Goal: Task Accomplishment & Management: Complete application form

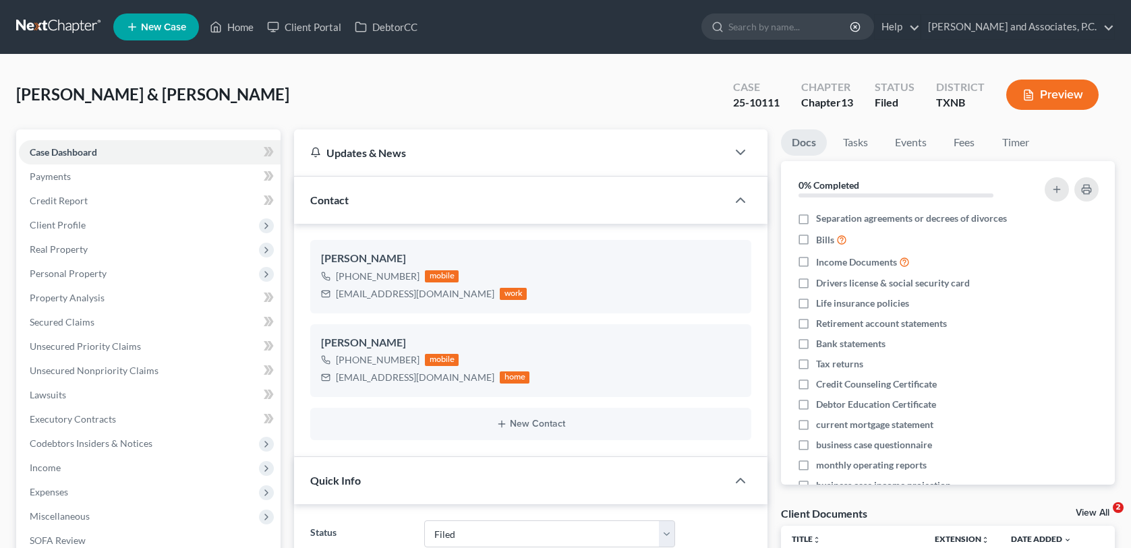
select select "5"
select select "0"
click at [221, 90] on div "[PERSON_NAME] & [PERSON_NAME] Upgraded Case 25-10111 Chapter Chapter 13 Status …" at bounding box center [565, 100] width 1098 height 59
click at [227, 49] on nav "Home New Case Client Portal DebtorCC [PERSON_NAME] and Associates, P.C. [EMAIL_…" at bounding box center [565, 27] width 1131 height 54
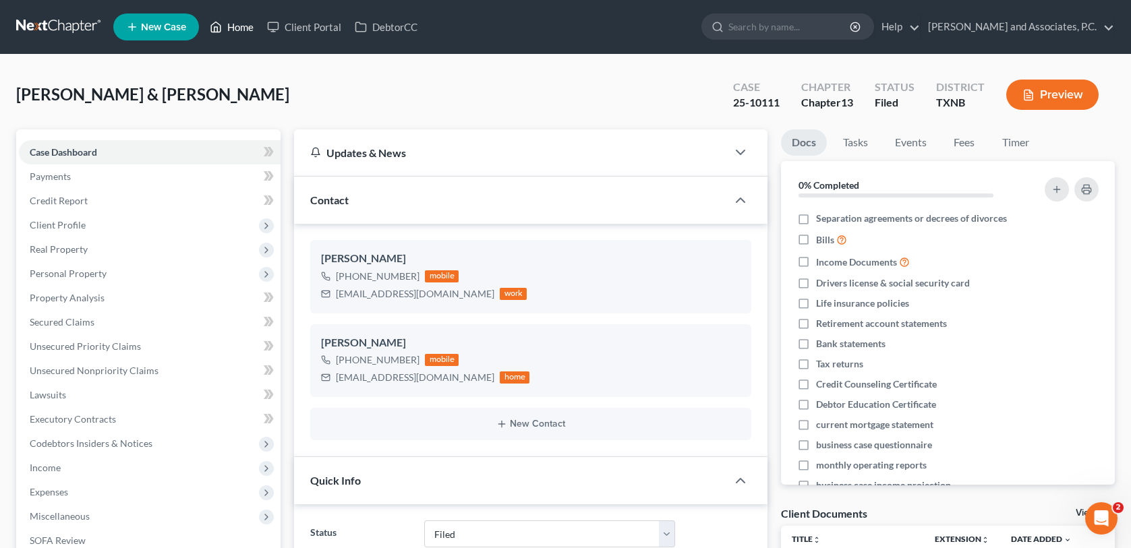
click at [231, 34] on link "Home" at bounding box center [231, 27] width 57 height 24
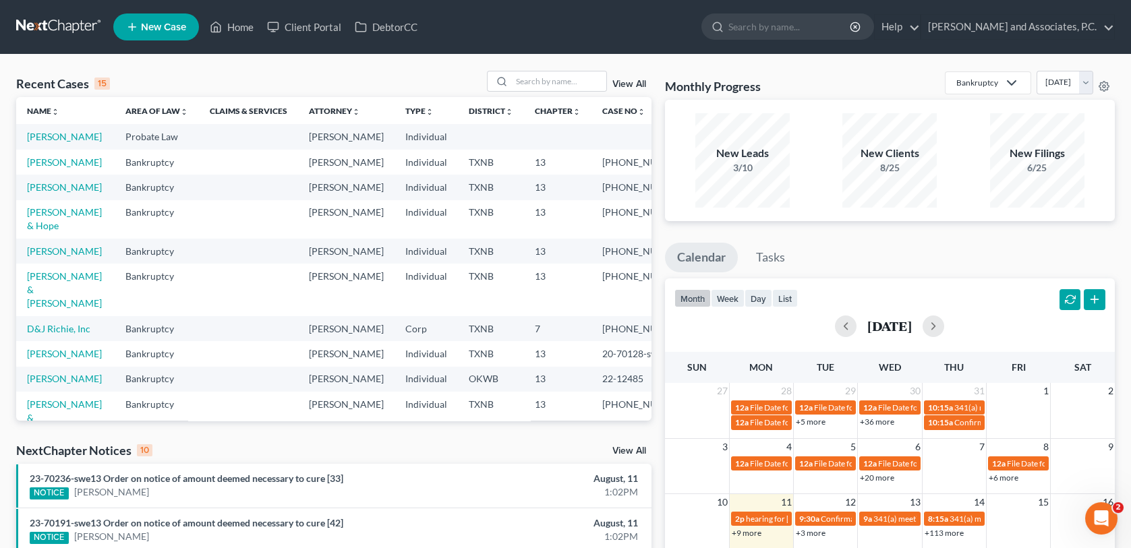
click at [189, 30] on link "New Case" at bounding box center [156, 26] width 86 height 27
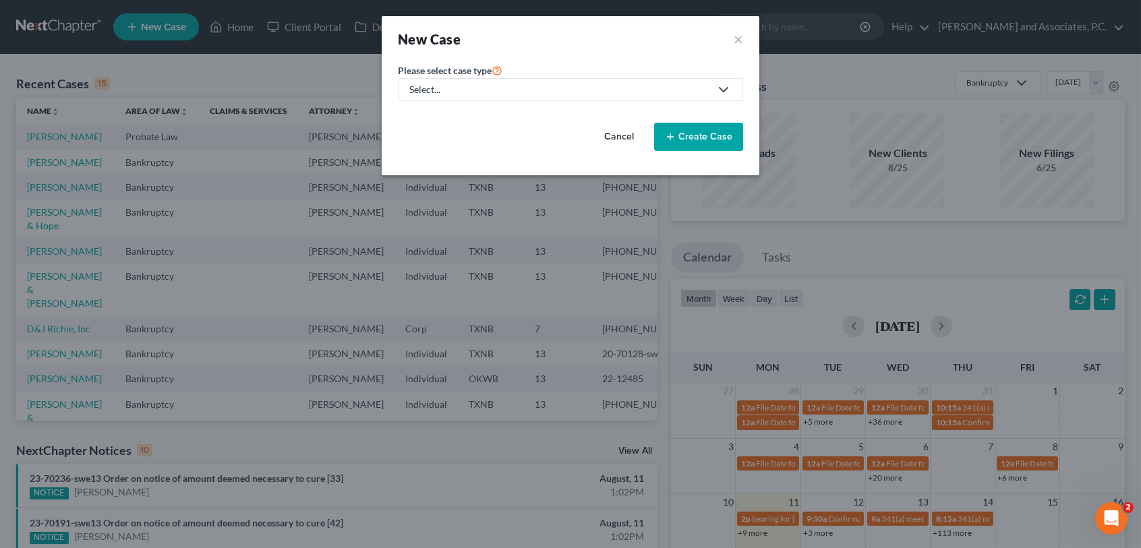
click at [460, 86] on div "Select..." at bounding box center [559, 89] width 301 height 13
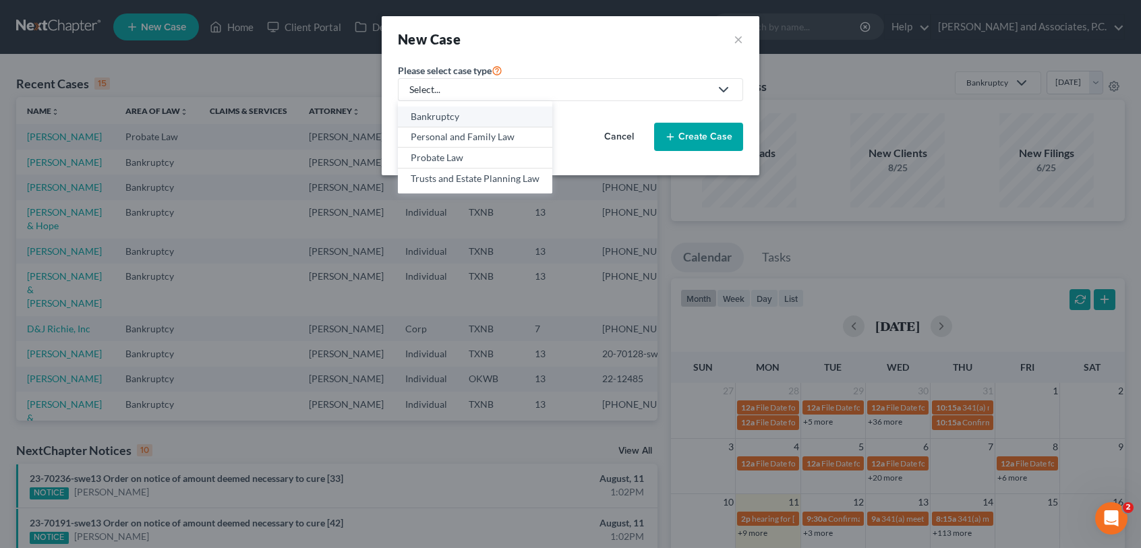
click at [450, 116] on div "Bankruptcy" at bounding box center [475, 116] width 129 height 13
select select "78"
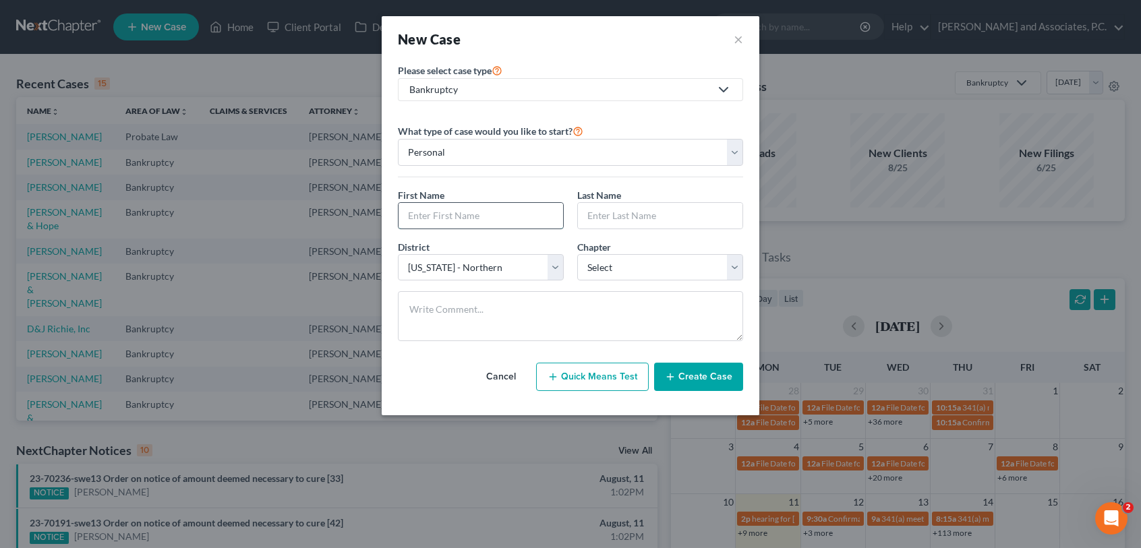
drag, startPoint x: 467, startPoint y: 210, endPoint x: 468, endPoint y: 218, distance: 8.2
click at [467, 210] on input "text" at bounding box center [480, 216] width 164 height 26
click at [417, 266] on select "Select [US_STATE] - [GEOGRAPHIC_DATA] [US_STATE] - [GEOGRAPHIC_DATA][US_STATE] …" at bounding box center [481, 267] width 166 height 27
click at [628, 258] on select "Select 7 11 12 13" at bounding box center [660, 267] width 166 height 27
select select "3"
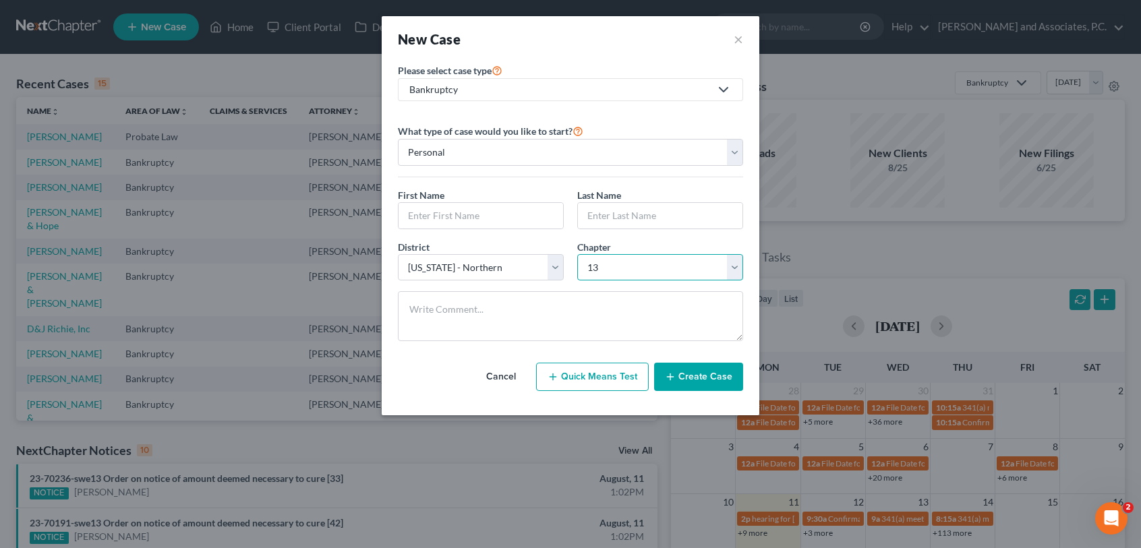
click at [577, 254] on select "Select 7 11 12 13" at bounding box center [660, 267] width 166 height 27
click at [531, 354] on div "Cancel Quick Means Test Create Case" at bounding box center [570, 377] width 345 height 50
click at [609, 210] on input "text" at bounding box center [660, 216] width 164 height 26
click at [450, 218] on input "text" at bounding box center [480, 216] width 164 height 26
type input "[PERSON_NAME]"
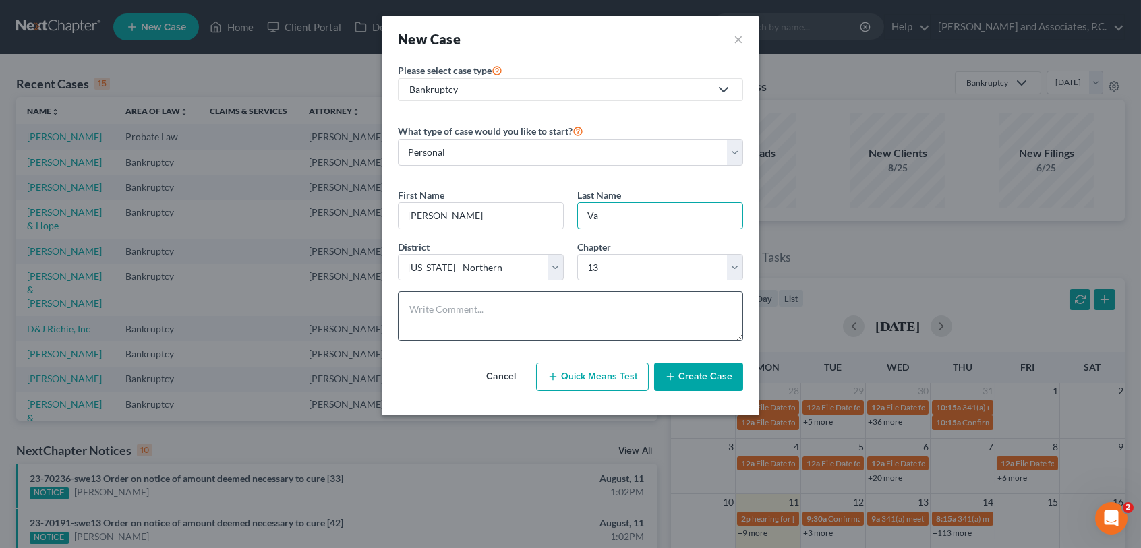
type input "V"
type input "[PERSON_NAME]"
click at [713, 370] on button "Create Case" at bounding box center [698, 377] width 89 height 28
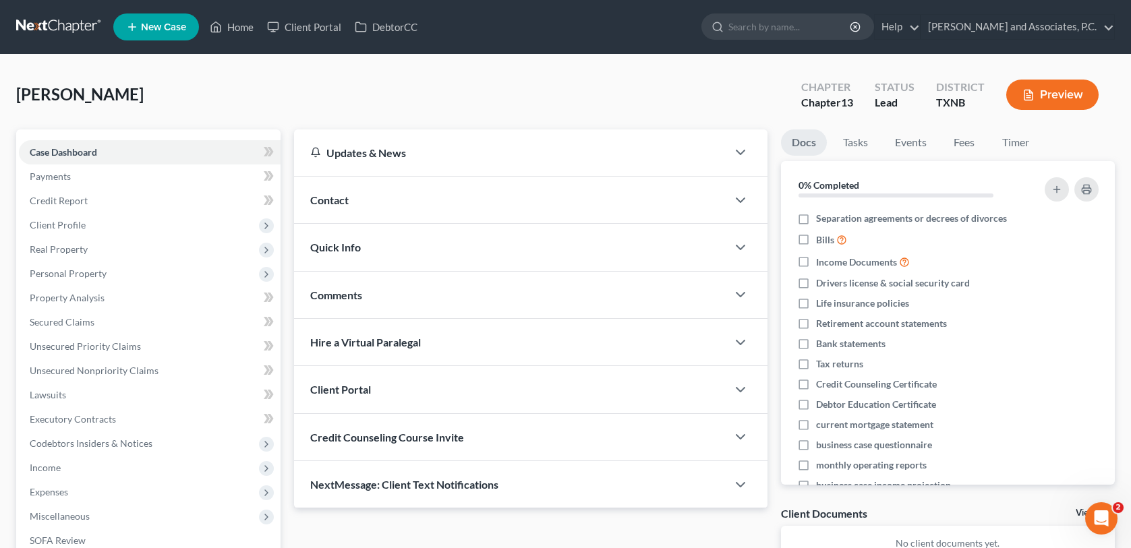
drag, startPoint x: 365, startPoint y: 173, endPoint x: 469, endPoint y: 251, distance: 129.6
click at [365, 173] on div "Updates & News" at bounding box center [510, 152] width 432 height 47
click at [336, 210] on div "Contact" at bounding box center [510, 200] width 432 height 47
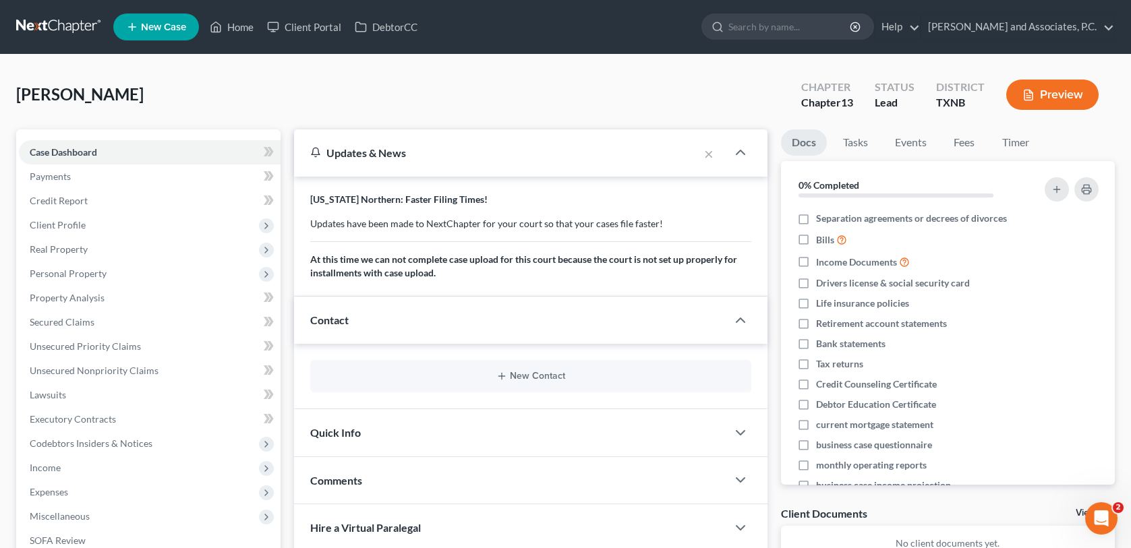
click at [475, 388] on div "New Contact" at bounding box center [530, 376] width 440 height 32
click at [491, 378] on button "New Contact" at bounding box center [530, 376] width 419 height 11
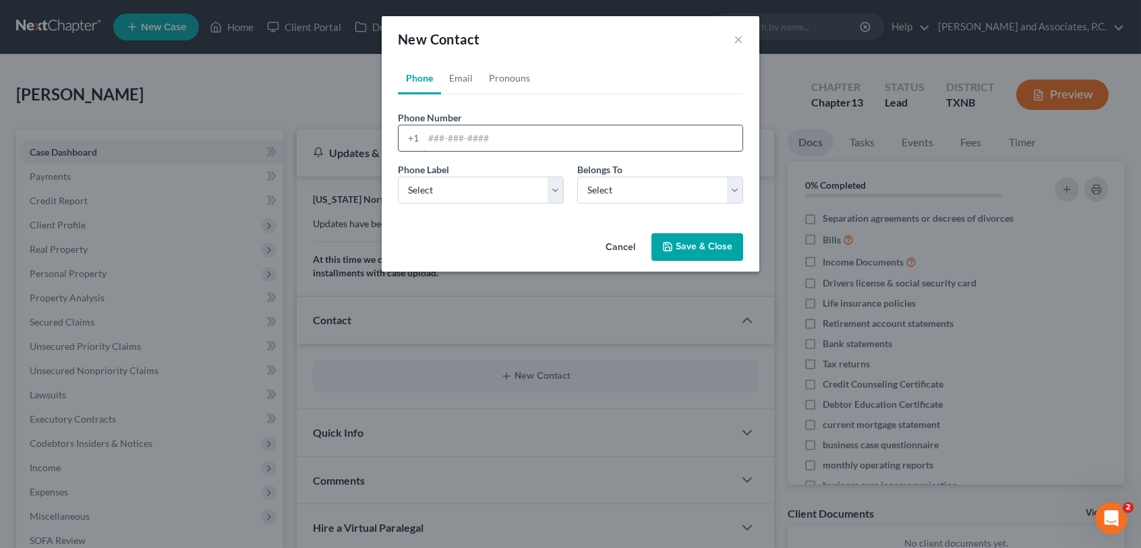
click at [518, 125] on input "tel" at bounding box center [582, 138] width 319 height 26
type input "[PHONE_NUMBER]"
click at [551, 200] on select "Select Mobile Home Work Other" at bounding box center [481, 190] width 166 height 27
select select "0"
click at [398, 177] on select "Select Mobile Home Work Other" at bounding box center [481, 190] width 166 height 27
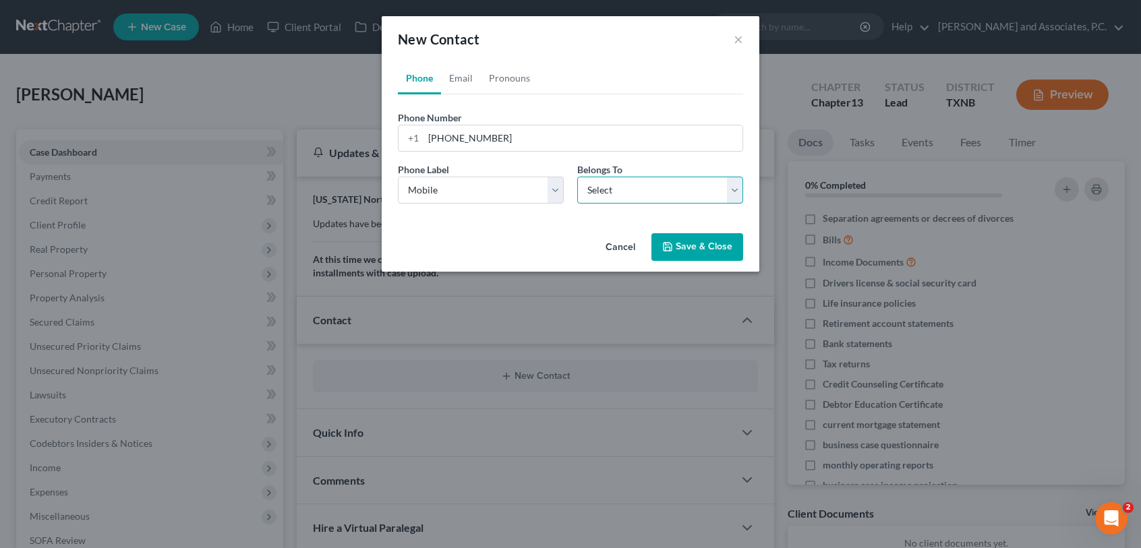
drag, startPoint x: 611, startPoint y: 181, endPoint x: 608, endPoint y: 204, distance: 23.1
click at [611, 181] on select "Select Client Other" at bounding box center [660, 190] width 166 height 27
select select "0"
click at [577, 177] on select "Select Client Other" at bounding box center [660, 190] width 166 height 27
select select "0"
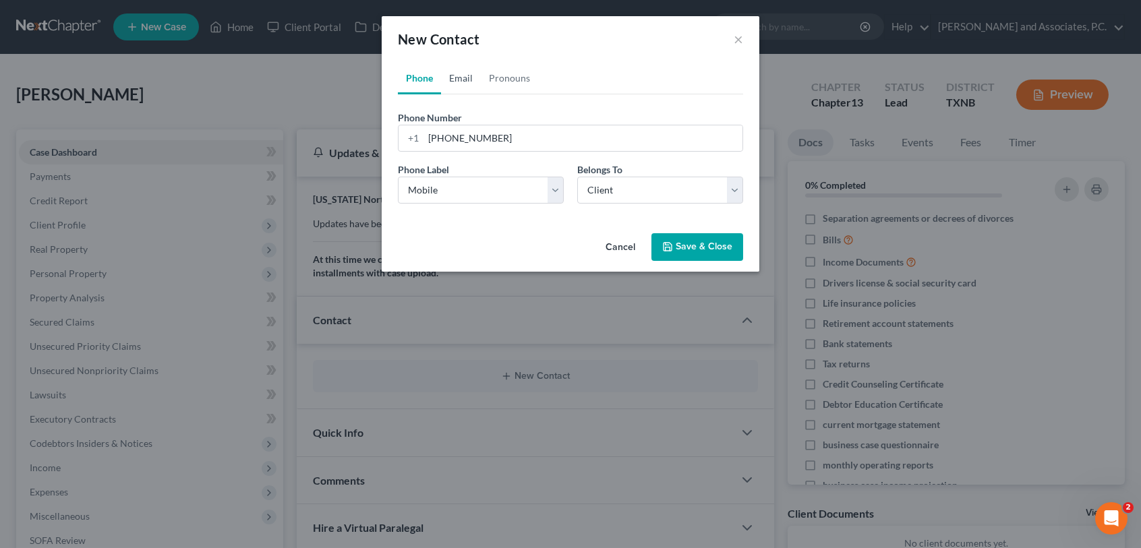
click at [467, 84] on link "Email" at bounding box center [461, 78] width 40 height 32
click at [466, 142] on input "email" at bounding box center [582, 138] width 319 height 26
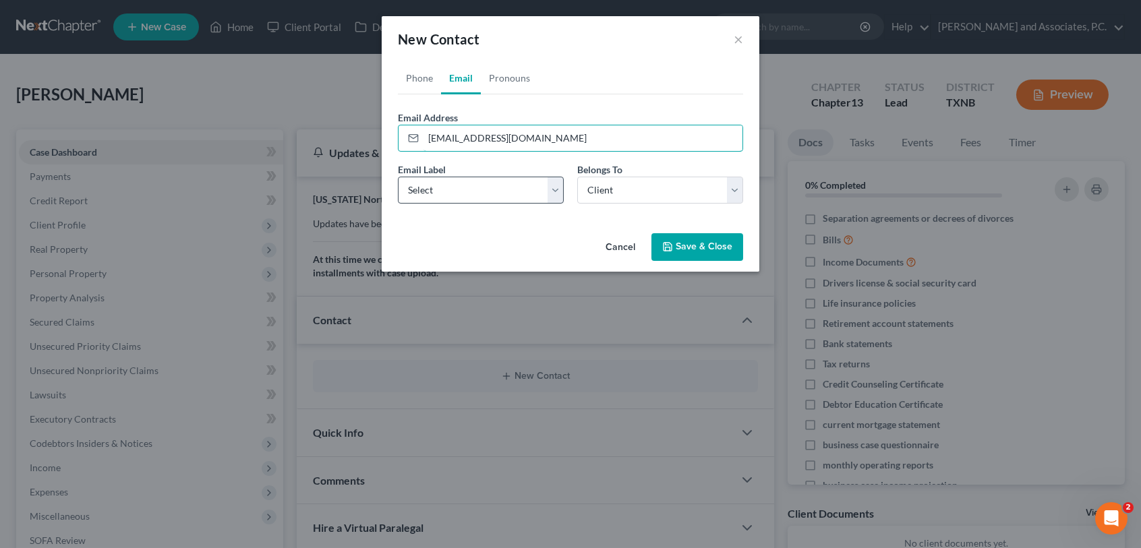
type input "[EMAIL_ADDRESS][DOMAIN_NAME]"
click at [422, 194] on select "Select Home Work Other" at bounding box center [481, 190] width 166 height 27
select select "0"
click at [398, 177] on select "Select Home Work Other" at bounding box center [481, 190] width 166 height 27
click at [674, 247] on button "Save & Close" at bounding box center [697, 247] width 92 height 28
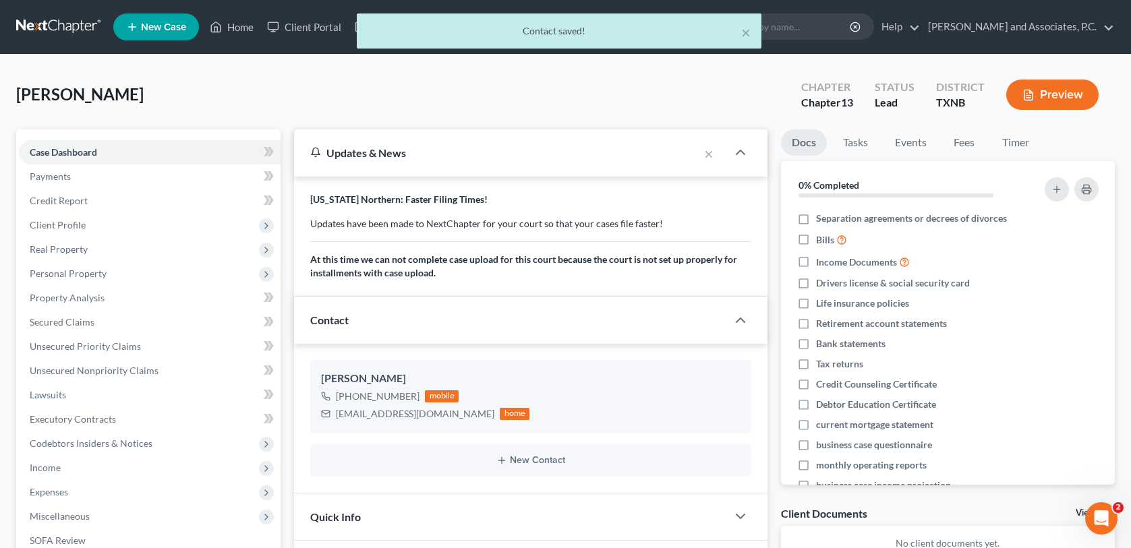
click at [244, 24] on div "× Contact saved!" at bounding box center [558, 34] width 1131 height 42
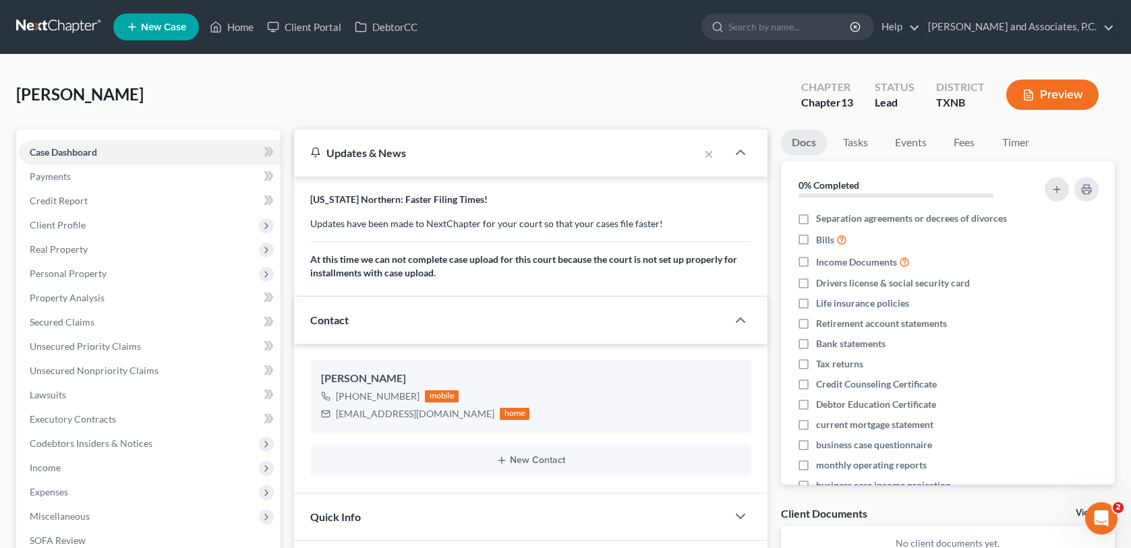
click at [324, 91] on div "[PERSON_NAME] Upgraded Chapter Chapter 13 Status [GEOGRAPHIC_DATA] [GEOGRAPHIC_…" at bounding box center [565, 100] width 1098 height 59
click at [235, 20] on link "Home" at bounding box center [231, 27] width 57 height 24
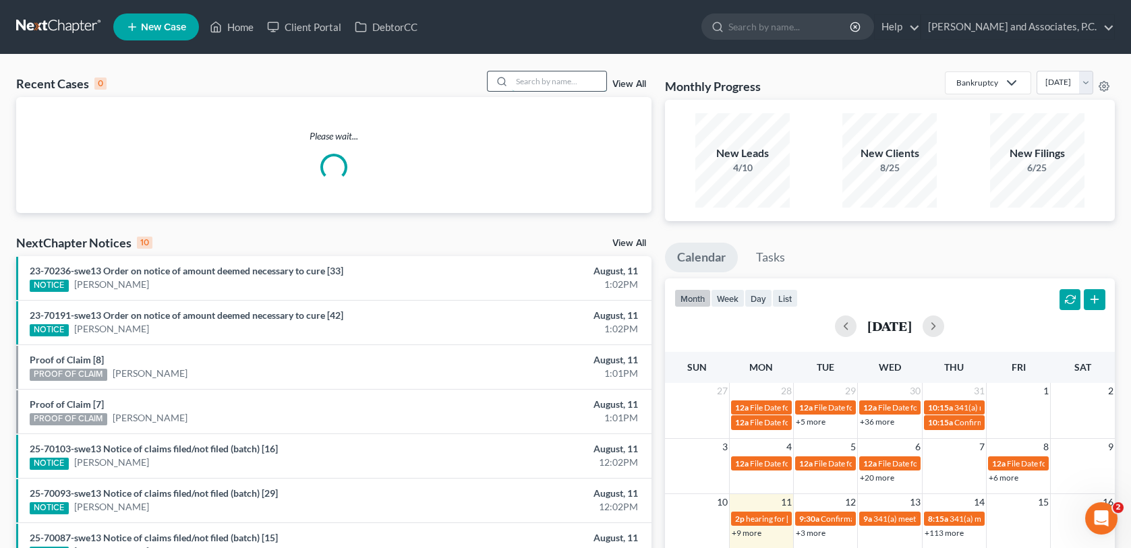
click at [530, 78] on input "search" at bounding box center [559, 81] width 94 height 20
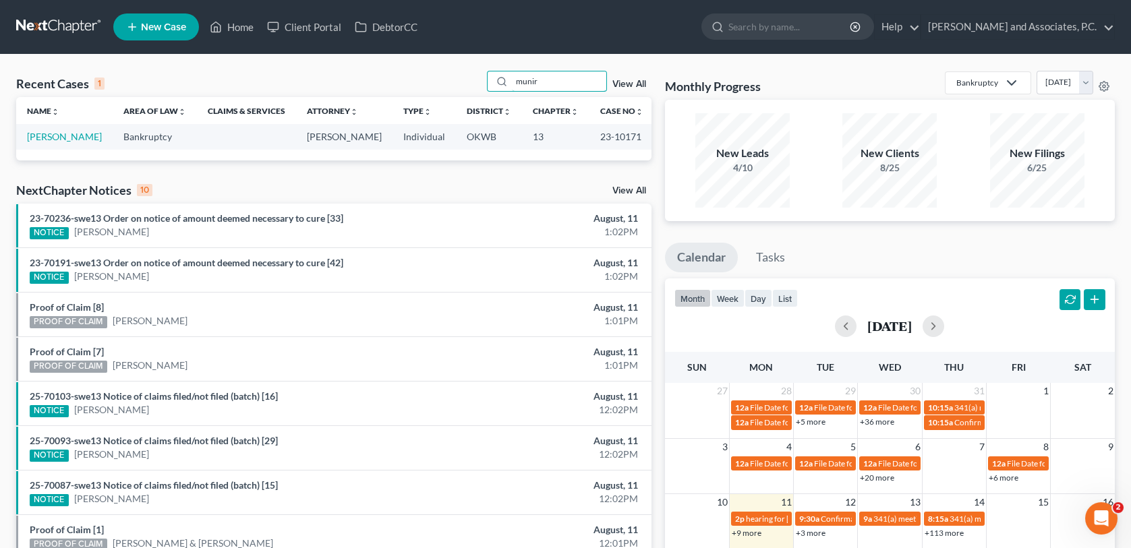
type input "munir"
click at [22, 137] on td "[PERSON_NAME]" at bounding box center [64, 136] width 96 height 25
click at [36, 136] on link "[PERSON_NAME]" at bounding box center [64, 136] width 75 height 11
select select "3"
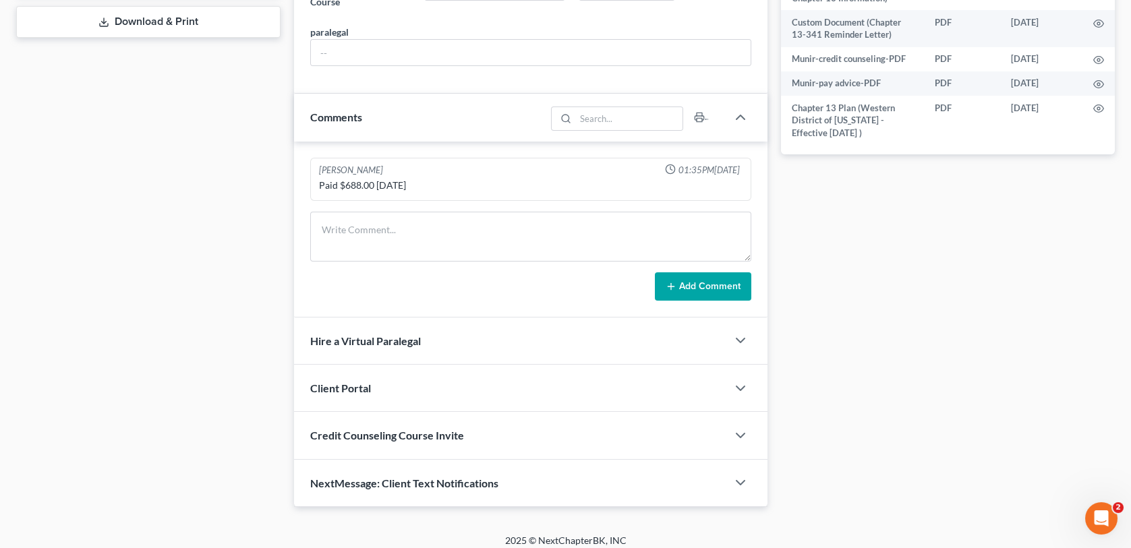
scroll to position [648, 0]
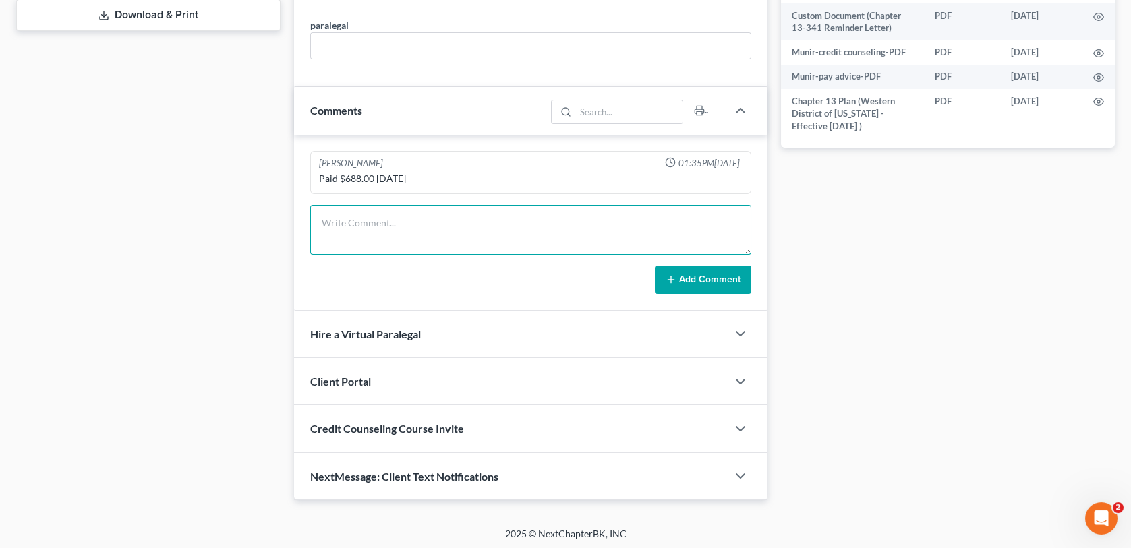
click at [365, 218] on textarea at bounding box center [530, 230] width 440 height 50
type textarea "A"
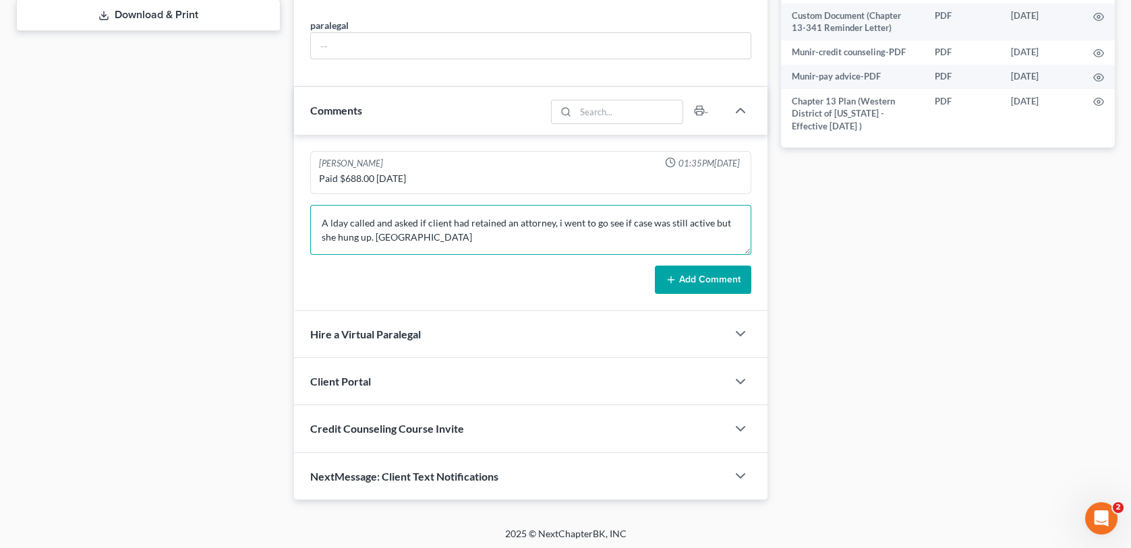
scroll to position [580, 0]
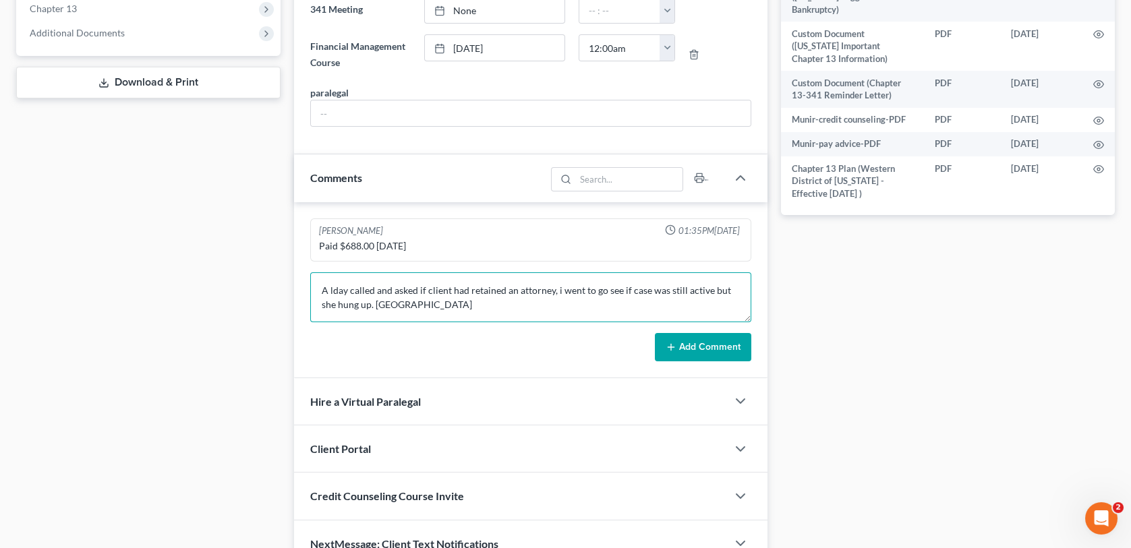
type textarea "A lday called and asked if client had retained an attorney, i went to go see if…"
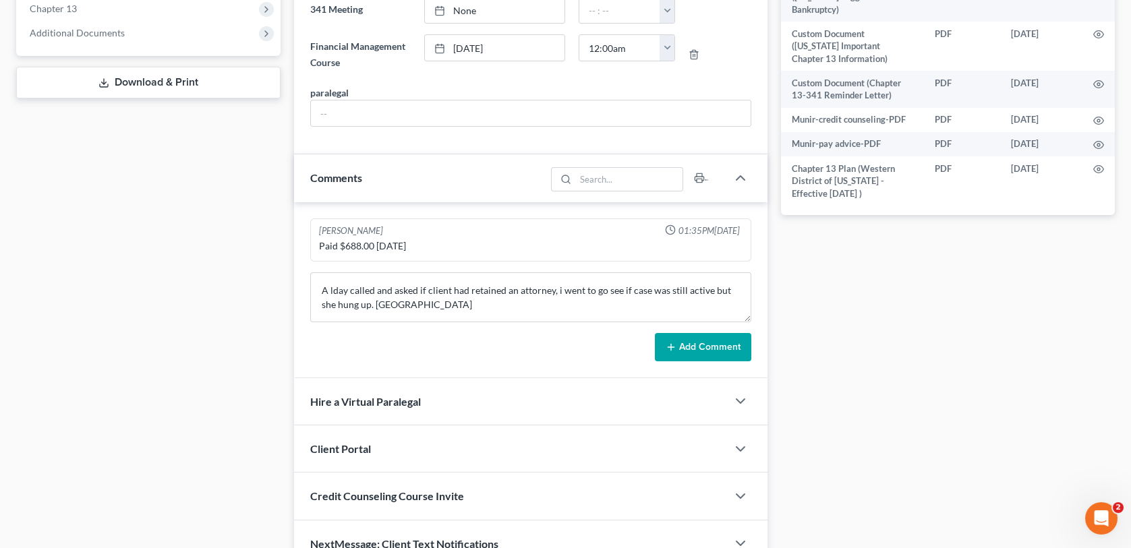
click at [683, 338] on button "Add Comment" at bounding box center [703, 347] width 96 height 28
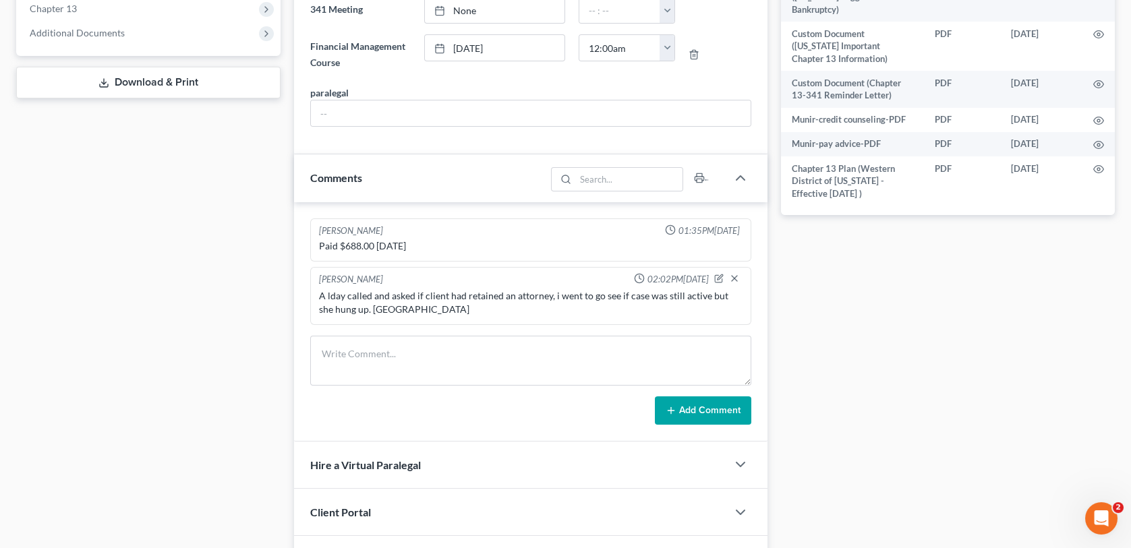
scroll to position [0, 0]
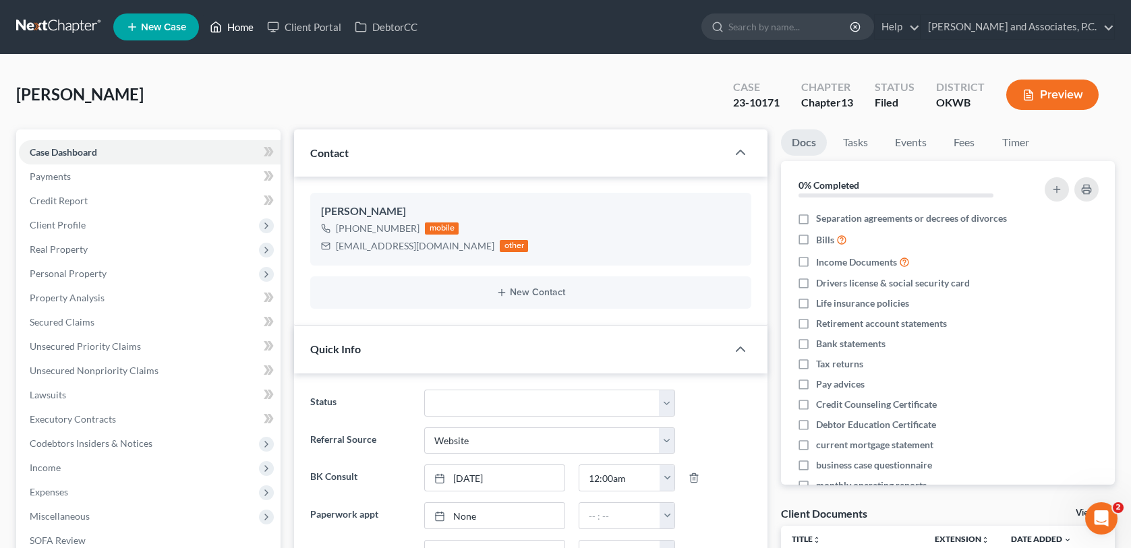
click at [229, 30] on link "Home" at bounding box center [231, 27] width 57 height 24
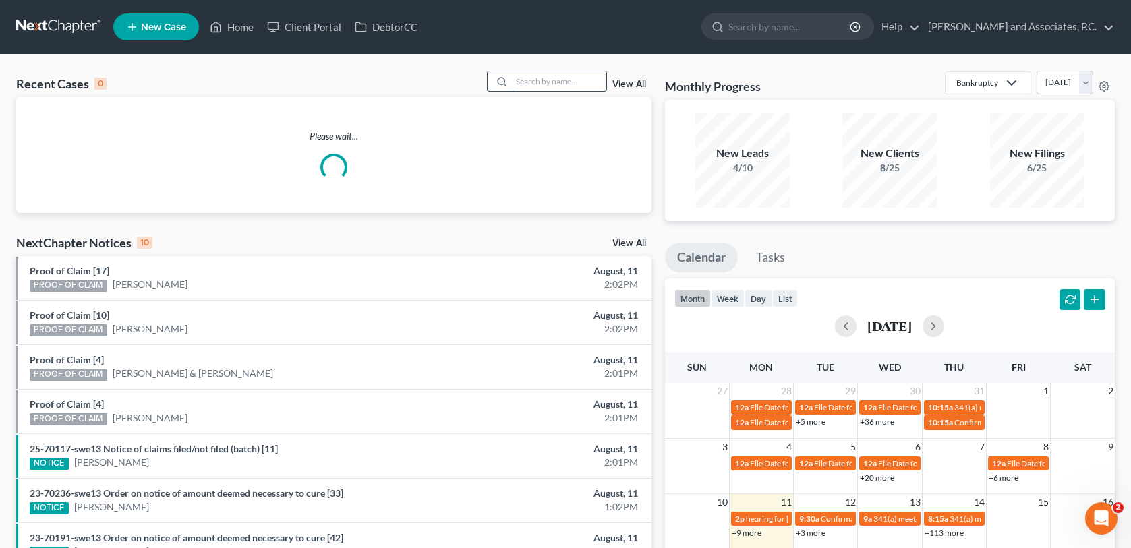
click at [569, 85] on input "search" at bounding box center [559, 81] width 94 height 20
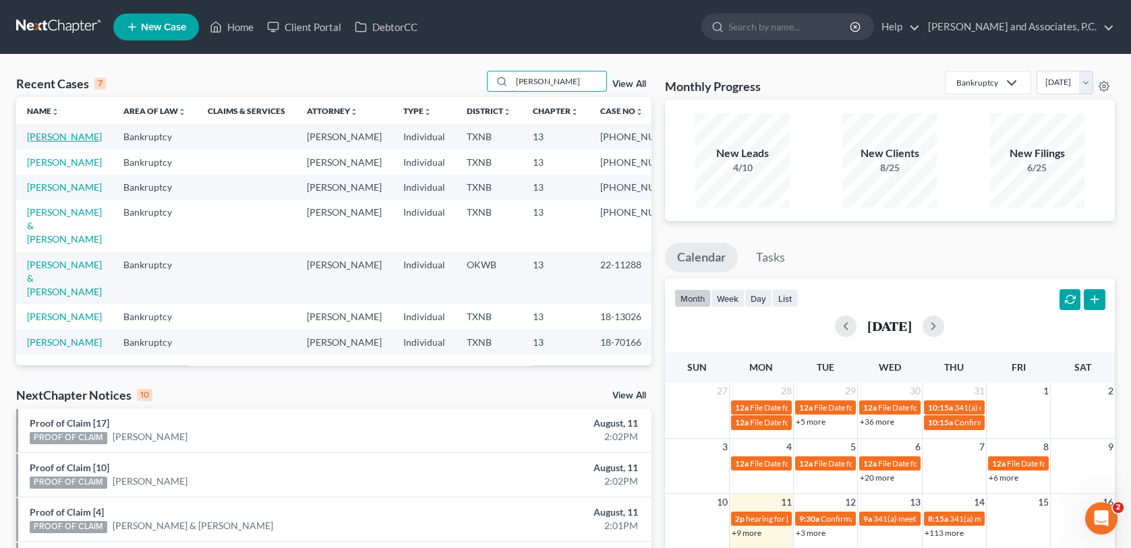
type input "[PERSON_NAME]"
click at [90, 140] on link "[PERSON_NAME]" at bounding box center [64, 136] width 75 height 11
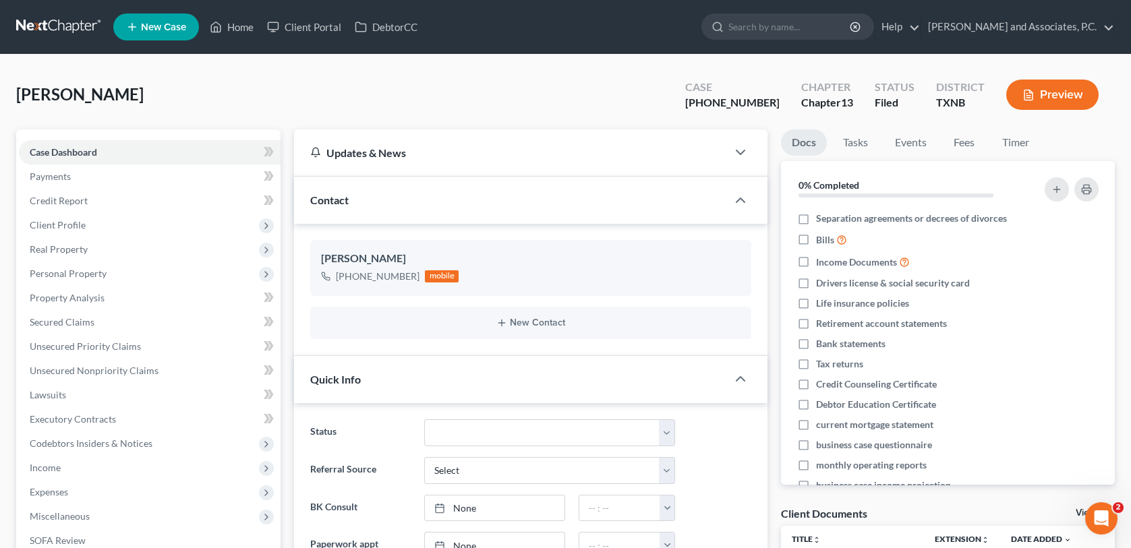
scroll to position [491, 0]
click at [404, 107] on div "[PERSON_NAME] Upgraded Case [PHONE_NUMBER] Chapter Chapter 13 Status [GEOGRAPHI…" at bounding box center [565, 100] width 1098 height 59
click at [245, 29] on link "Home" at bounding box center [231, 27] width 57 height 24
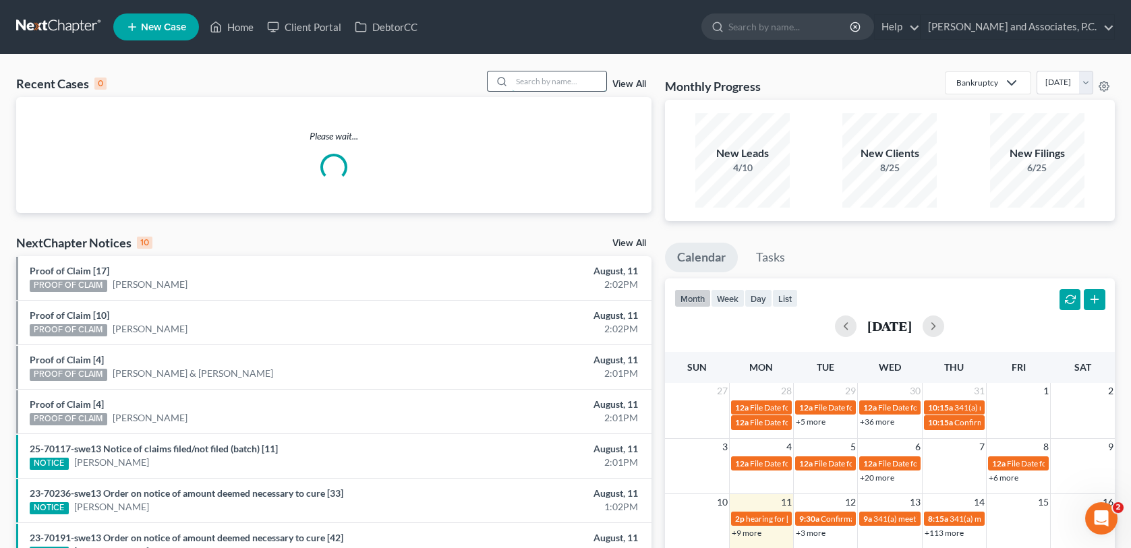
click at [529, 75] on input "search" at bounding box center [559, 81] width 94 height 20
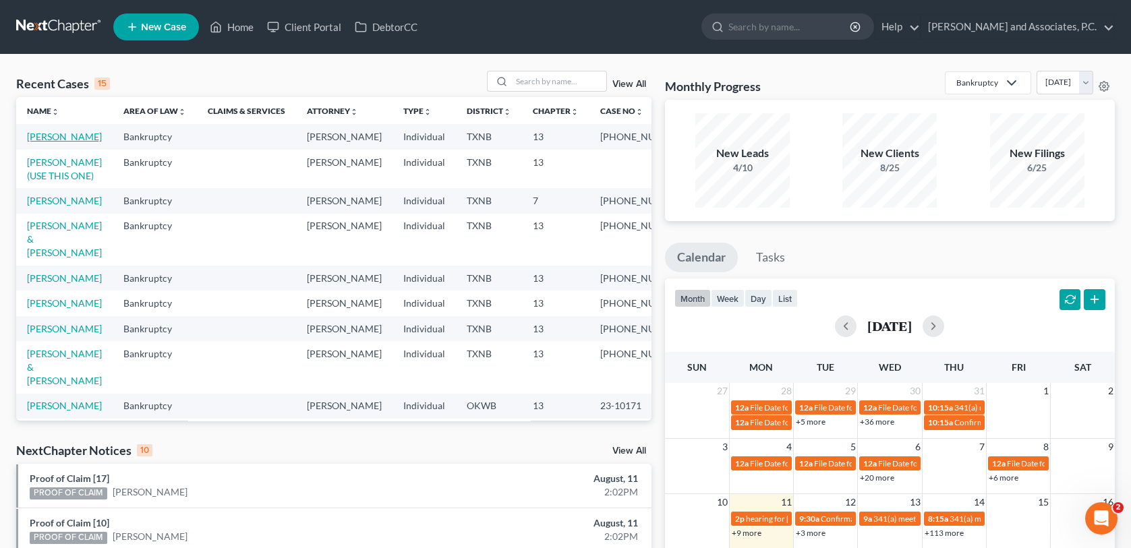
click at [82, 132] on link "[PERSON_NAME]" at bounding box center [64, 136] width 75 height 11
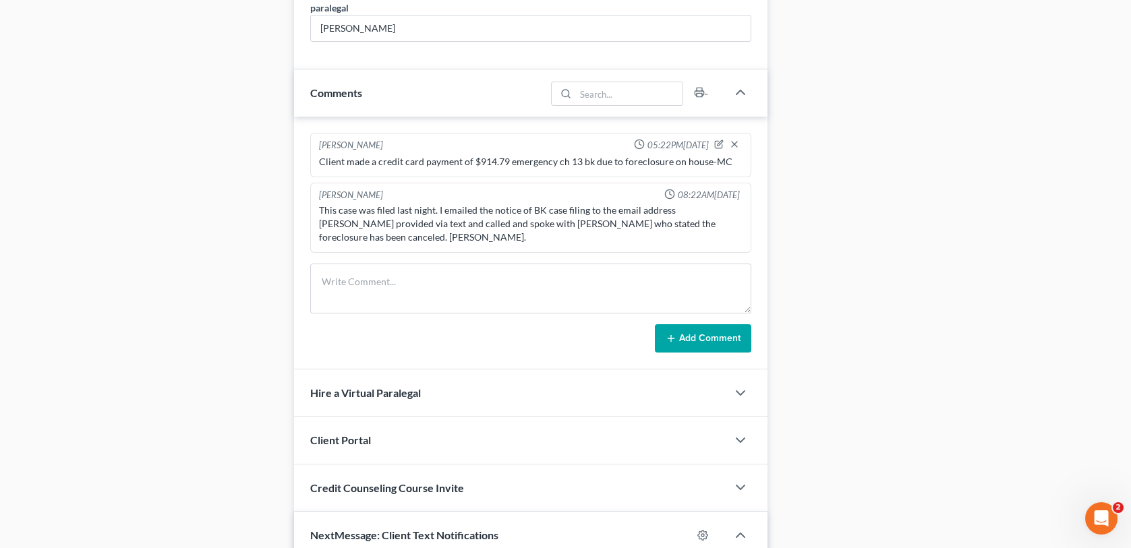
scroll to position [705, 0]
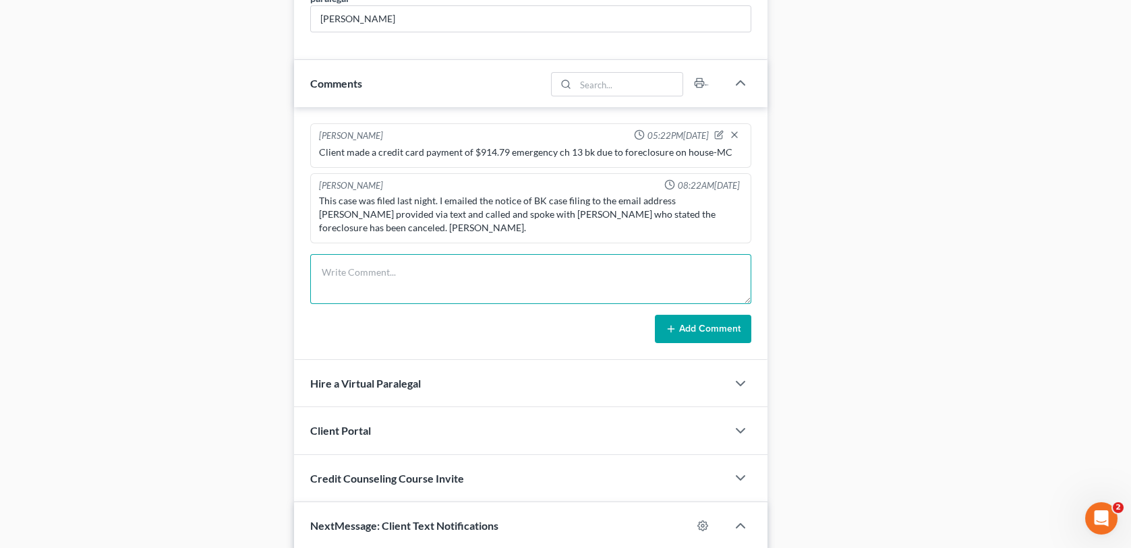
click at [413, 254] on textarea at bounding box center [530, 279] width 440 height 50
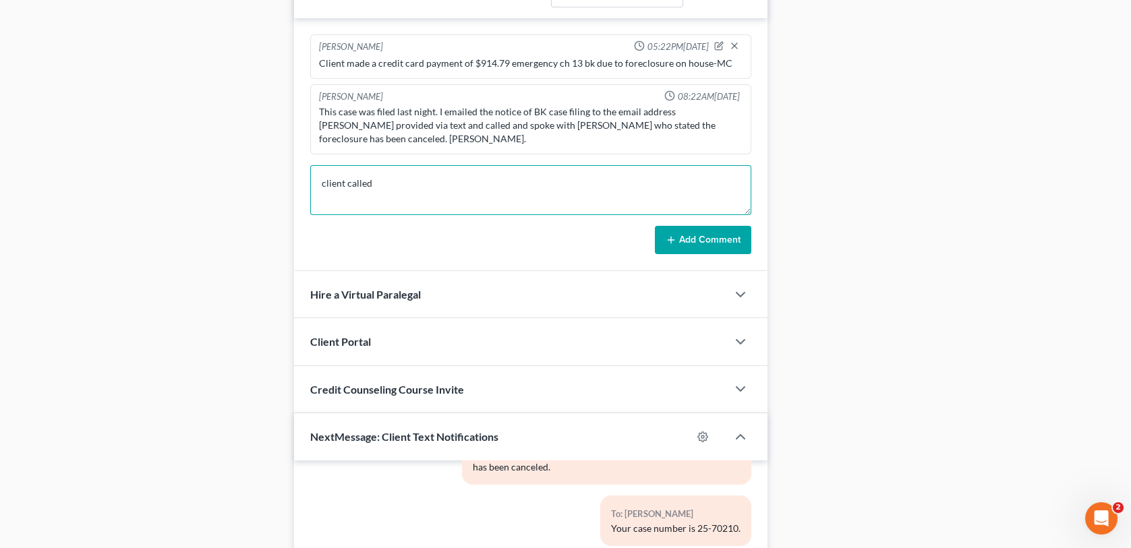
scroll to position [773, 0]
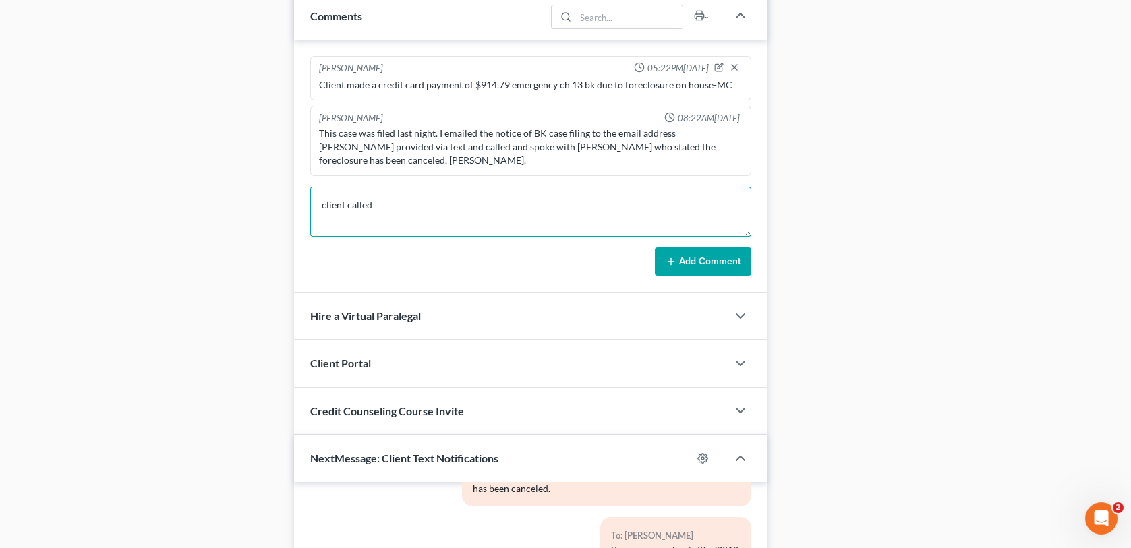
click at [458, 192] on textarea "client called" at bounding box center [530, 212] width 440 height 50
click at [610, 194] on textarea "client called and said that she is going to use her bank bill pay to" at bounding box center [530, 212] width 440 height 50
click at [640, 193] on textarea "client called and said that she is going to use her bank bill pay to" at bounding box center [530, 212] width 440 height 50
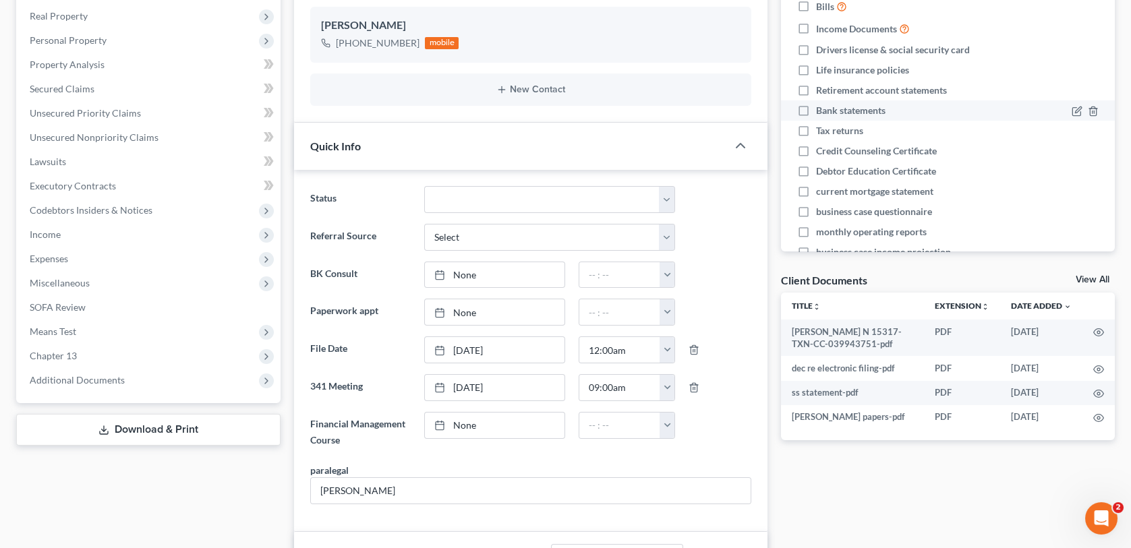
scroll to position [0, 0]
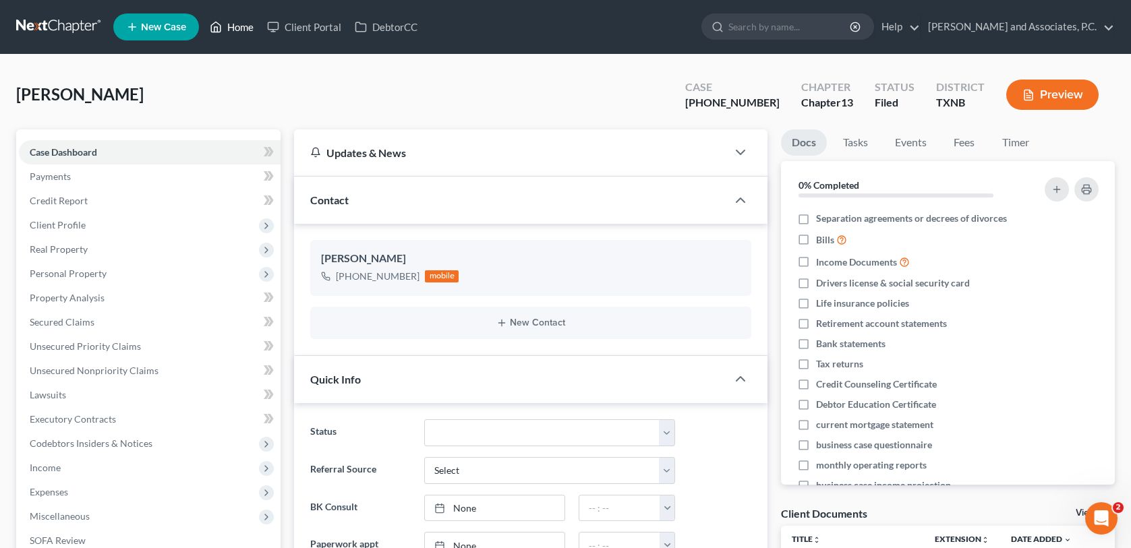
type textarea "client called and said that she is going to use her bank bill pay to"
click at [236, 26] on link "Home" at bounding box center [231, 27] width 57 height 24
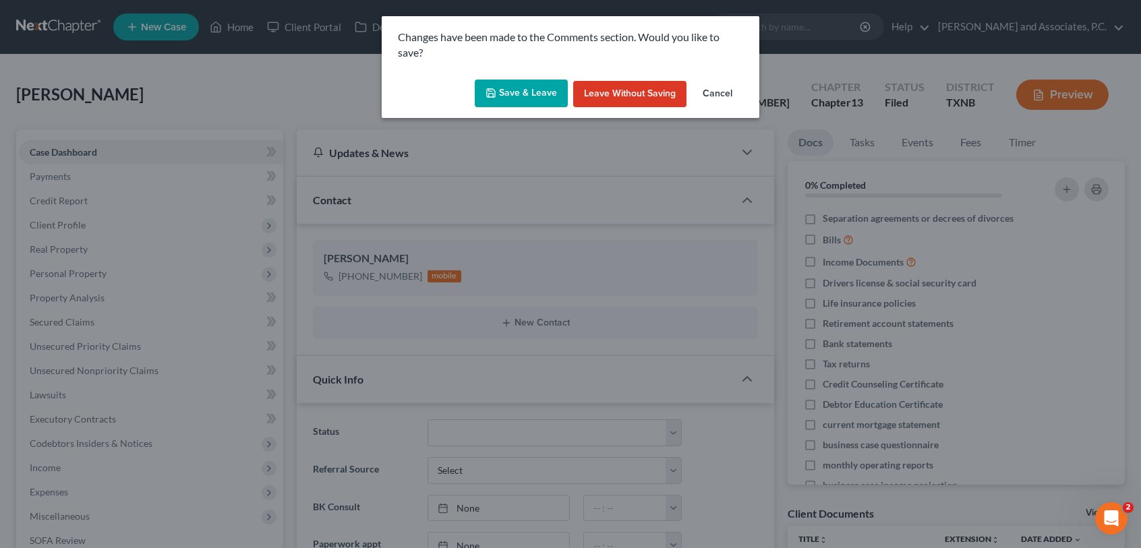
click at [541, 99] on button "Save & Leave" at bounding box center [521, 94] width 93 height 28
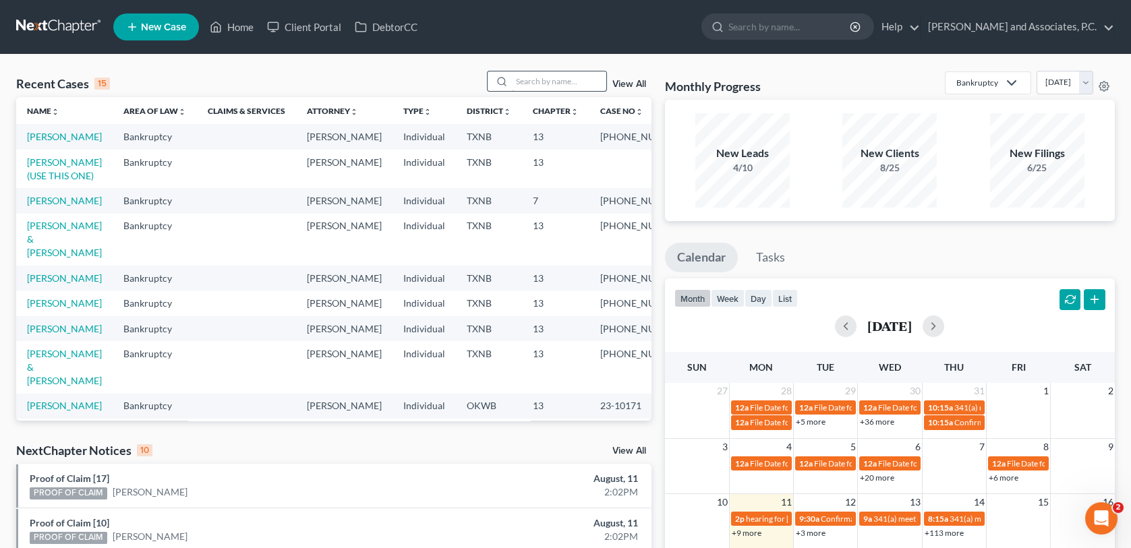
click at [559, 72] on div "Recent Cases 15 View All Name unfold_more expand_more expand_less Area of Law u…" at bounding box center [565, 500] width 1131 height 891
click at [556, 89] on input "search" at bounding box center [559, 81] width 94 height 20
click at [562, 84] on input "search" at bounding box center [559, 81] width 94 height 20
click at [533, 85] on input "search" at bounding box center [559, 81] width 94 height 20
type input "dur"
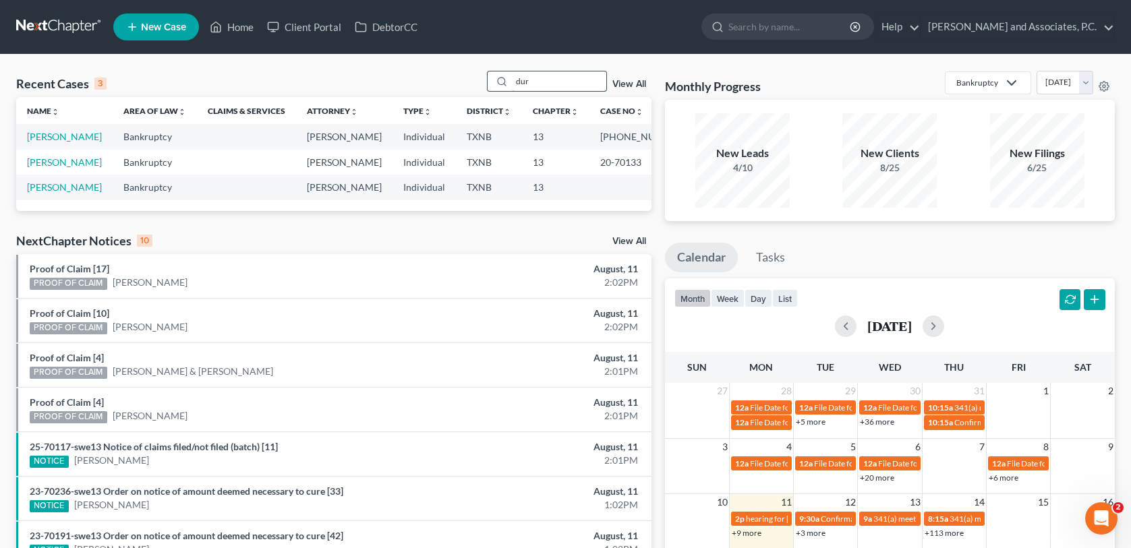
drag, startPoint x: 521, startPoint y: 79, endPoint x: 487, endPoint y: 75, distance: 34.6
click at [494, 76] on div "dur" at bounding box center [547, 81] width 120 height 21
type input "[PERSON_NAME]"
click at [44, 147] on td "[PERSON_NAME]" at bounding box center [64, 136] width 96 height 25
click at [46, 136] on link "[PERSON_NAME]" at bounding box center [64, 136] width 75 height 11
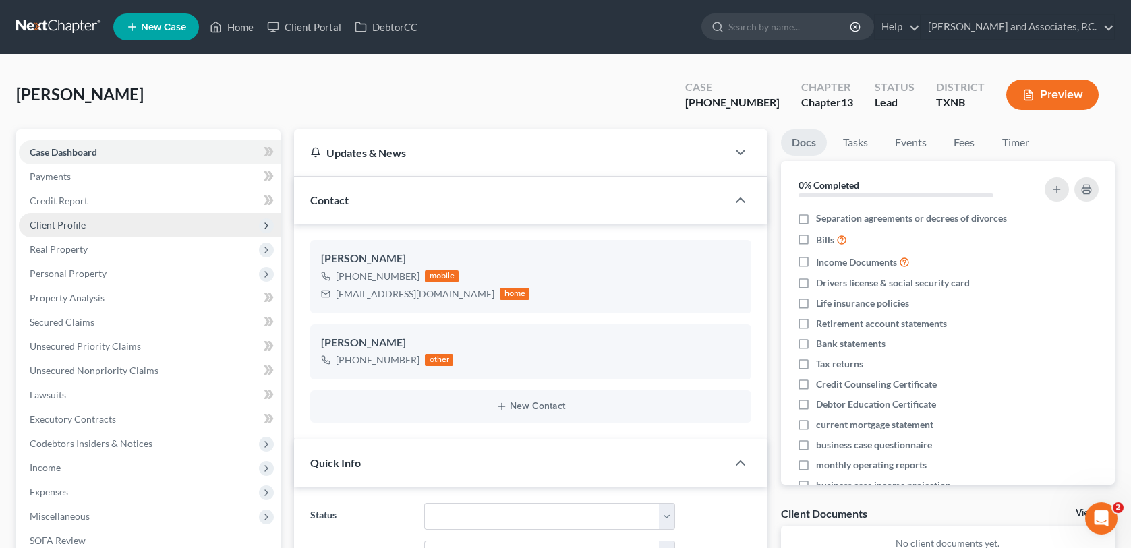
click at [77, 224] on span "Client Profile" at bounding box center [58, 224] width 56 height 11
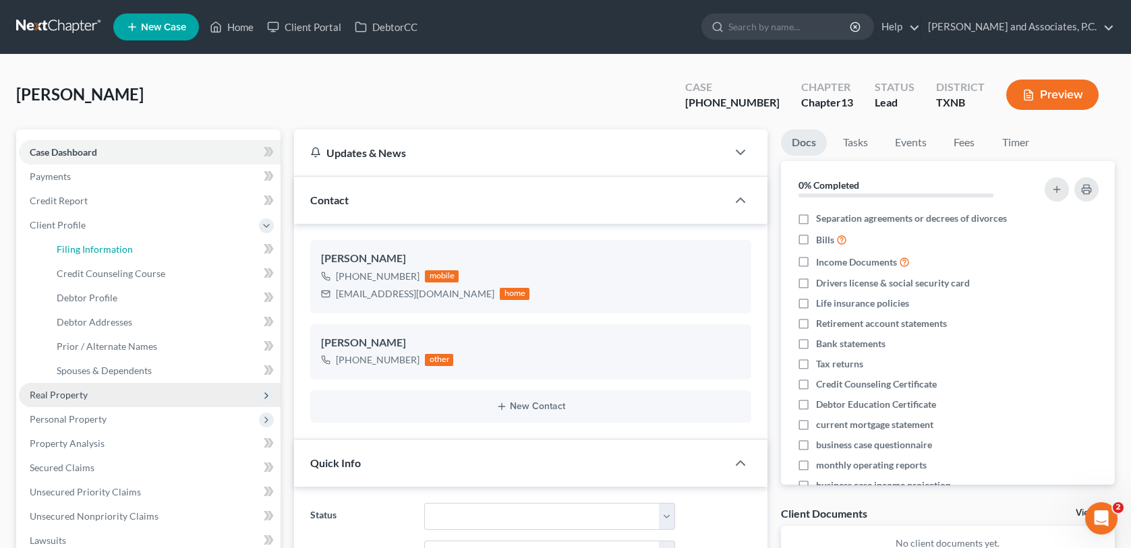
click at [78, 243] on span "Filing Information" at bounding box center [95, 248] width 76 height 11
select select "1"
select select "0"
select select "3"
select select "78"
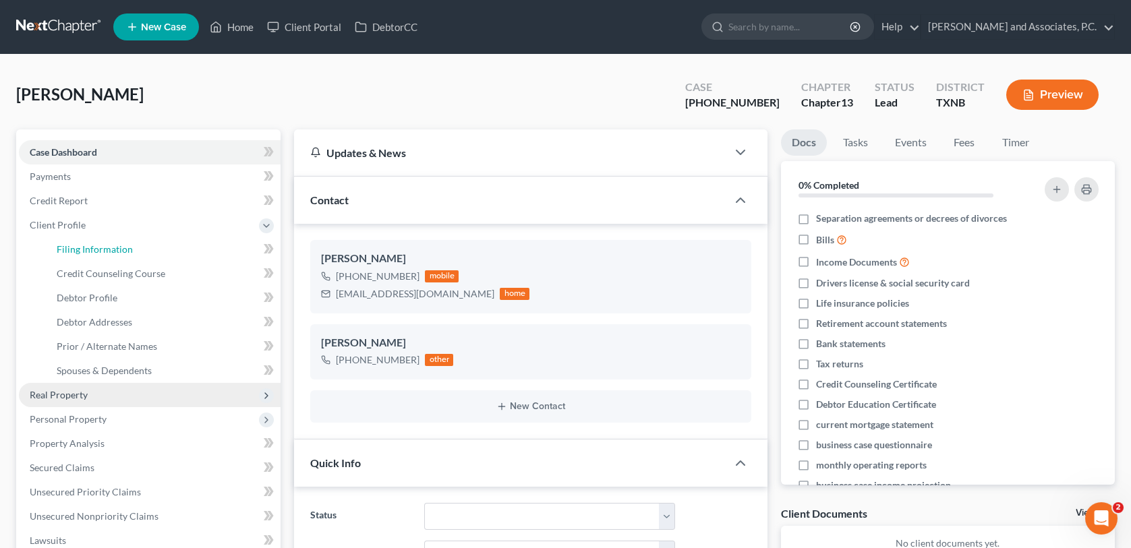
select select "0"
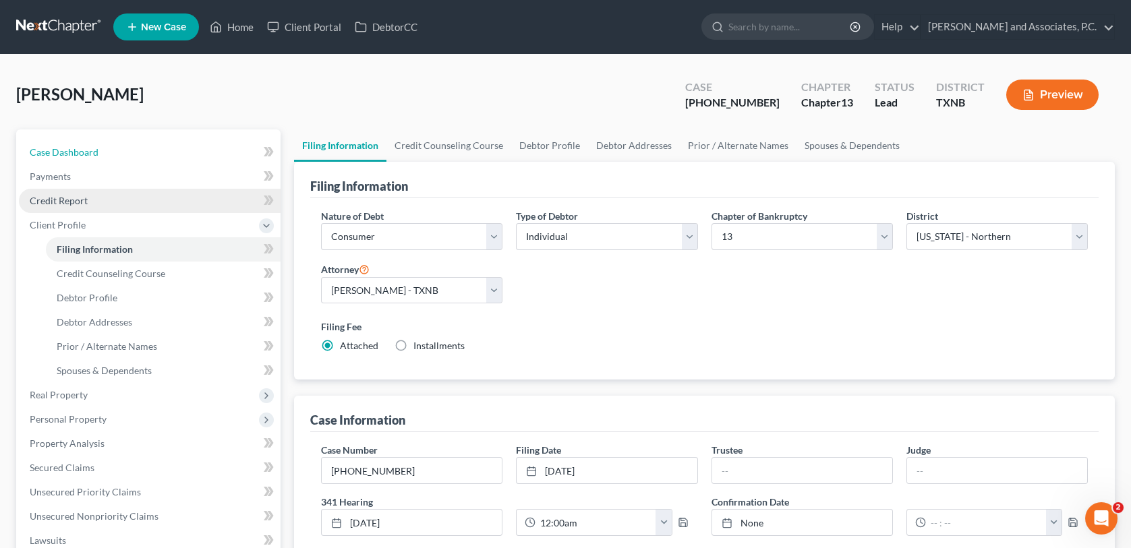
click at [102, 144] on link "Case Dashboard" at bounding box center [150, 152] width 262 height 24
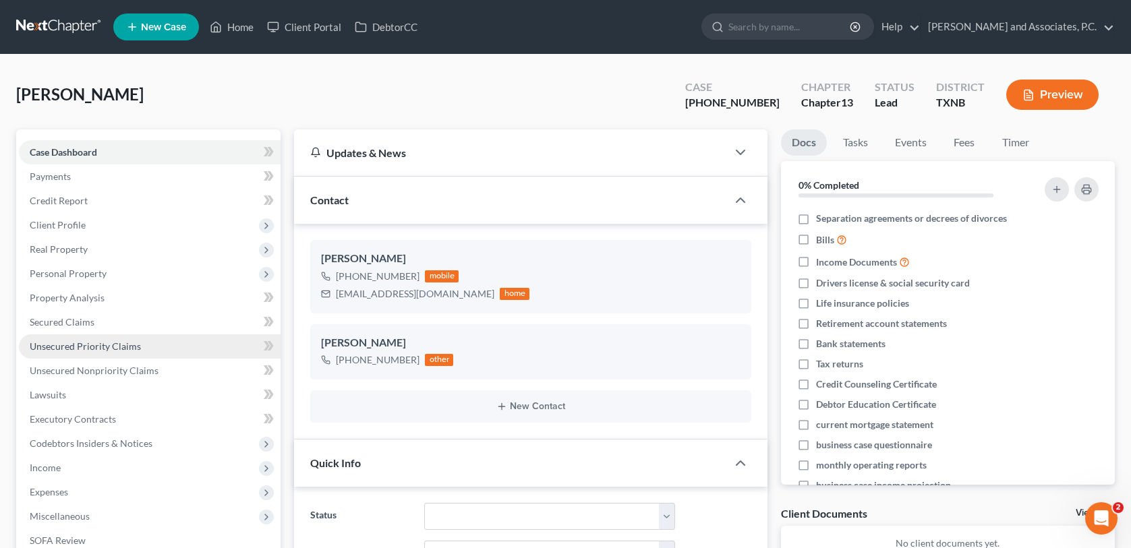
click at [129, 344] on span "Unsecured Priority Claims" at bounding box center [85, 345] width 111 height 11
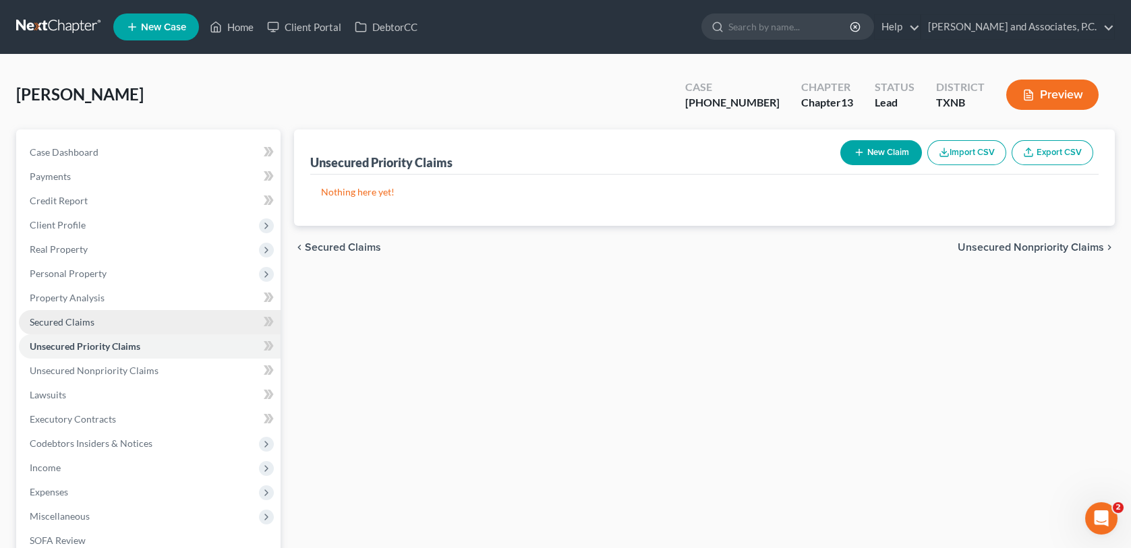
click at [73, 328] on link "Secured Claims" at bounding box center [150, 322] width 262 height 24
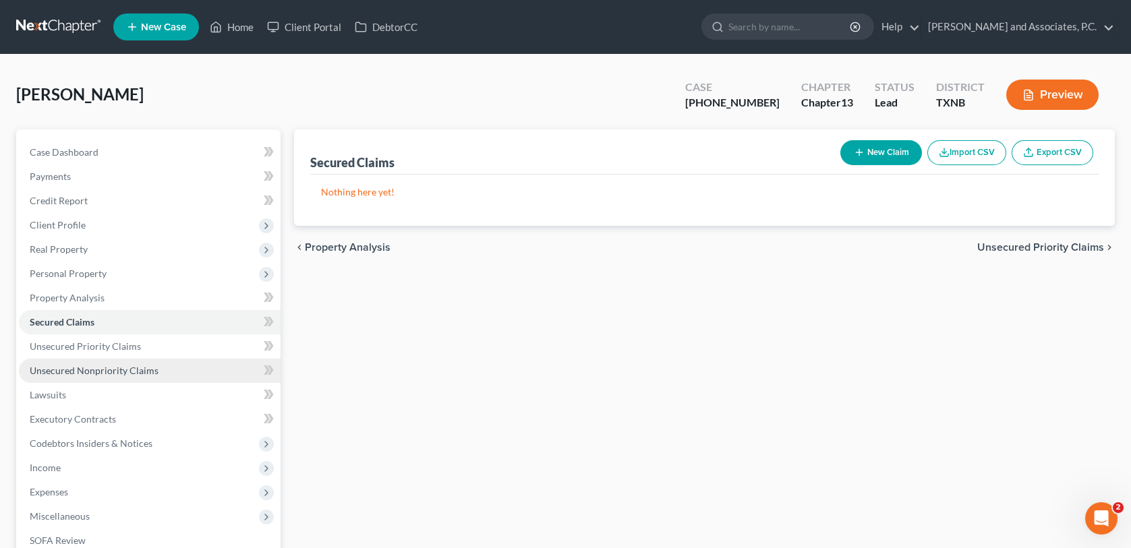
click at [73, 369] on span "Unsecured Nonpriority Claims" at bounding box center [94, 370] width 129 height 11
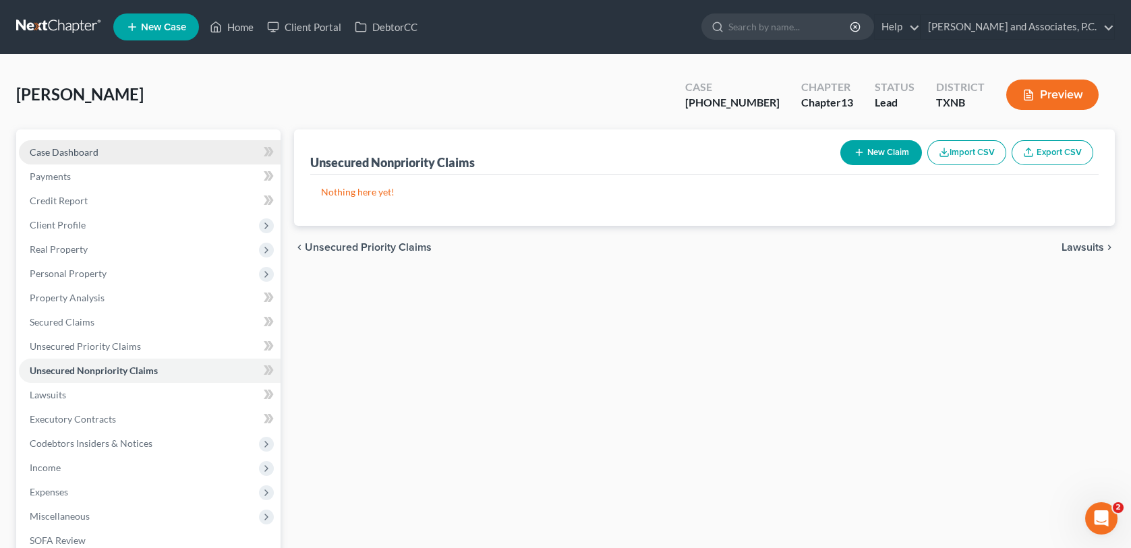
click at [84, 140] on link "Case Dashboard" at bounding box center [150, 152] width 262 height 24
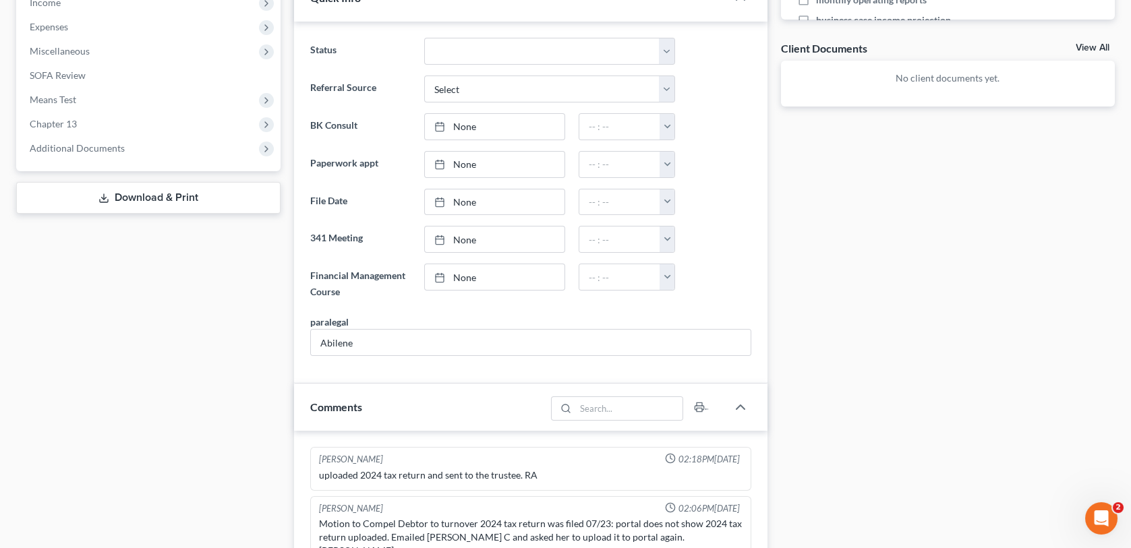
scroll to position [472, 0]
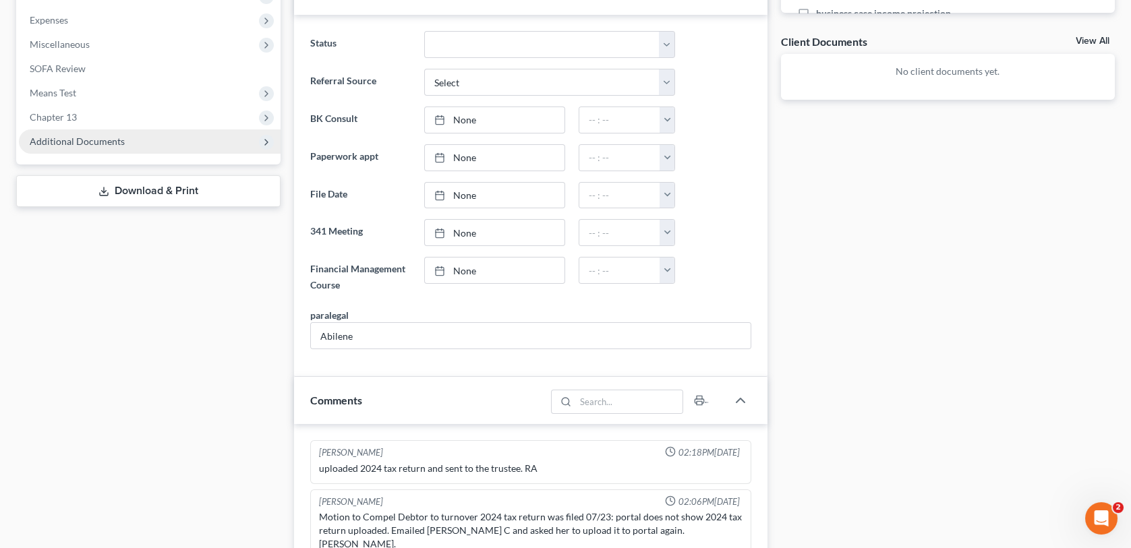
click at [100, 130] on span "Additional Documents" at bounding box center [150, 141] width 262 height 24
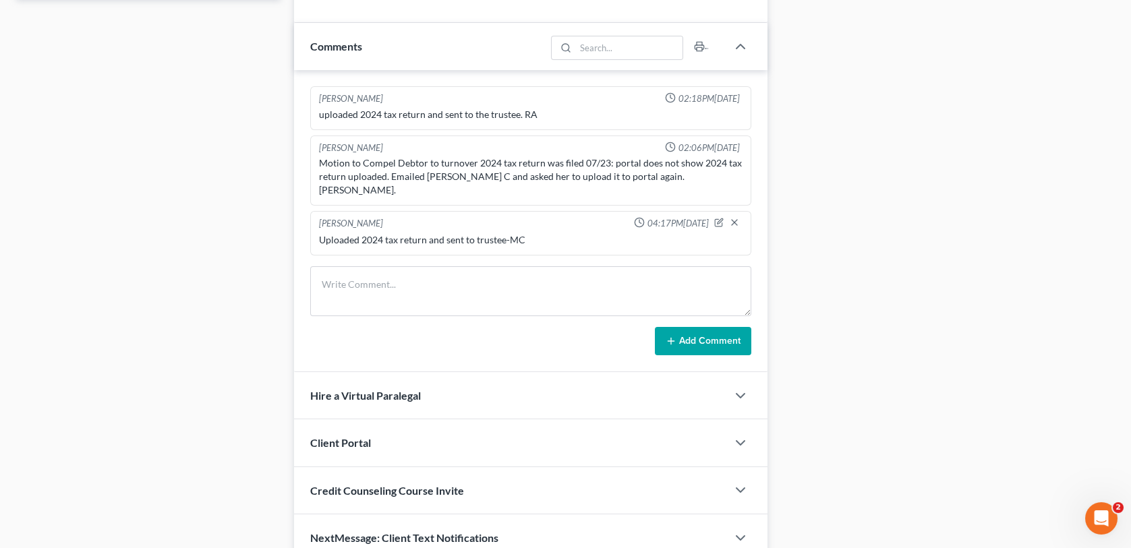
scroll to position [873, 0]
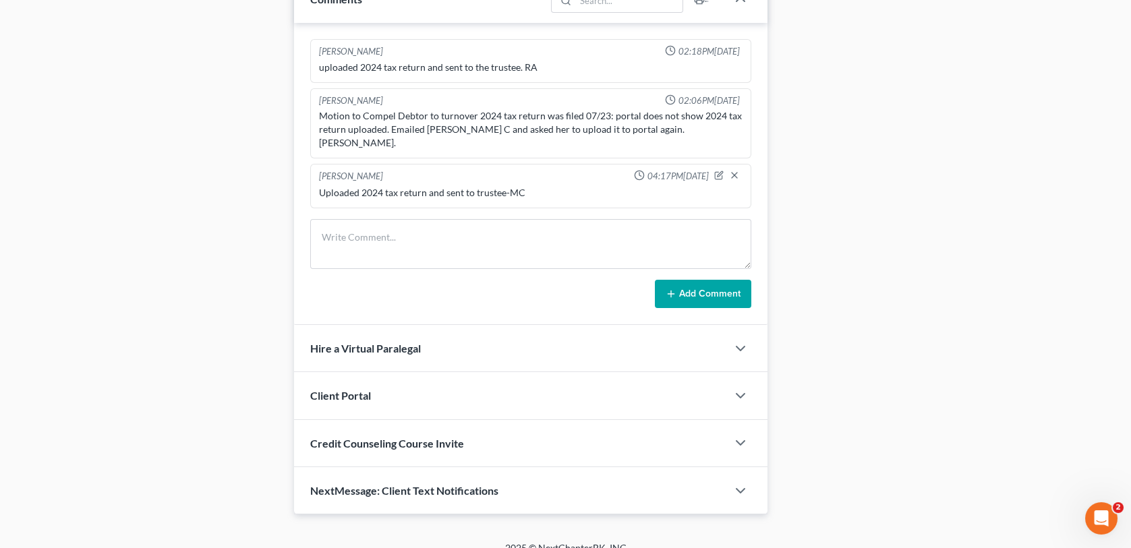
drag, startPoint x: 318, startPoint y: 175, endPoint x: 531, endPoint y: 169, distance: 213.8
click at [531, 183] on div "Uploaded 2024 tax return and sent to trustee-MC" at bounding box center [530, 192] width 428 height 19
drag, startPoint x: 1017, startPoint y: 209, endPoint x: 968, endPoint y: 158, distance: 70.1
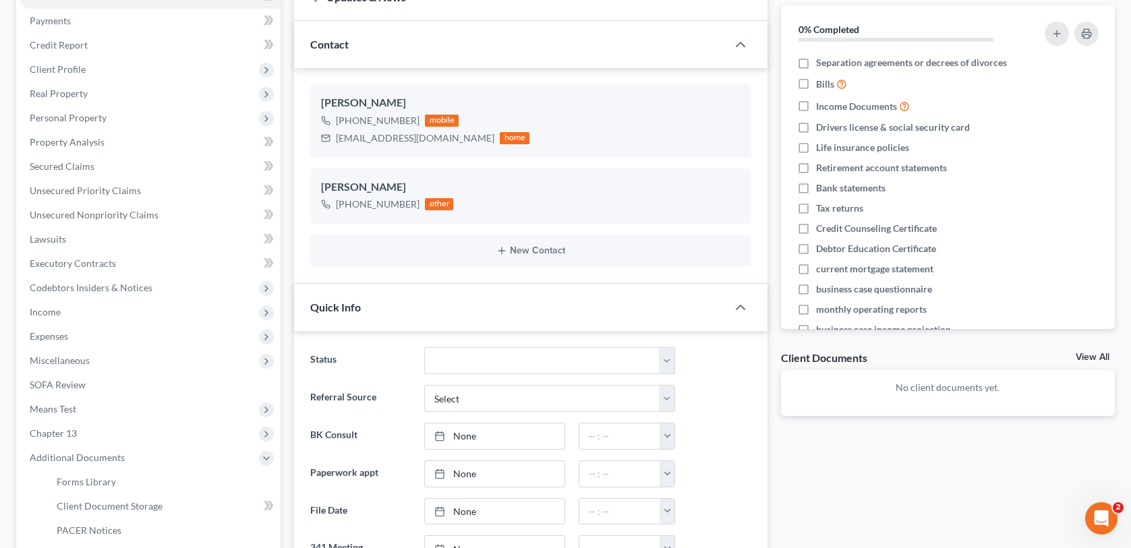
scroll to position [0, 0]
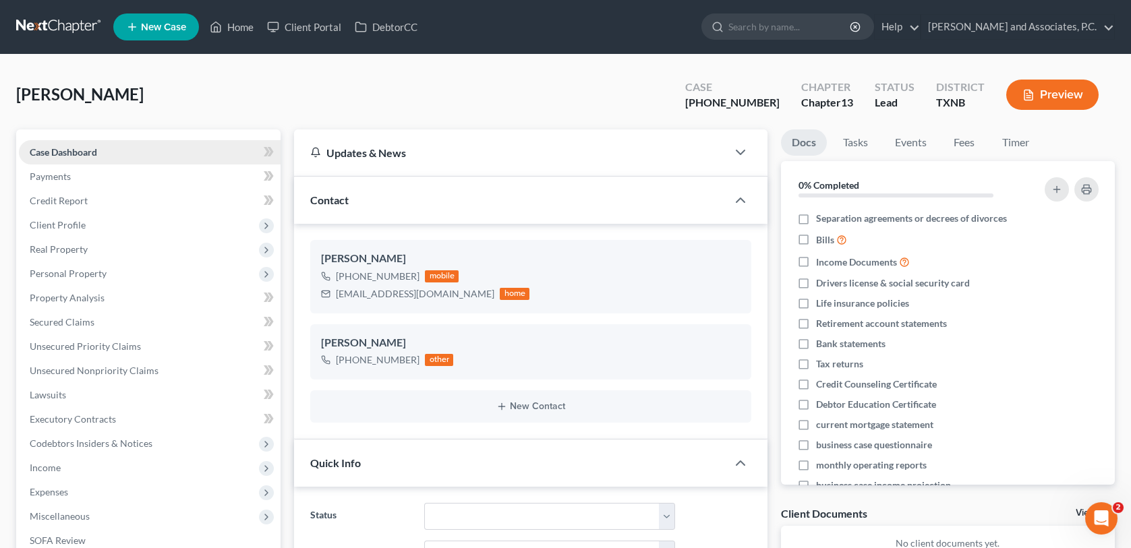
click at [69, 160] on link "Case Dashboard" at bounding box center [150, 152] width 262 height 24
click at [237, 24] on link "Home" at bounding box center [231, 27] width 57 height 24
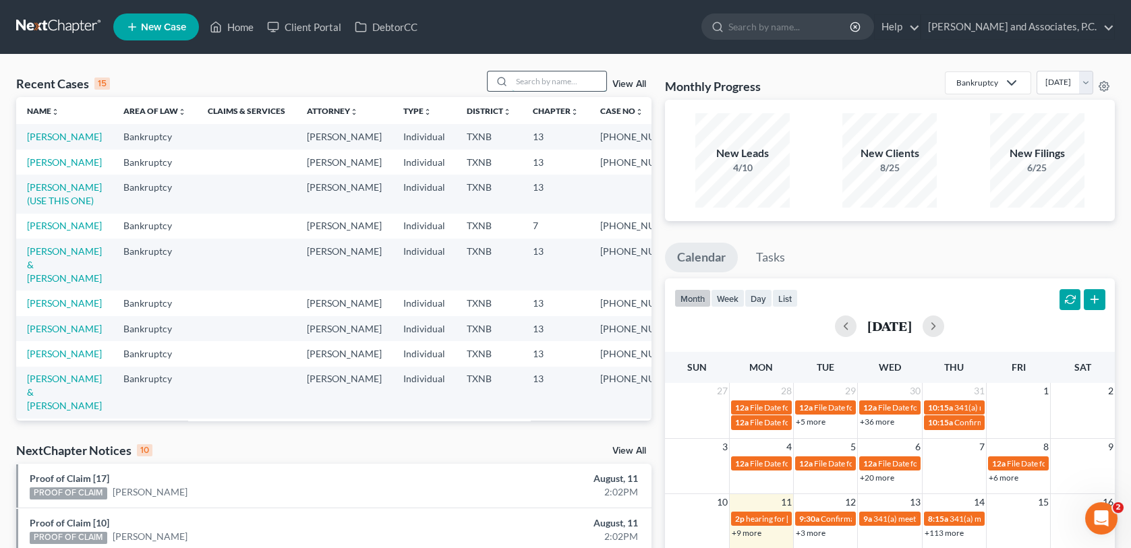
click at [596, 90] on input "search" at bounding box center [559, 81] width 94 height 20
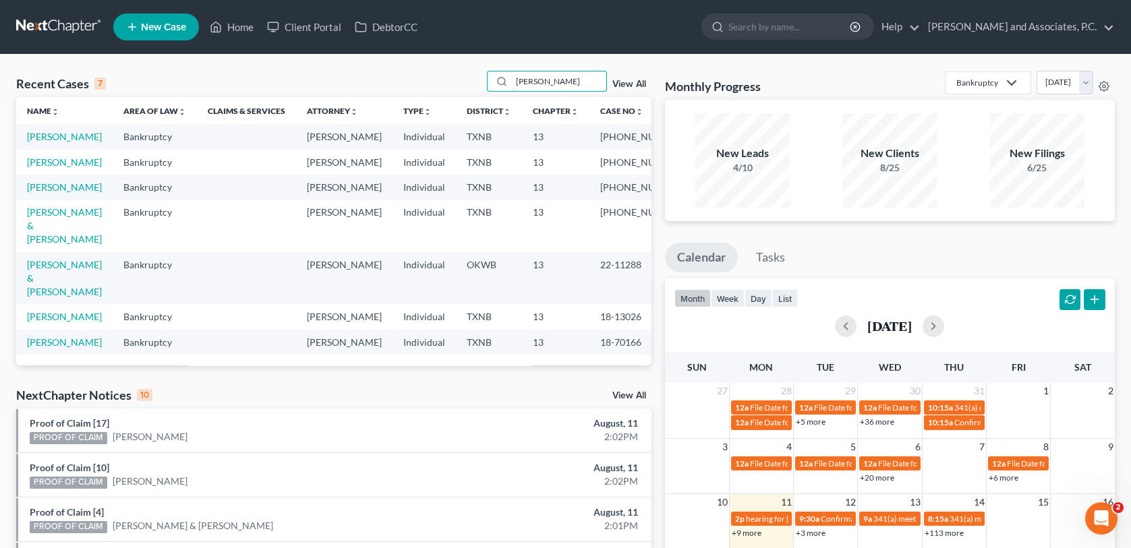
type input "[PERSON_NAME]"
click at [56, 142] on td "[PERSON_NAME]" at bounding box center [64, 136] width 96 height 25
click at [59, 134] on link "[PERSON_NAME]" at bounding box center [64, 136] width 75 height 11
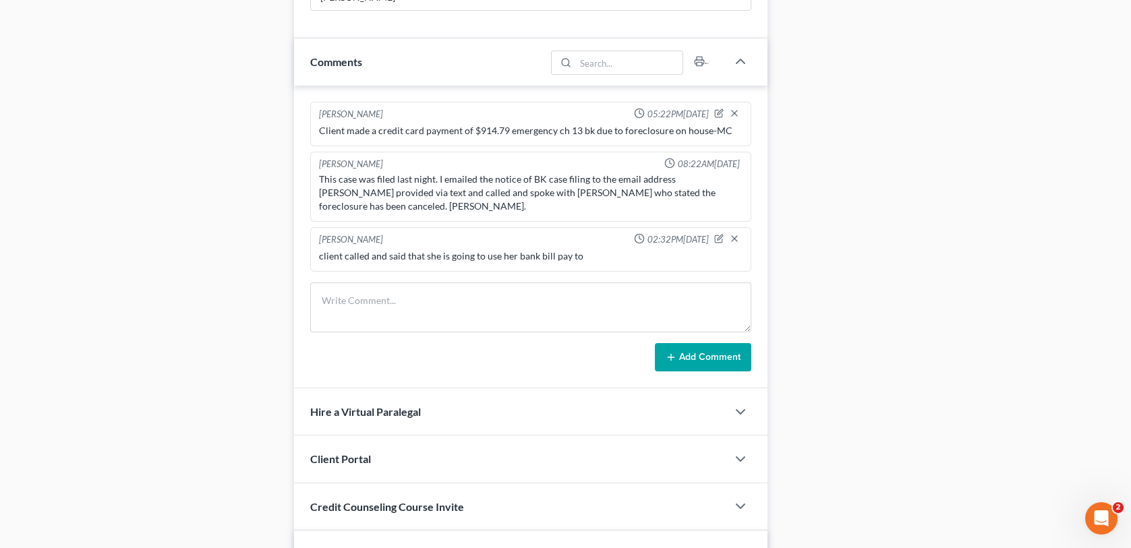
scroll to position [491, 0]
click at [718, 235] on icon "button" at bounding box center [719, 237] width 5 height 5
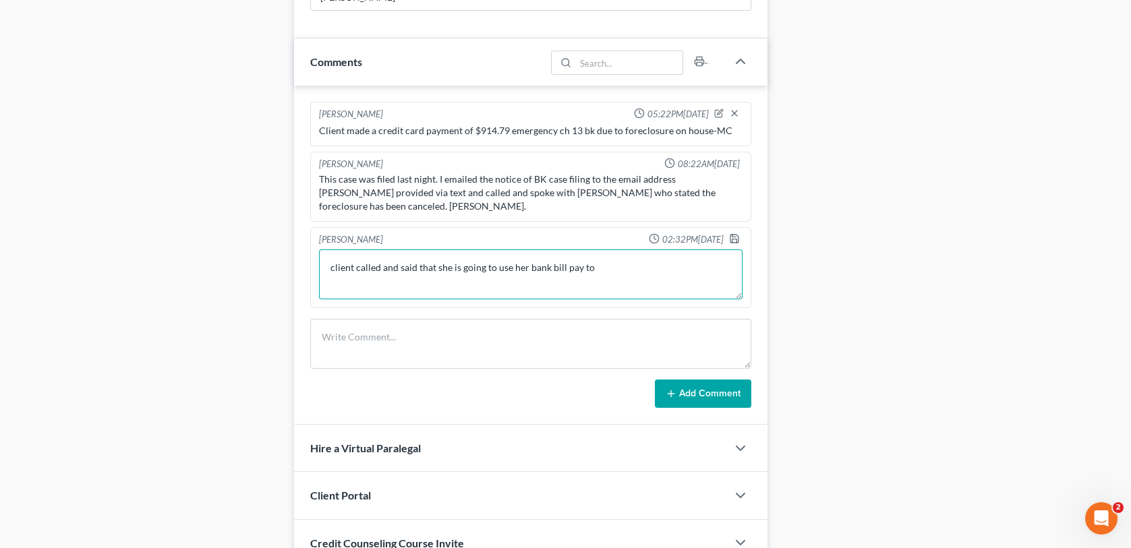
click at [661, 249] on textarea "client called and said that she is going to use her bank bill pay to" at bounding box center [530, 274] width 423 height 50
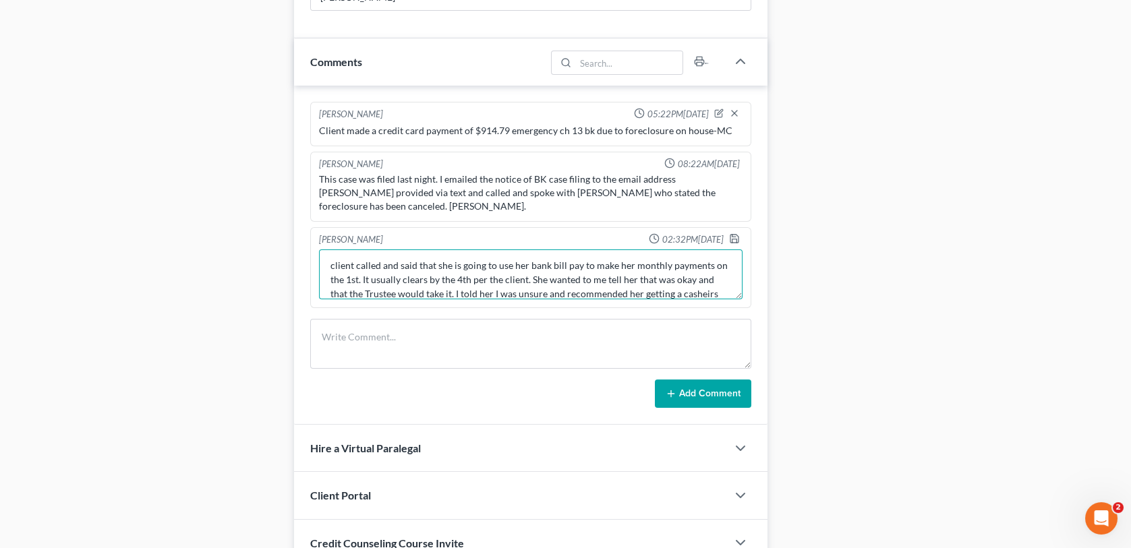
scroll to position [16, 0]
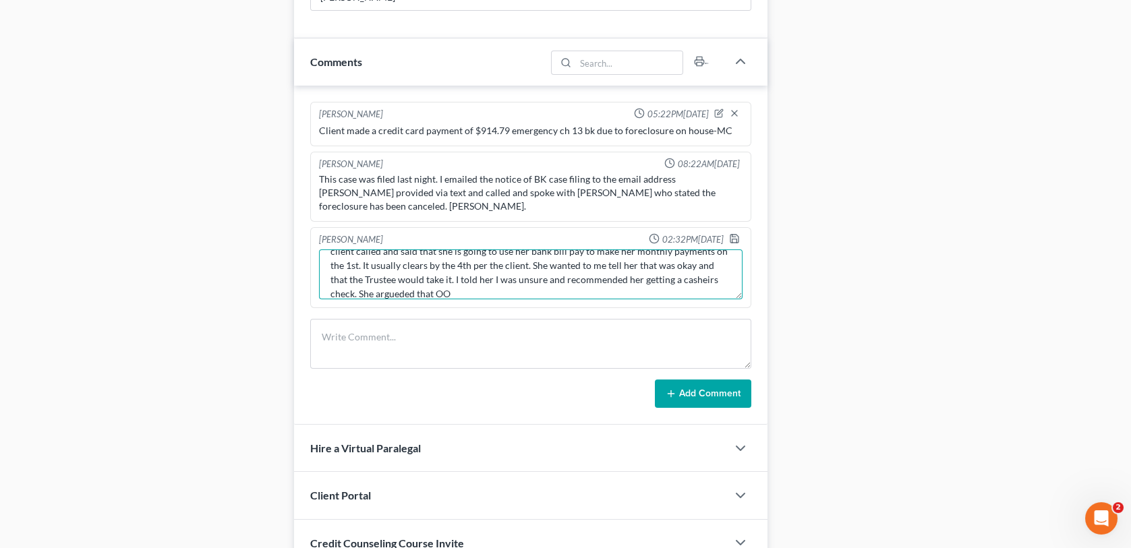
paste textarea "[PERSON_NAME][EMAIL_ADDRESS][DOMAIN_NAME]"
click at [638, 269] on textarea "client called and said that she is going to use her bank bill pay to make her m…" at bounding box center [530, 274] width 423 height 50
type textarea "client called and said that she is going to use her bank bill pay to make her m…"
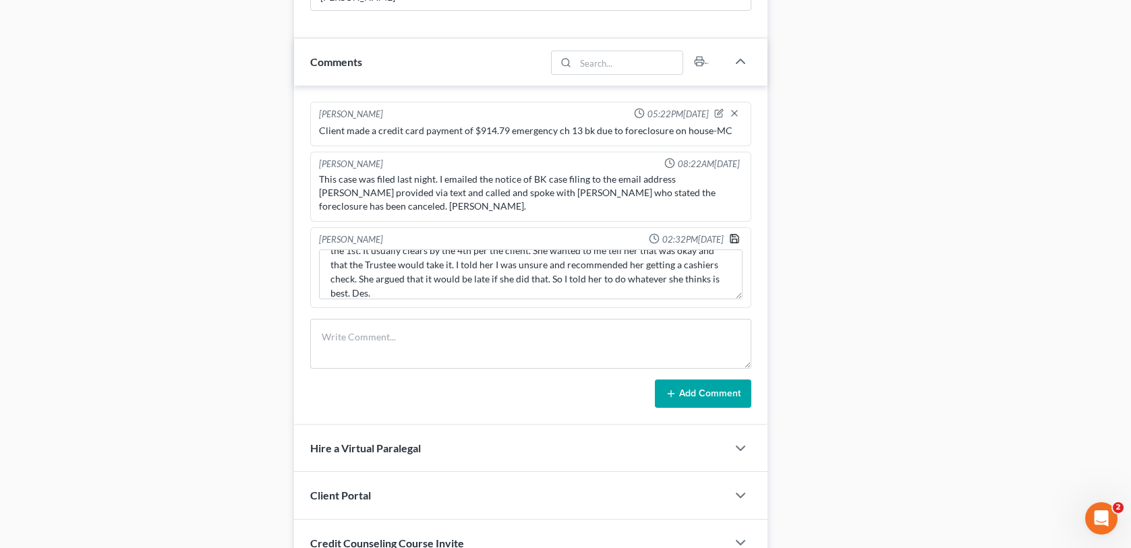
drag, startPoint x: 731, startPoint y: 222, endPoint x: 748, endPoint y: 237, distance: 23.0
click at [731, 233] on icon "button" at bounding box center [734, 238] width 11 height 11
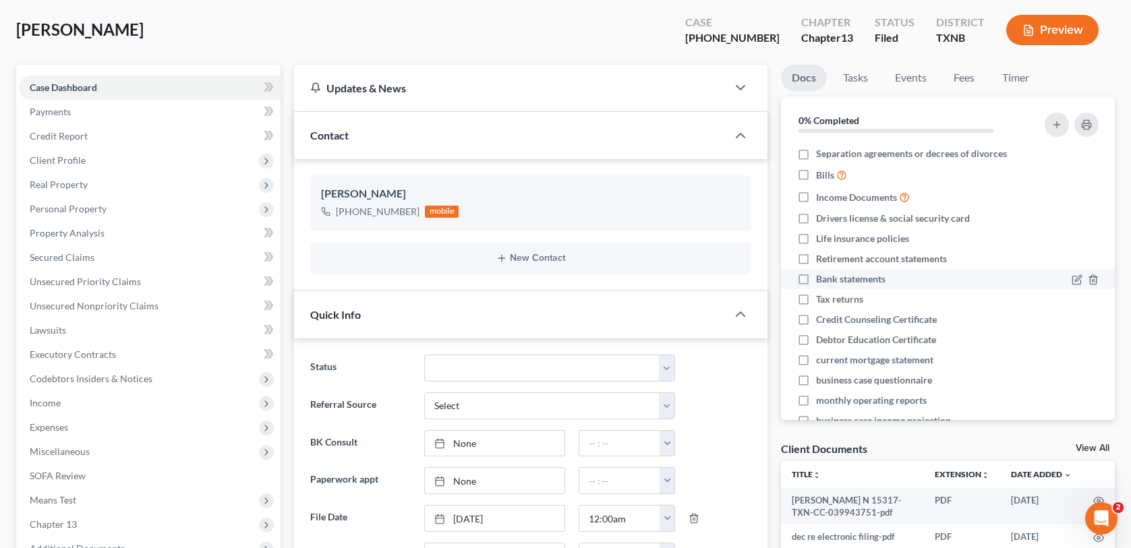
scroll to position [0, 0]
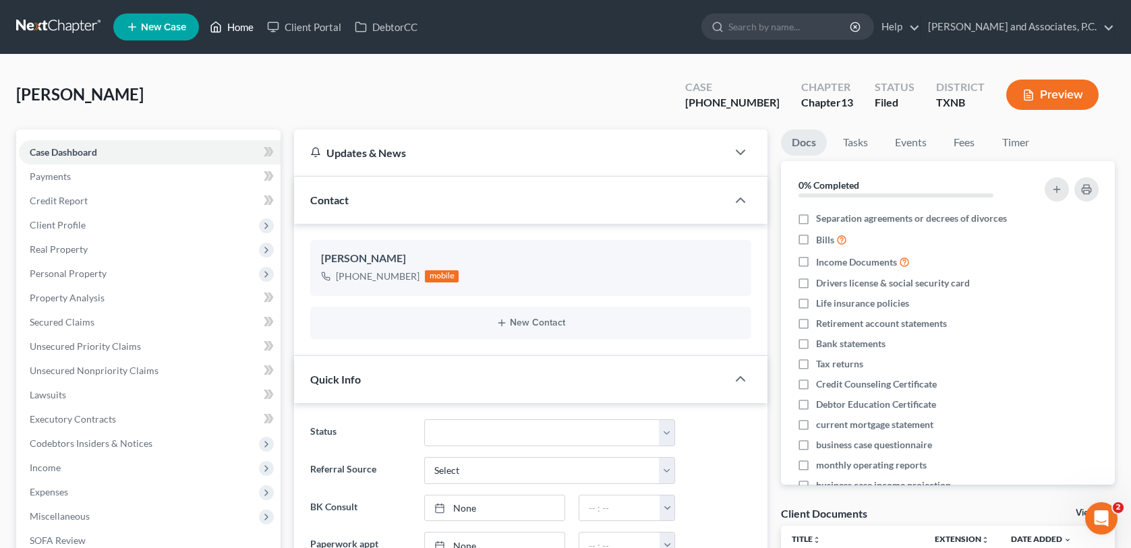
drag, startPoint x: 234, startPoint y: 26, endPoint x: 630, endPoint y: 544, distance: 652.6
click at [234, 25] on link "Home" at bounding box center [231, 27] width 57 height 24
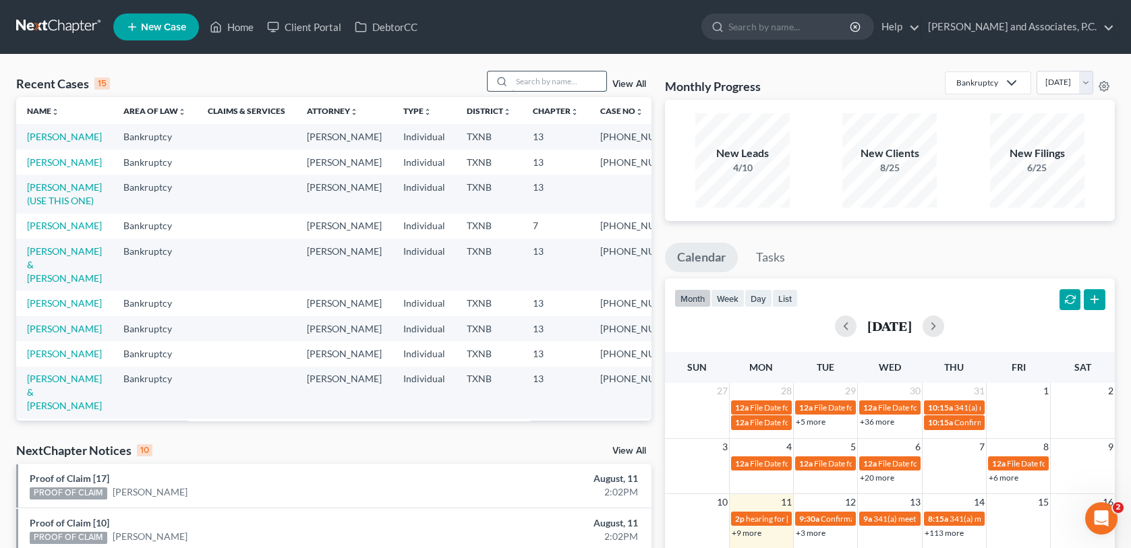
click at [547, 78] on input "search" at bounding box center [559, 81] width 94 height 20
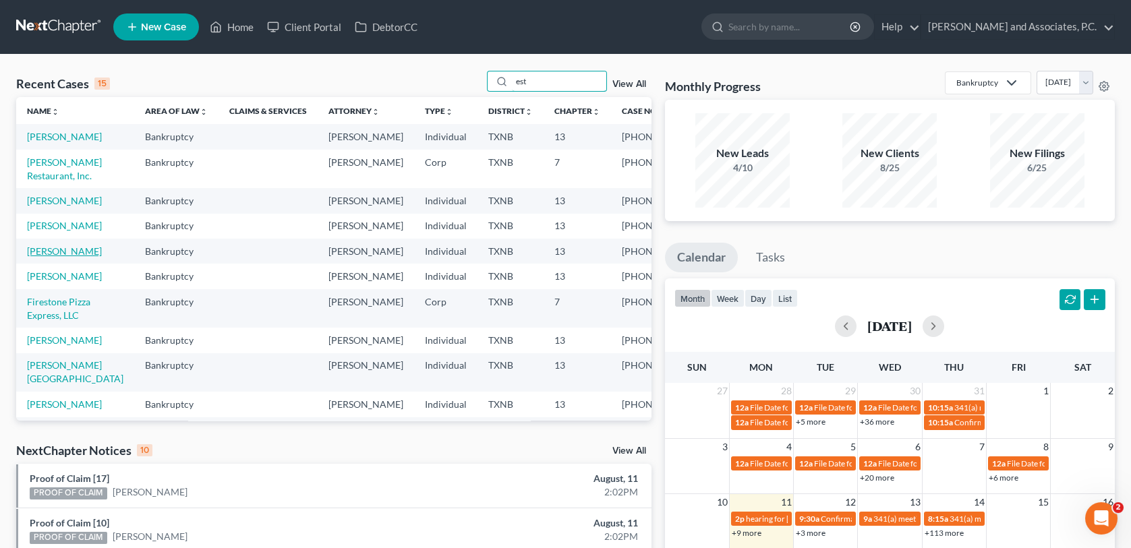
type input "est"
click at [54, 257] on link "[PERSON_NAME]" at bounding box center [64, 250] width 75 height 11
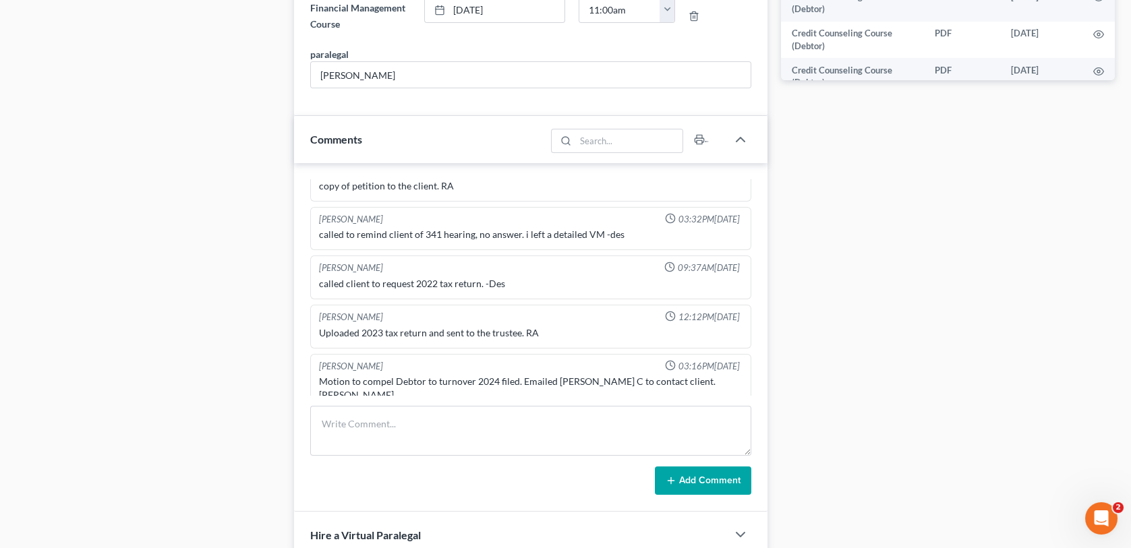
scroll to position [944, 0]
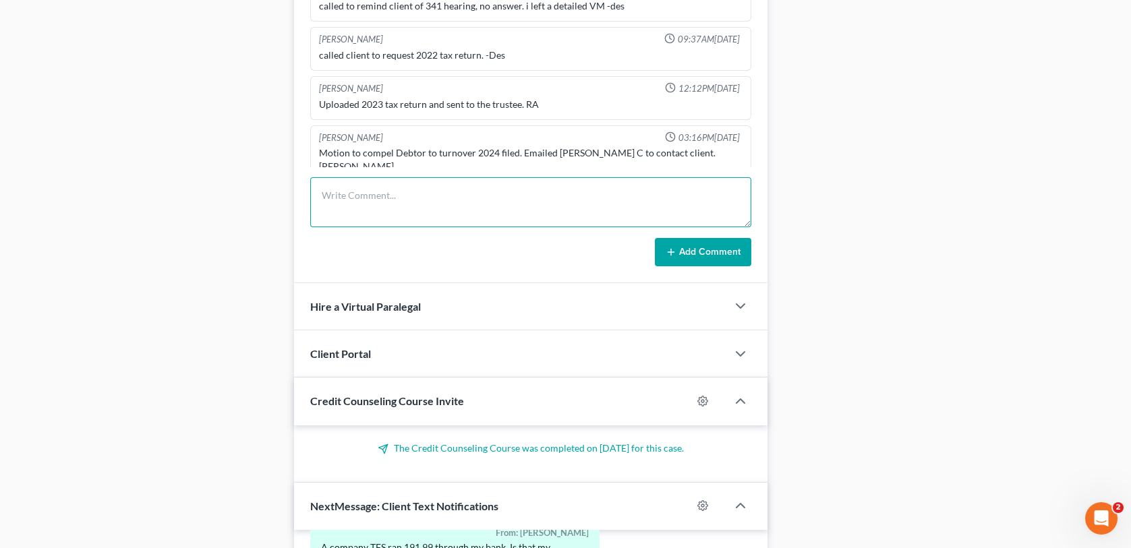
click at [355, 200] on textarea at bounding box center [530, 202] width 440 height 50
type textarea "Uploaded 2024 tax return, waiting on confirmation. [GEOGRAPHIC_DATA]"
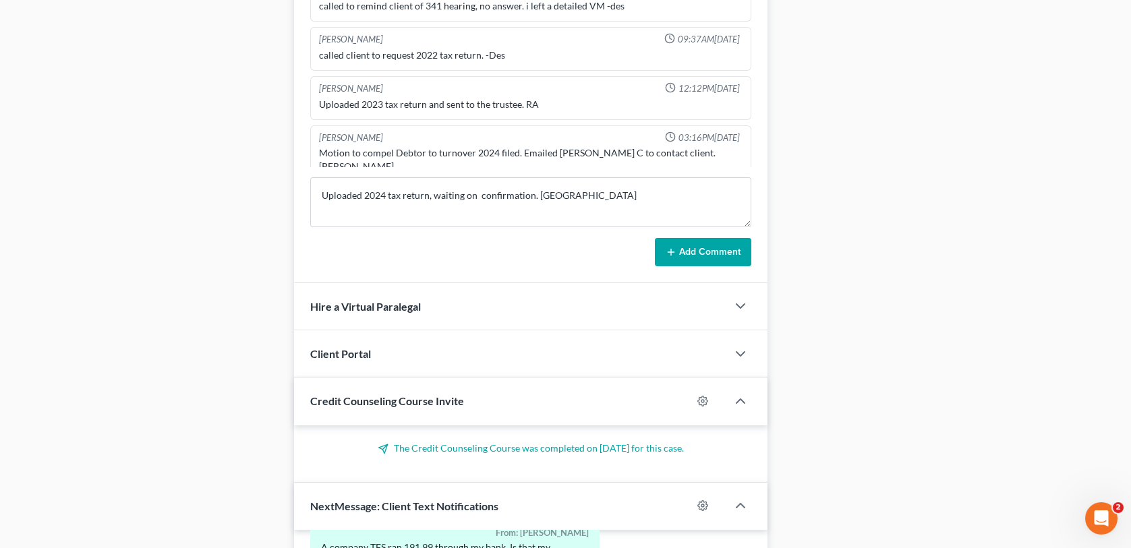
click at [717, 258] on button "Add Comment" at bounding box center [703, 252] width 96 height 28
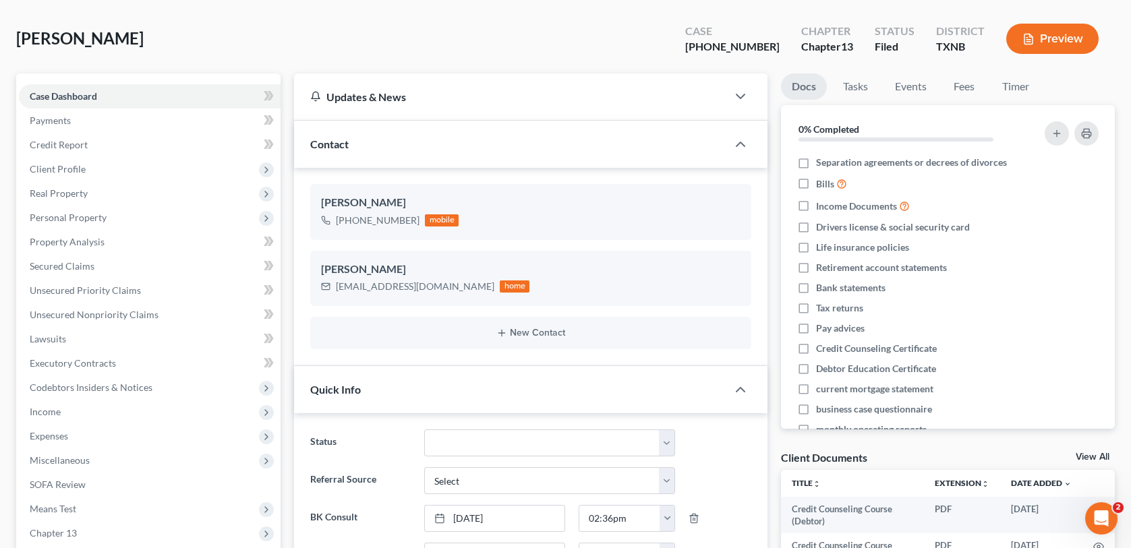
scroll to position [0, 0]
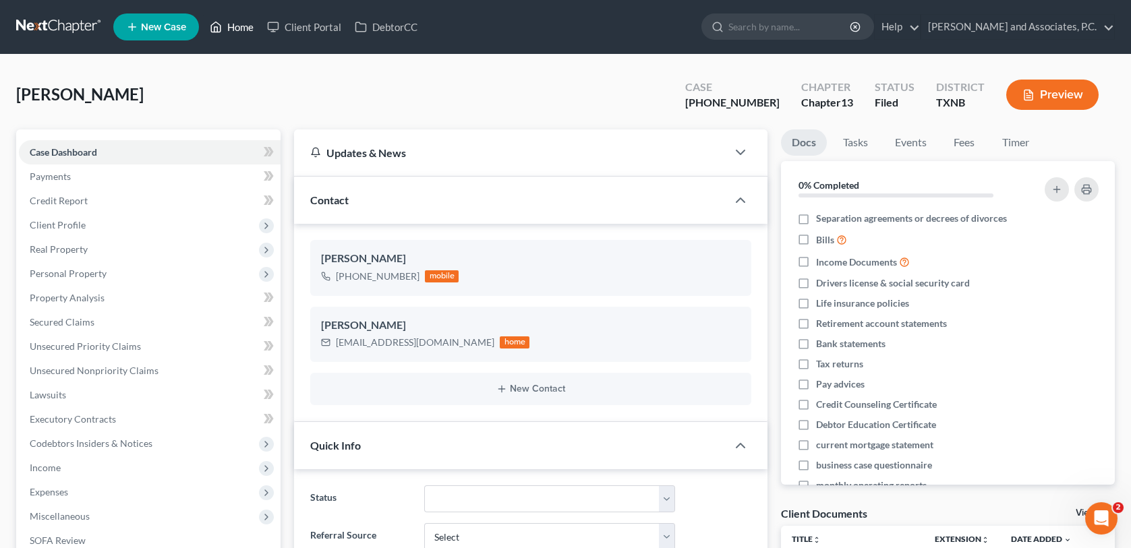
drag, startPoint x: 248, startPoint y: 34, endPoint x: 632, endPoint y: 121, distance: 393.5
click at [248, 34] on link "Home" at bounding box center [231, 27] width 57 height 24
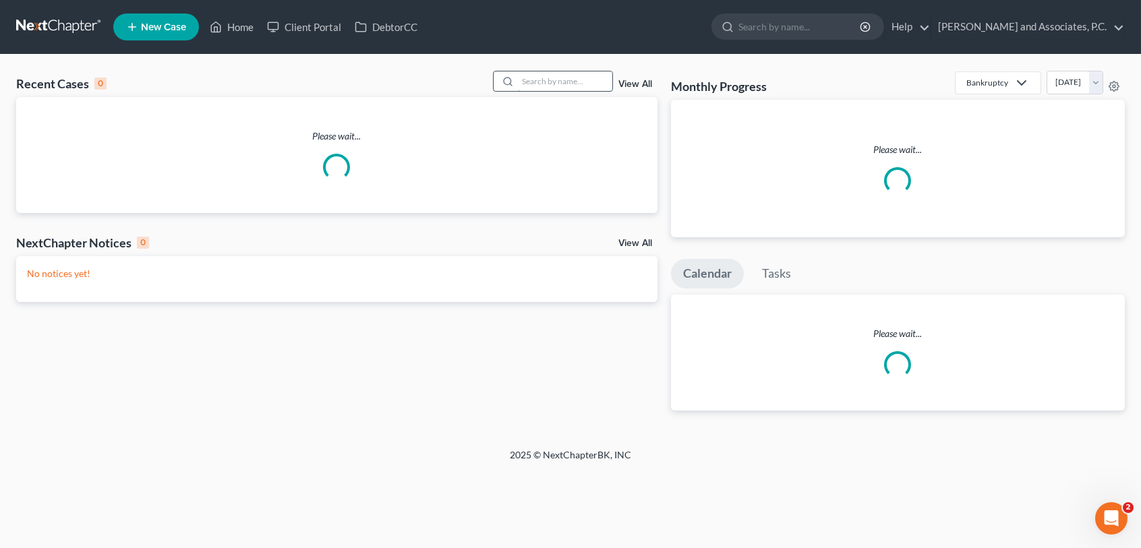
click at [547, 73] on input "search" at bounding box center [565, 81] width 94 height 20
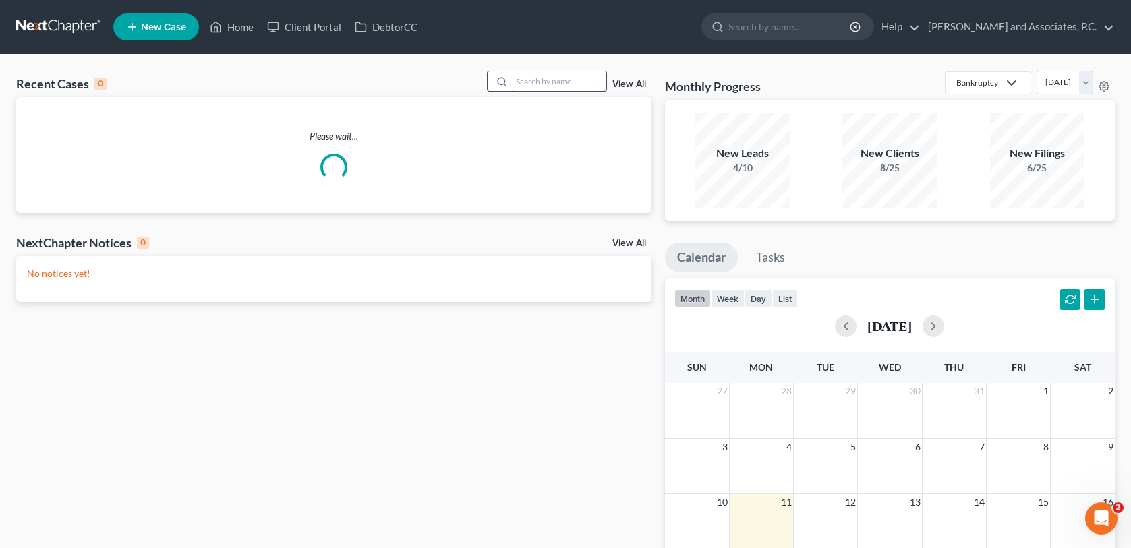
click at [543, 78] on input "search" at bounding box center [559, 81] width 94 height 20
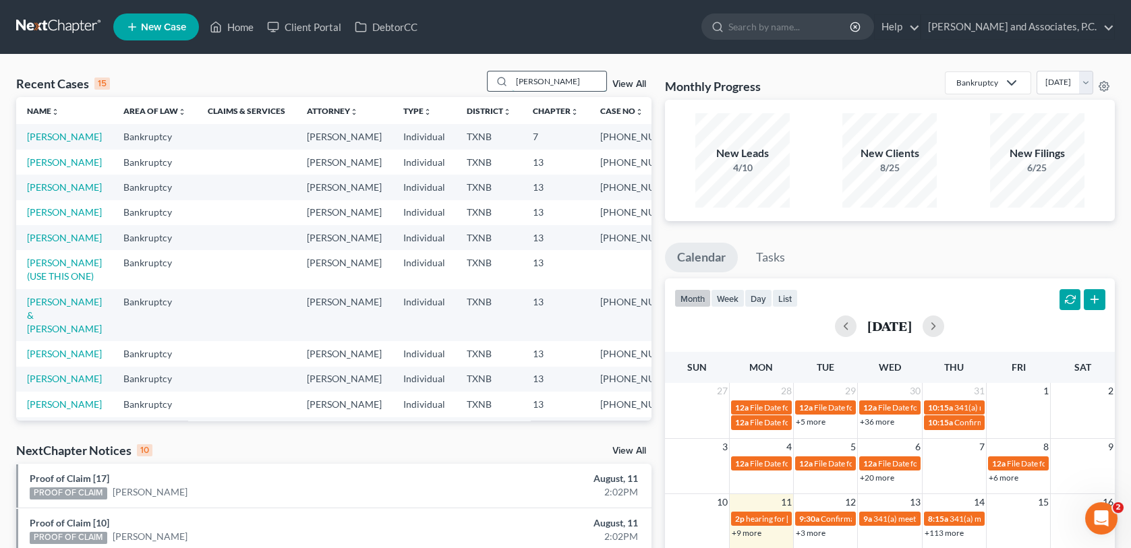
type input "[PERSON_NAME]"
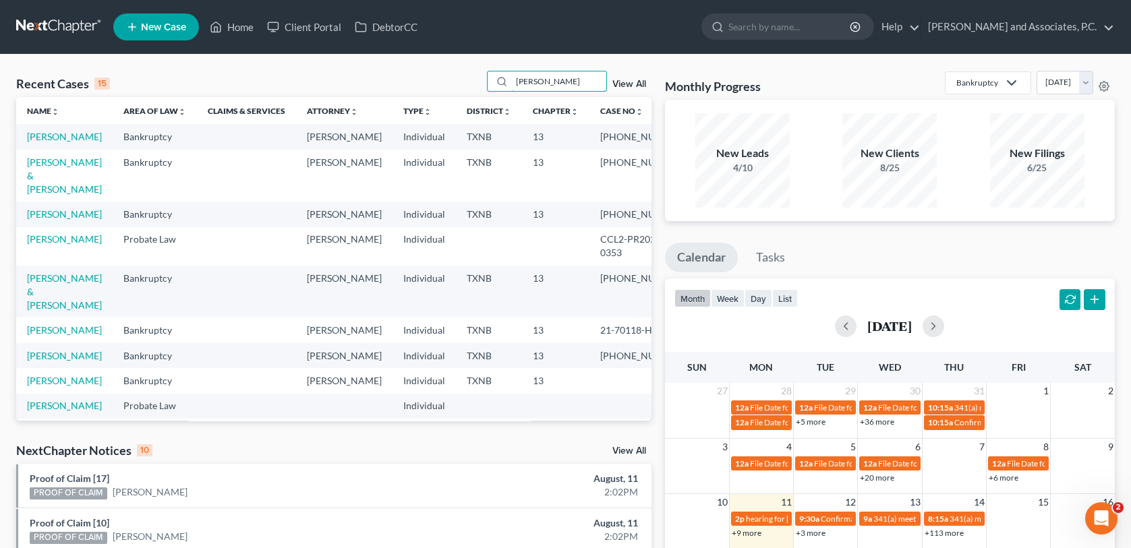
drag, startPoint x: 568, startPoint y: 84, endPoint x: 481, endPoint y: 69, distance: 88.1
click at [481, 69] on div "Recent Cases 15 [PERSON_NAME] View All Name unfold_more expand_more expand_less…" at bounding box center [565, 500] width 1131 height 891
click at [176, 23] on span "New Case" at bounding box center [163, 27] width 45 height 10
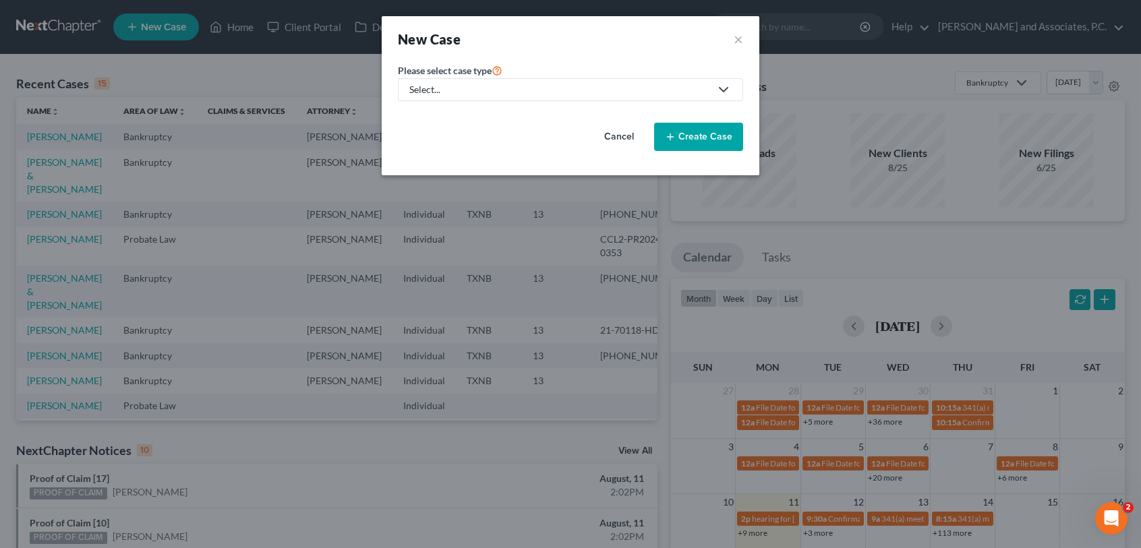
click at [439, 93] on div "Select..." at bounding box center [559, 89] width 301 height 13
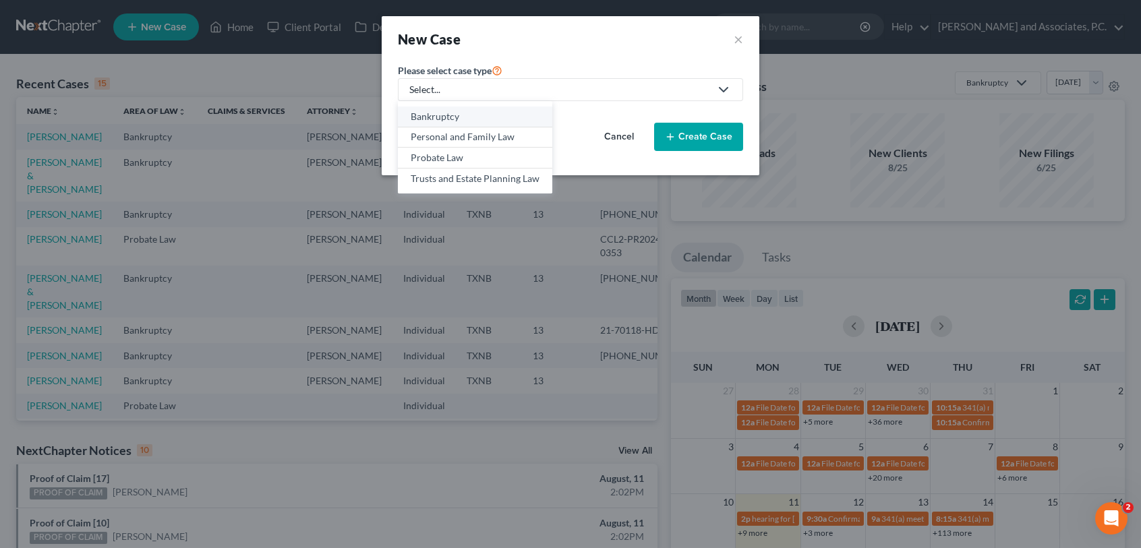
click at [441, 118] on div "Bankruptcy" at bounding box center [475, 116] width 129 height 13
select select "78"
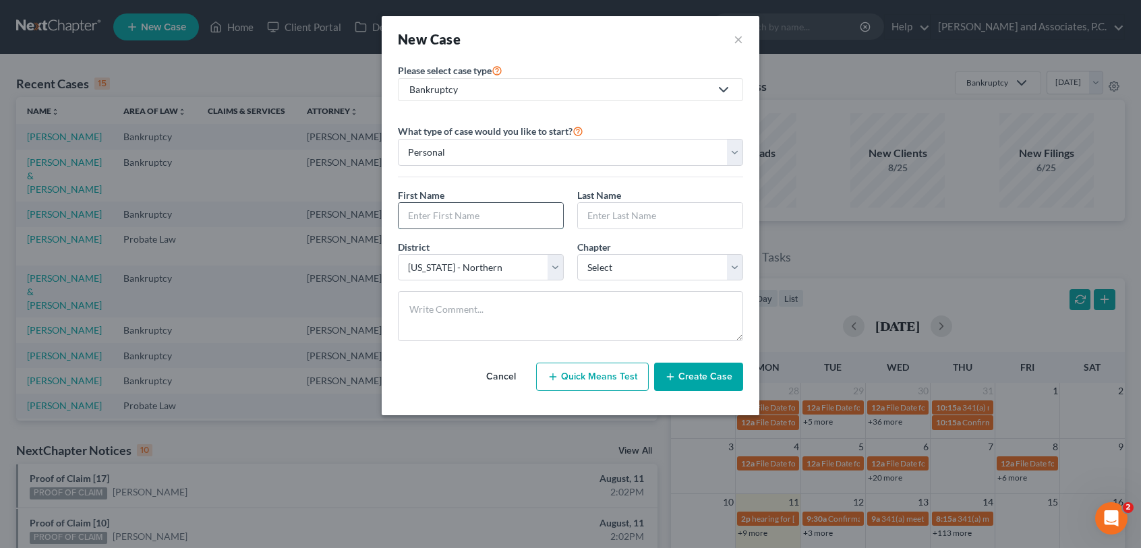
click at [431, 208] on input "text" at bounding box center [480, 216] width 164 height 26
type input "[PERSON_NAME]"
click at [659, 276] on select "Select 7 11 12 13" at bounding box center [660, 267] width 166 height 27
select select "3"
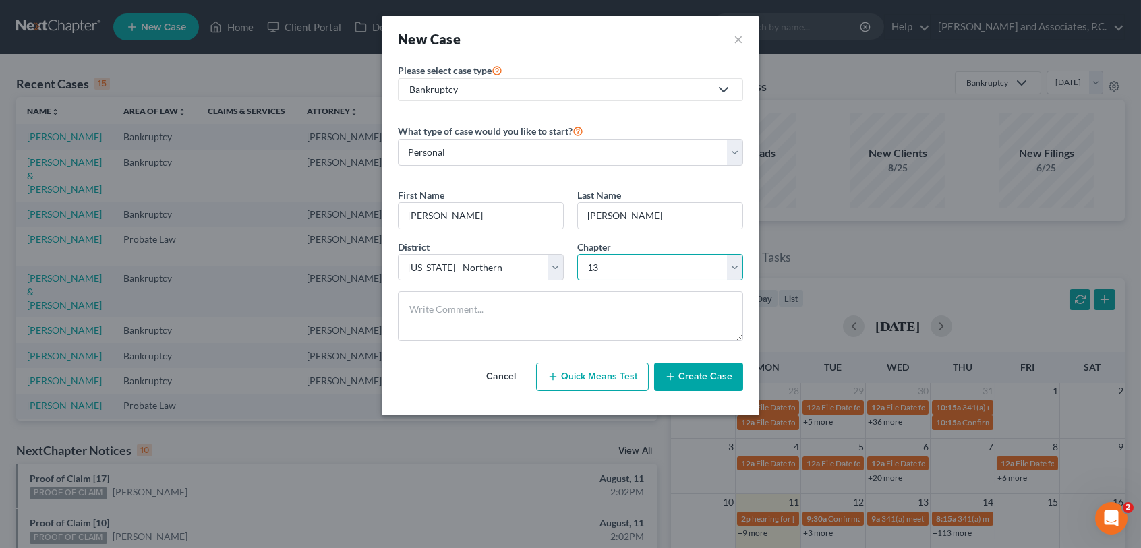
click at [577, 254] on select "Select 7 11 12 13" at bounding box center [660, 267] width 166 height 27
click at [710, 380] on button "Create Case" at bounding box center [698, 377] width 89 height 28
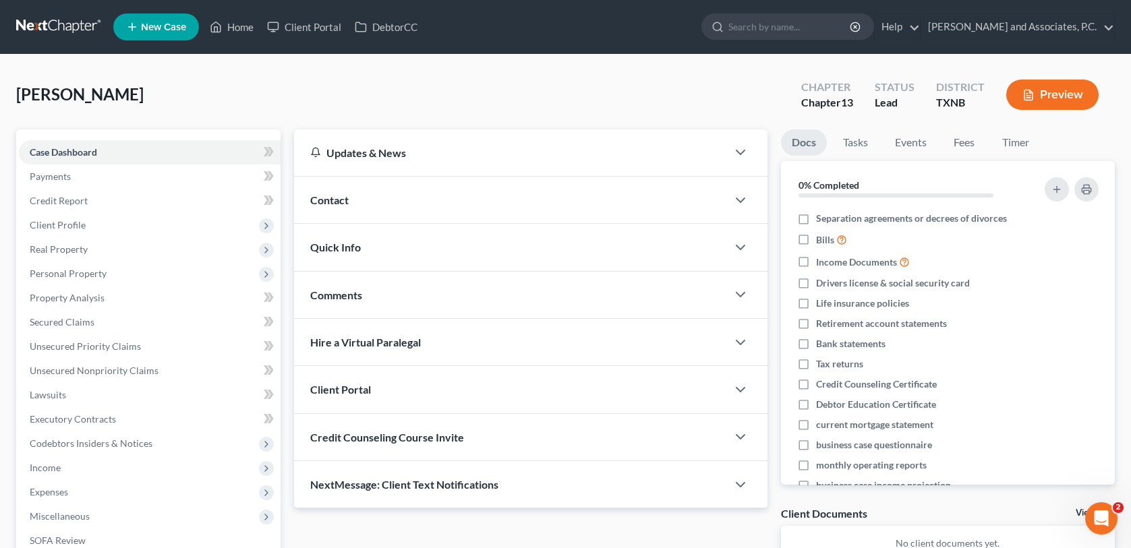
click at [427, 218] on div "Contact" at bounding box center [510, 200] width 432 height 47
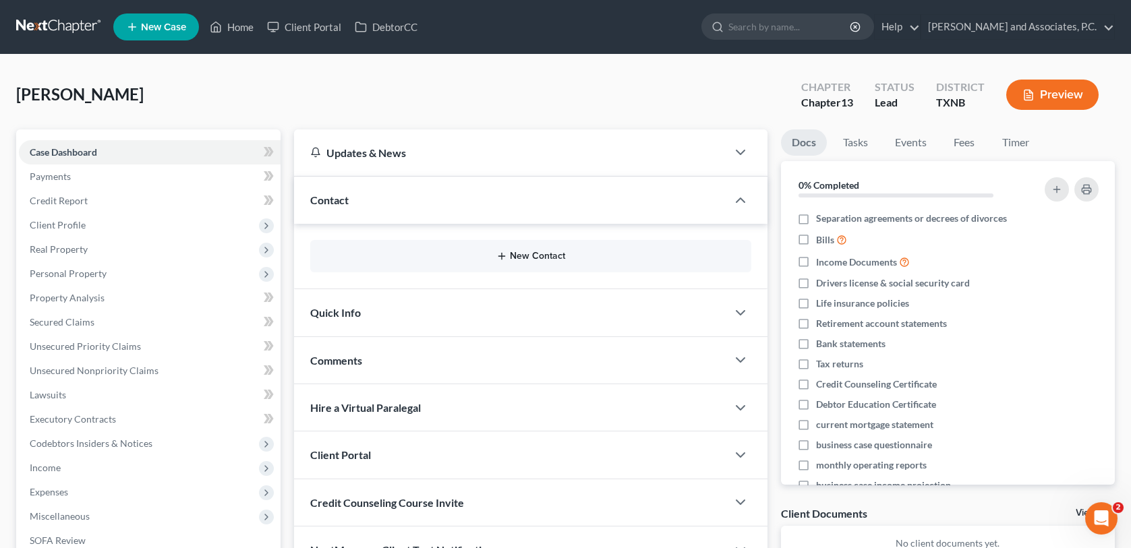
click at [443, 255] on button "New Contact" at bounding box center [530, 256] width 419 height 11
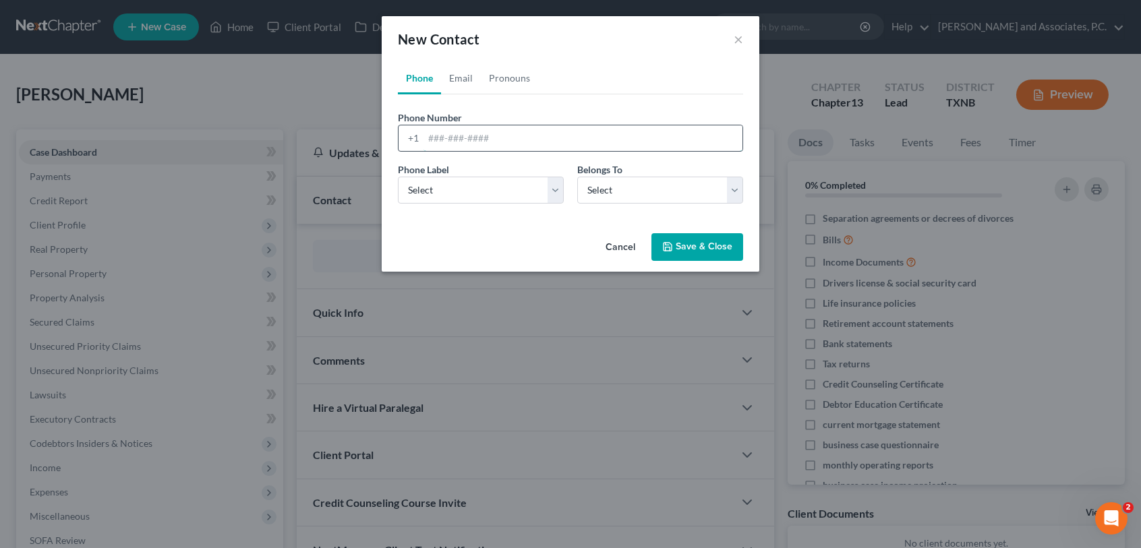
click at [455, 138] on input "tel" at bounding box center [582, 138] width 319 height 26
type input "9404441212"
click at [458, 185] on select "Select Mobile Home Work Other" at bounding box center [481, 190] width 166 height 27
select select "0"
click at [398, 177] on select "Select Mobile Home Work Other" at bounding box center [481, 190] width 166 height 27
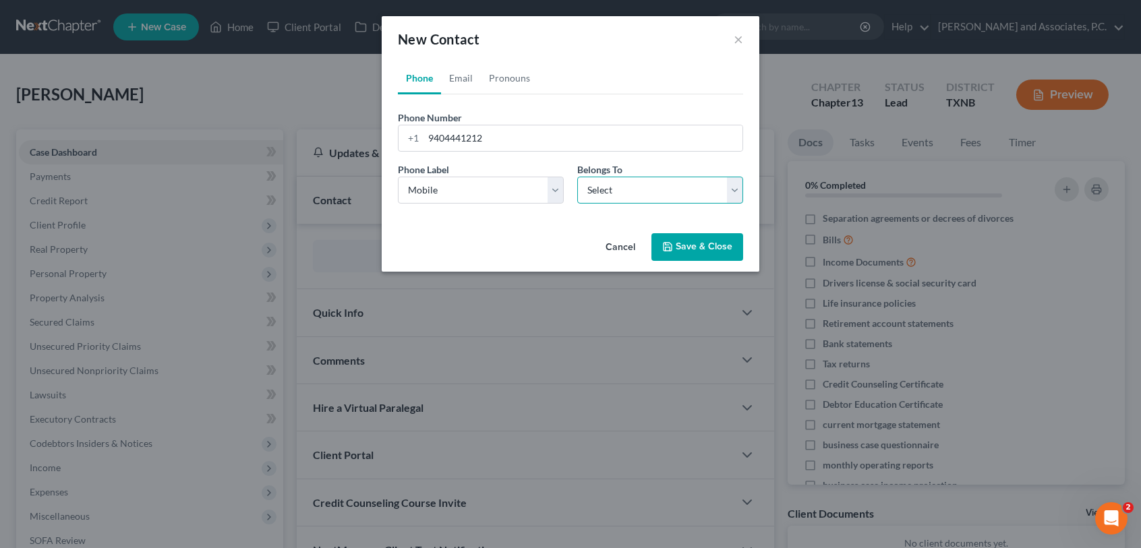
click at [671, 202] on select "Select Client Other" at bounding box center [660, 190] width 166 height 27
select select "0"
click at [577, 177] on select "Select Client Other" at bounding box center [660, 190] width 166 height 27
select select "0"
click at [465, 82] on link "Email" at bounding box center [461, 78] width 40 height 32
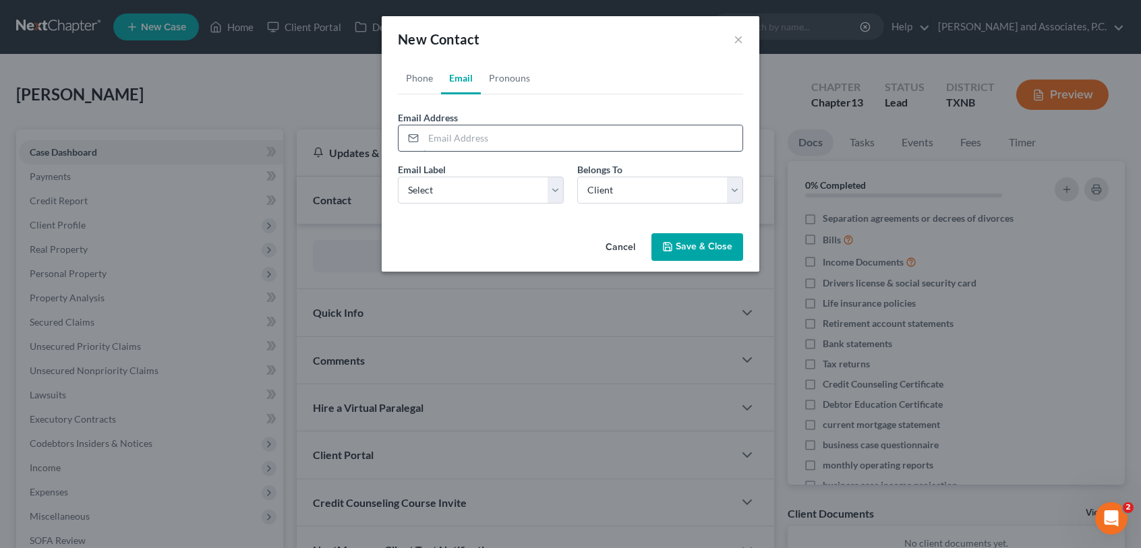
click at [463, 138] on input "email" at bounding box center [582, 138] width 319 height 26
click at [659, 76] on ul "Phone Email Pronouns" at bounding box center [570, 78] width 345 height 32
click at [723, 243] on button "Save & Close" at bounding box center [697, 247] width 92 height 28
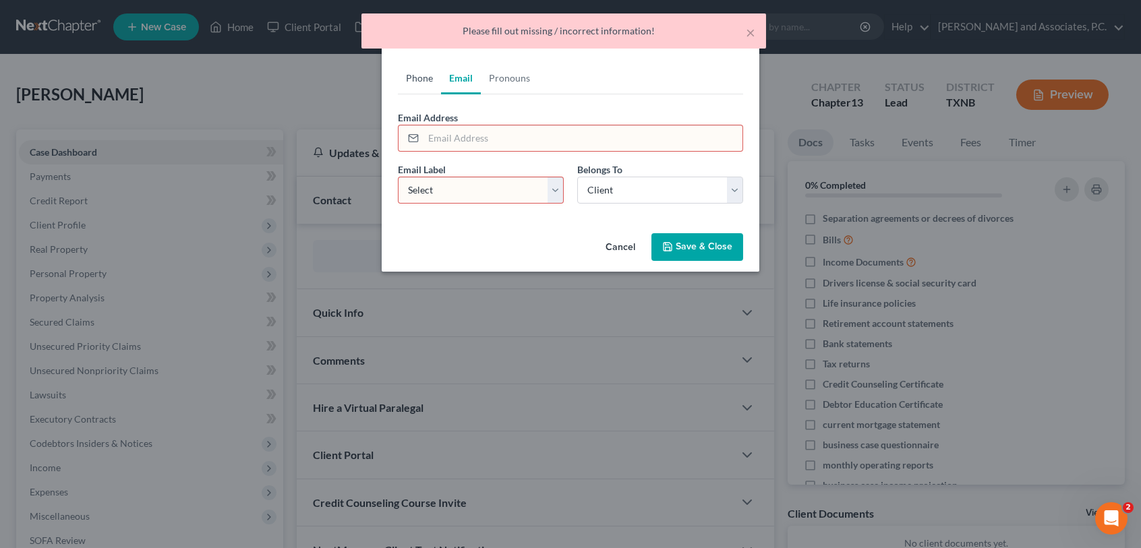
click at [407, 69] on link "Phone" at bounding box center [419, 78] width 43 height 32
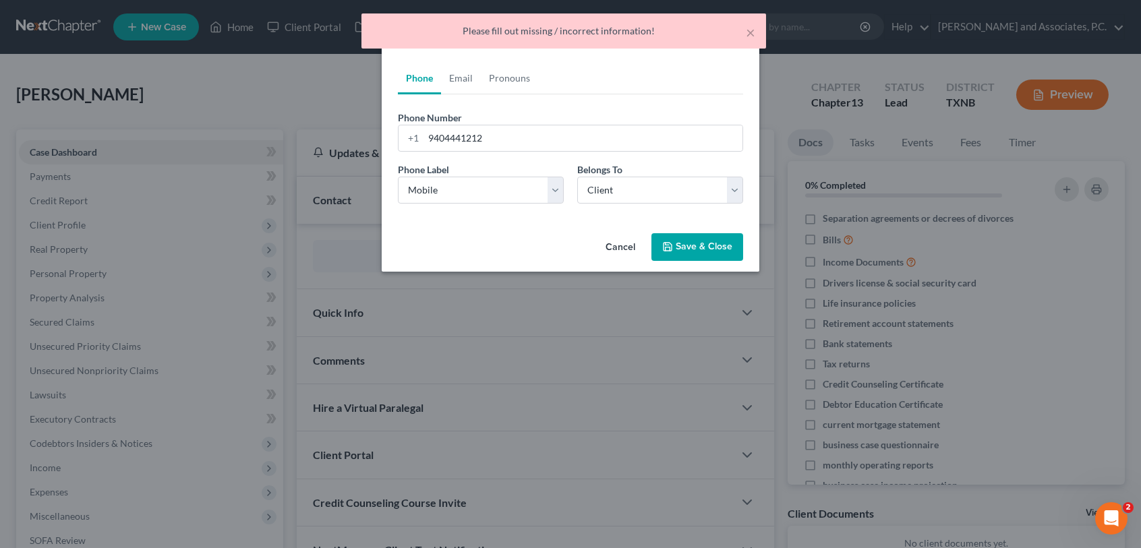
click at [694, 241] on button "Save & Close" at bounding box center [697, 247] width 92 height 28
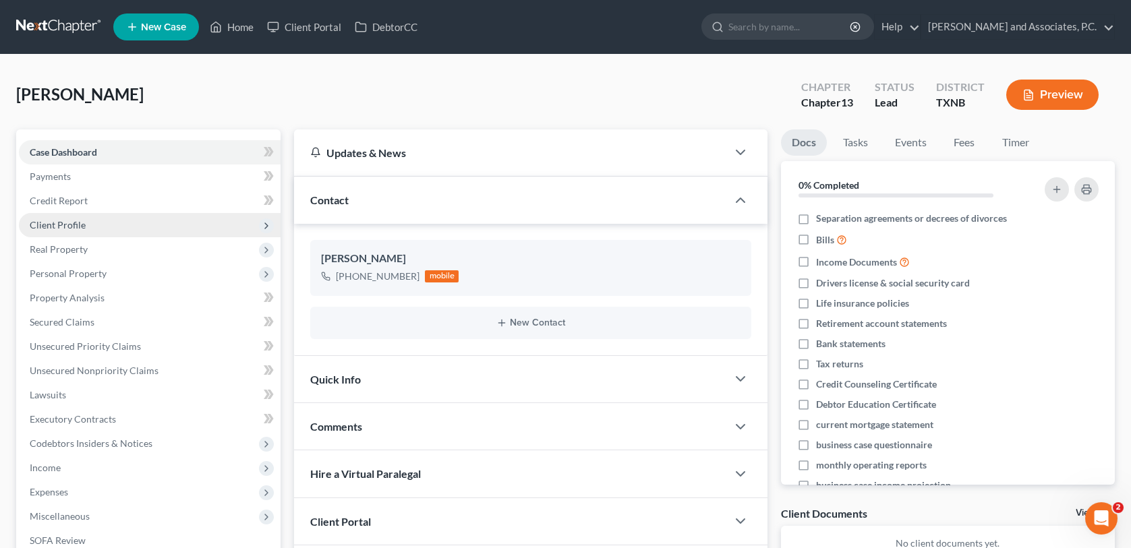
click at [77, 221] on span "Client Profile" at bounding box center [58, 224] width 56 height 11
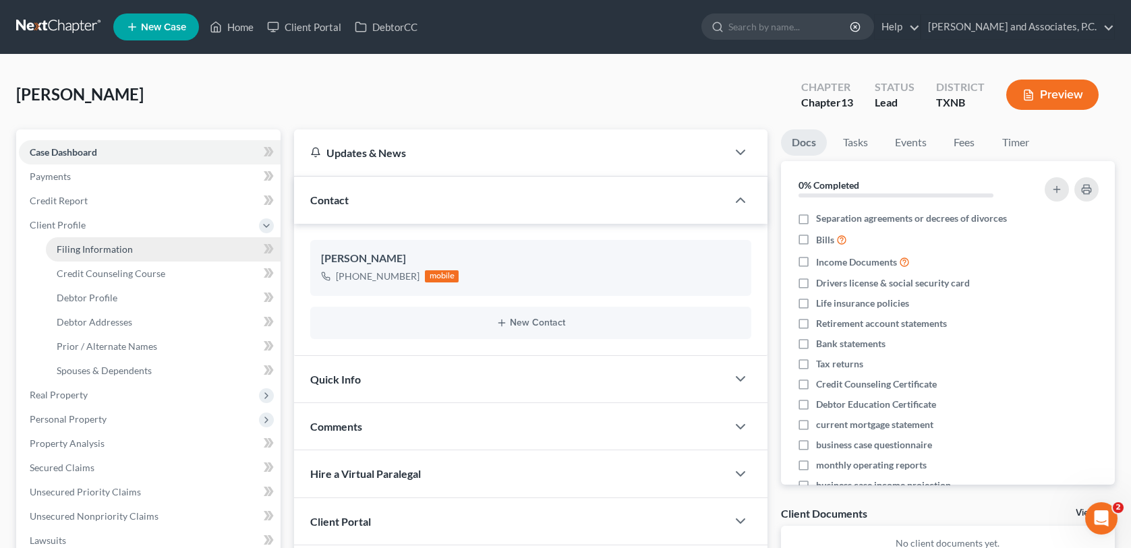
click at [78, 249] on span "Filing Information" at bounding box center [95, 248] width 76 height 11
select select "1"
select select "0"
select select "3"
select select "78"
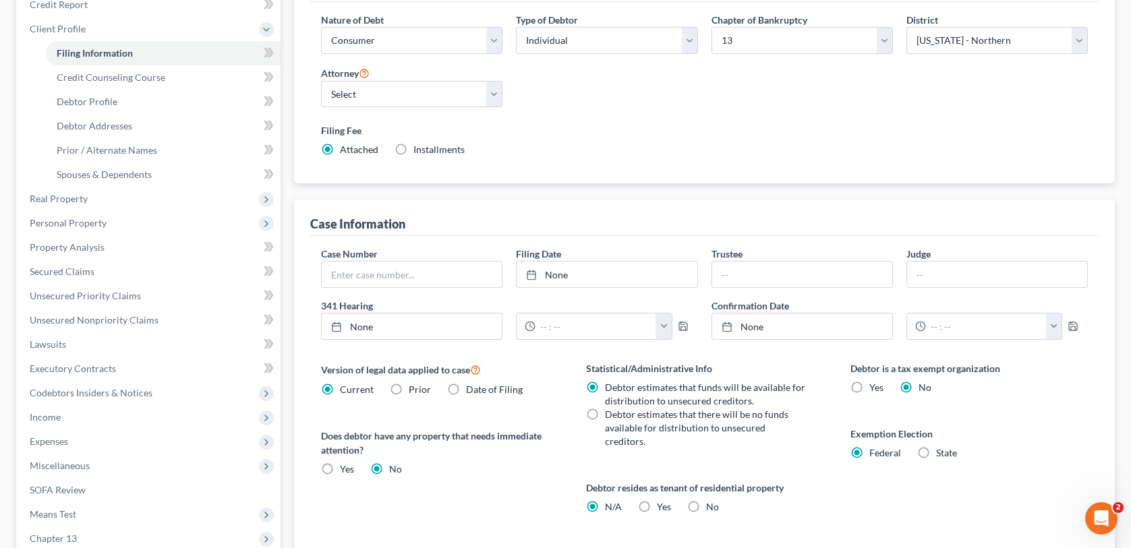
scroll to position [202, 0]
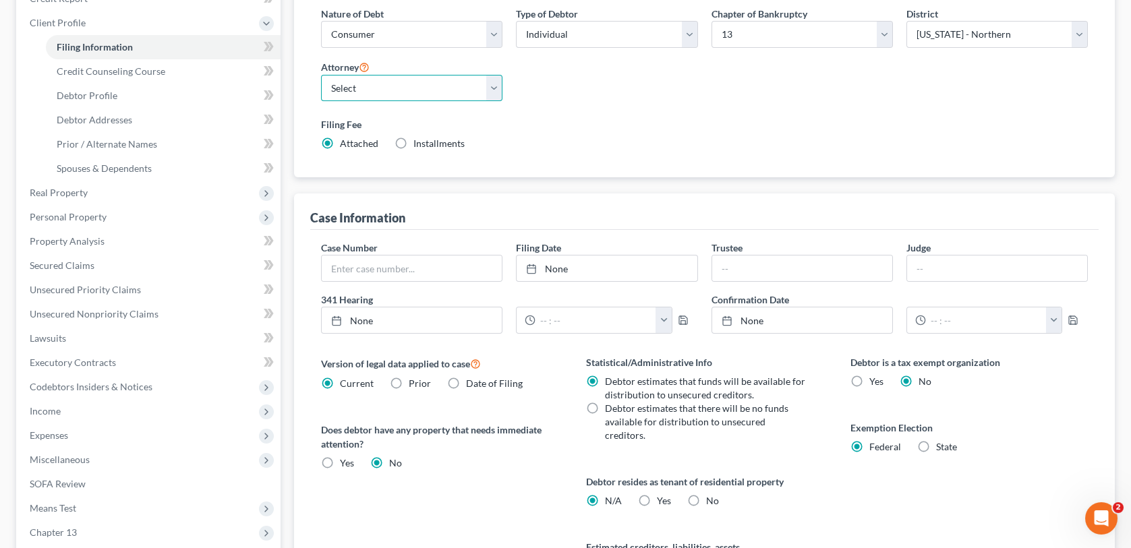
drag, startPoint x: 384, startPoint y: 89, endPoint x: 384, endPoint y: 101, distance: 12.1
click at [384, 89] on select "Select [PERSON_NAME] - [GEOGRAPHIC_DATA] [PERSON_NAME] - OKWB [PERSON_NAME] - O…" at bounding box center [411, 88] width 181 height 27
select select "0"
click at [321, 75] on select "Select [PERSON_NAME] - [GEOGRAPHIC_DATA] [PERSON_NAME] - OKWB [PERSON_NAME] - O…" at bounding box center [411, 88] width 181 height 27
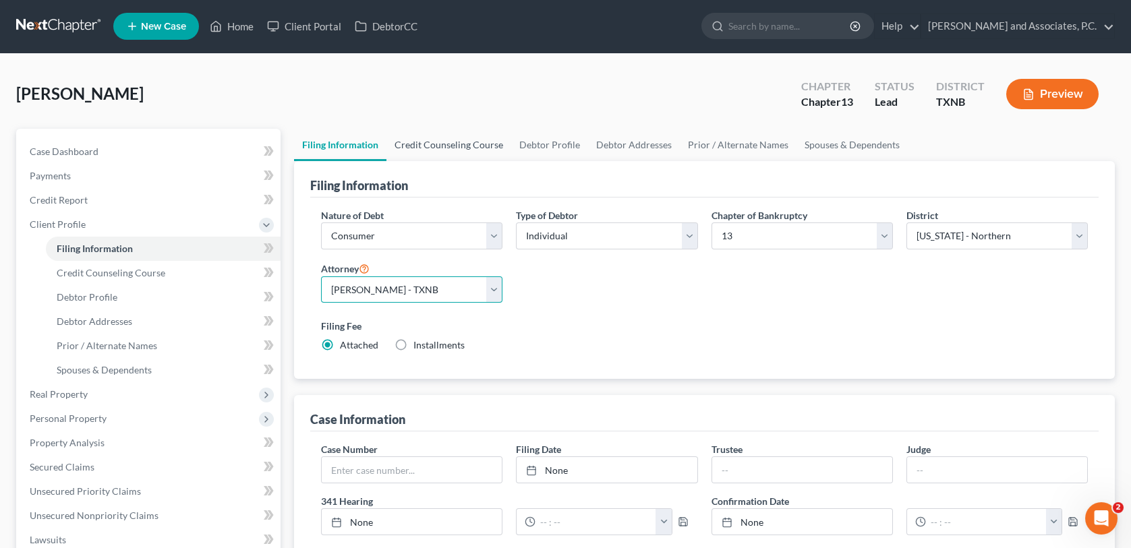
scroll to position [0, 0]
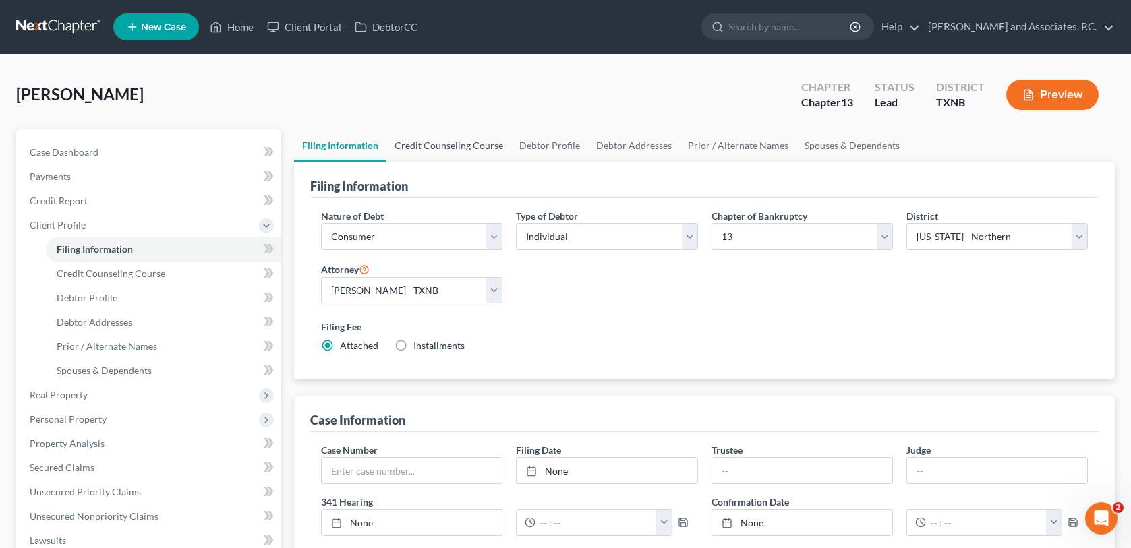
click at [465, 152] on link "Credit Counseling Course" at bounding box center [448, 145] width 125 height 32
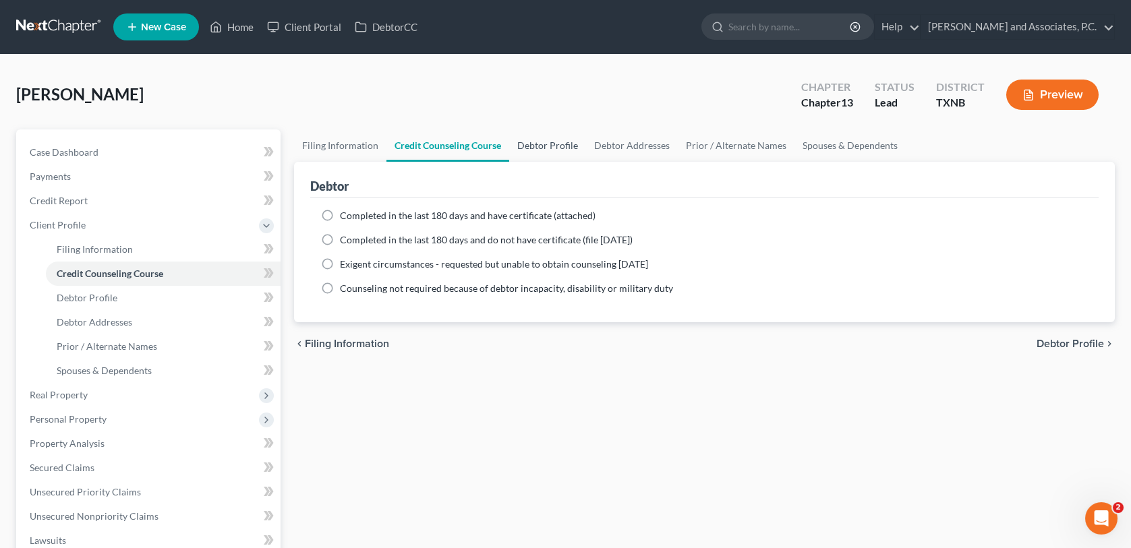
click at [549, 158] on link "Debtor Profile" at bounding box center [547, 145] width 77 height 32
select select "0"
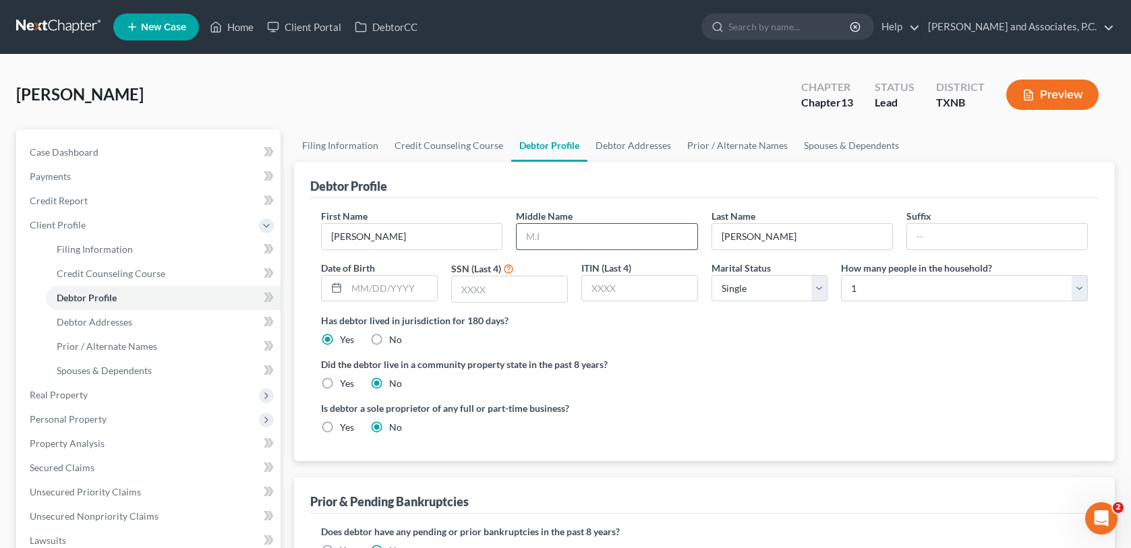
click at [554, 239] on input "text" at bounding box center [606, 237] width 180 height 26
type input "M"
click at [687, 214] on div "Middle Name M" at bounding box center [606, 229] width 195 height 41
click at [349, 281] on input "text" at bounding box center [392, 289] width 90 height 26
click at [363, 285] on input "08151938" at bounding box center [392, 289] width 90 height 26
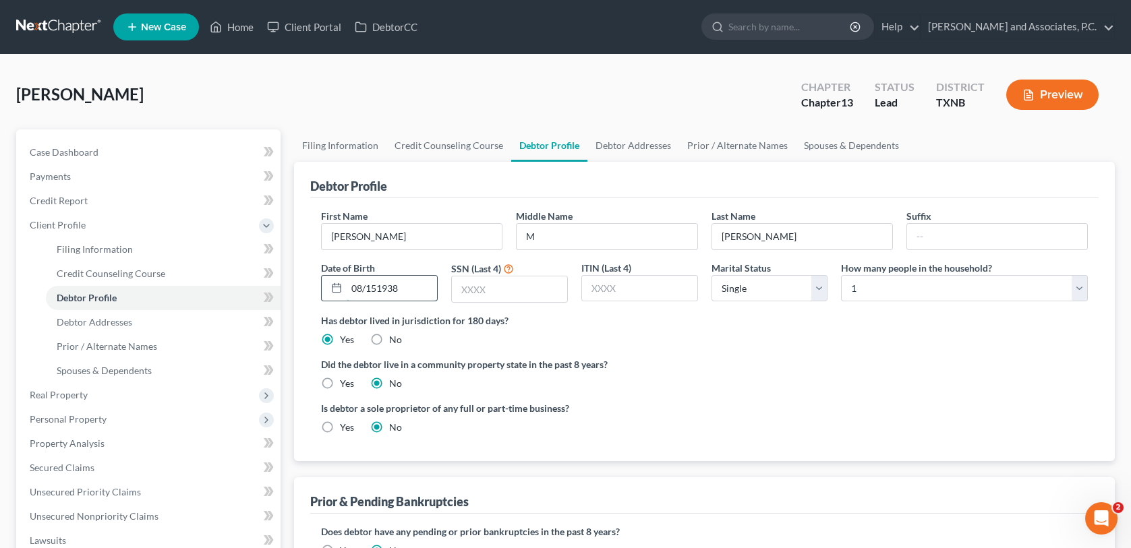
click at [378, 287] on input "08/151938" at bounding box center [392, 289] width 90 height 26
type input "[DATE]"
click at [501, 289] on input "text" at bounding box center [509, 289] width 115 height 26
type input "9456"
click at [92, 158] on link "Case Dashboard" at bounding box center [150, 152] width 262 height 24
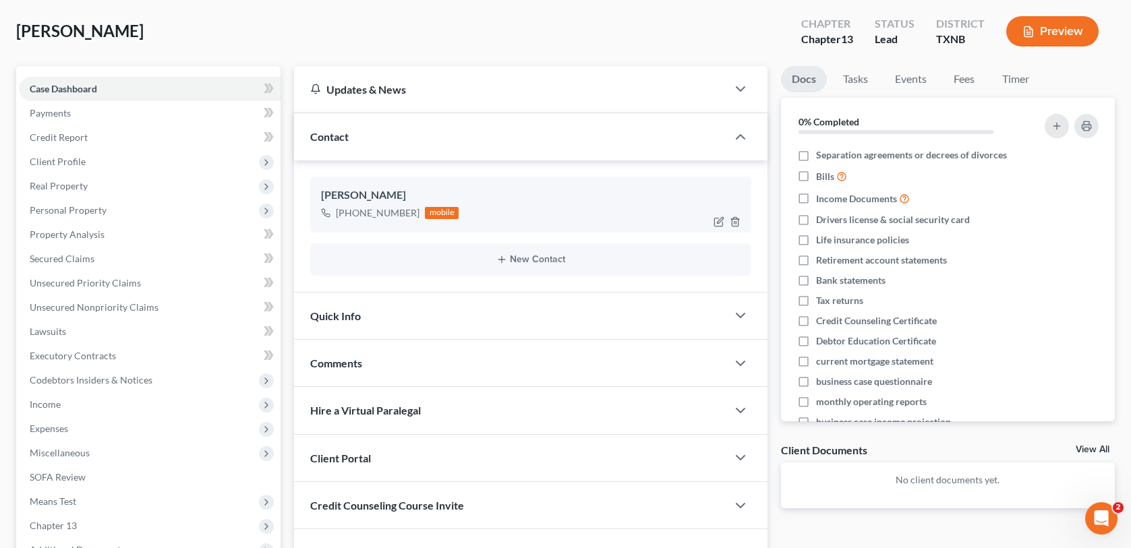
scroll to position [135, 0]
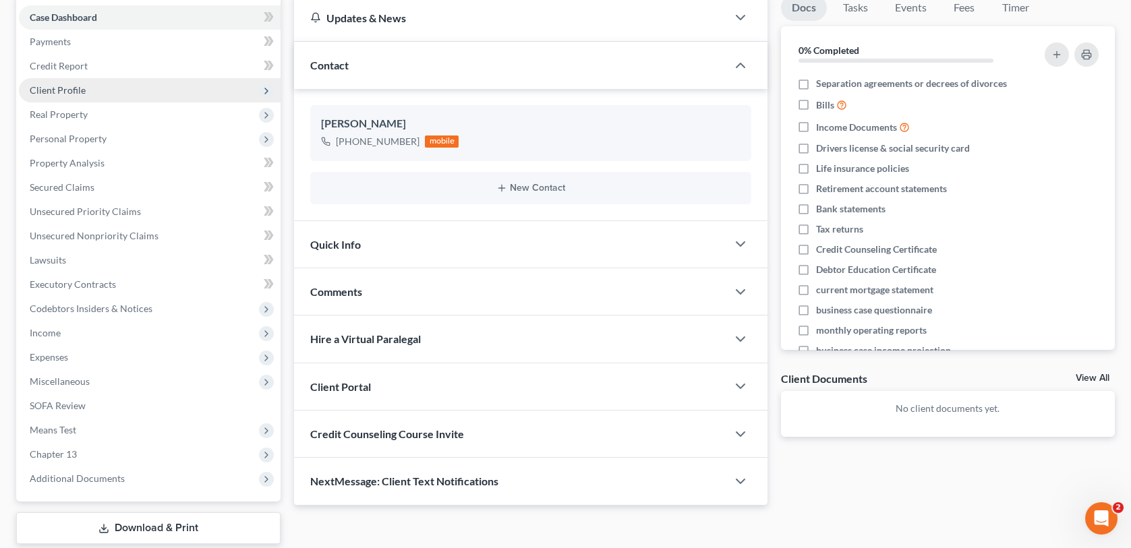
click at [53, 84] on span "Client Profile" at bounding box center [58, 89] width 56 height 11
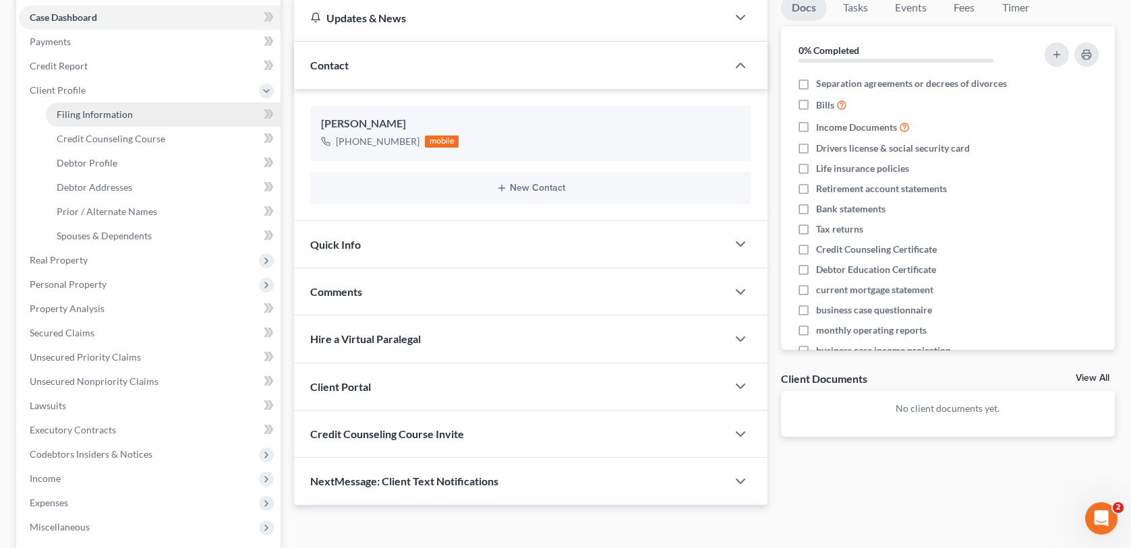
click at [97, 118] on span "Filing Information" at bounding box center [95, 114] width 76 height 11
select select "1"
select select "0"
select select "3"
select select "78"
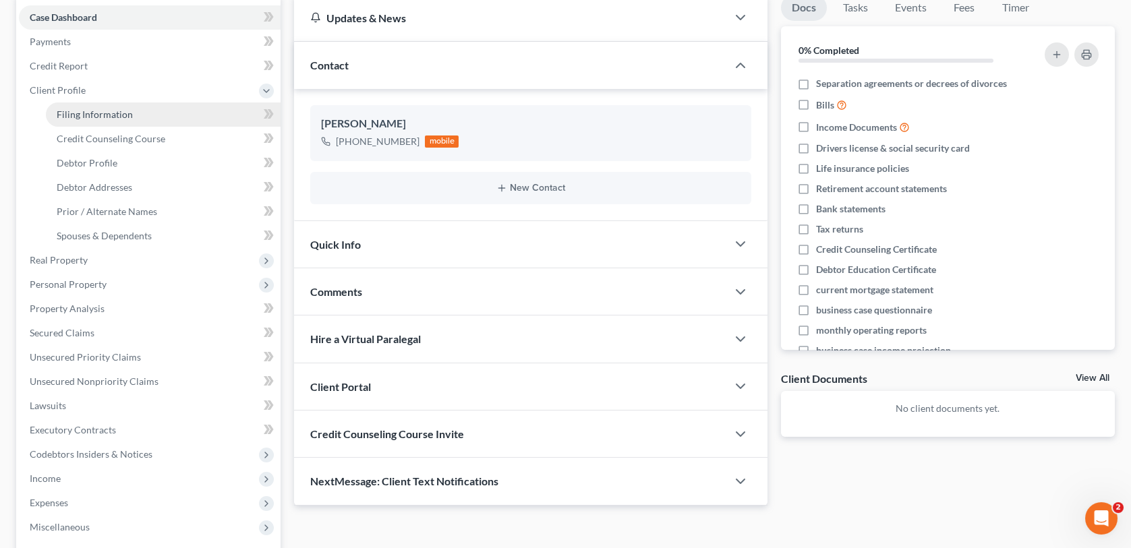
select select "0"
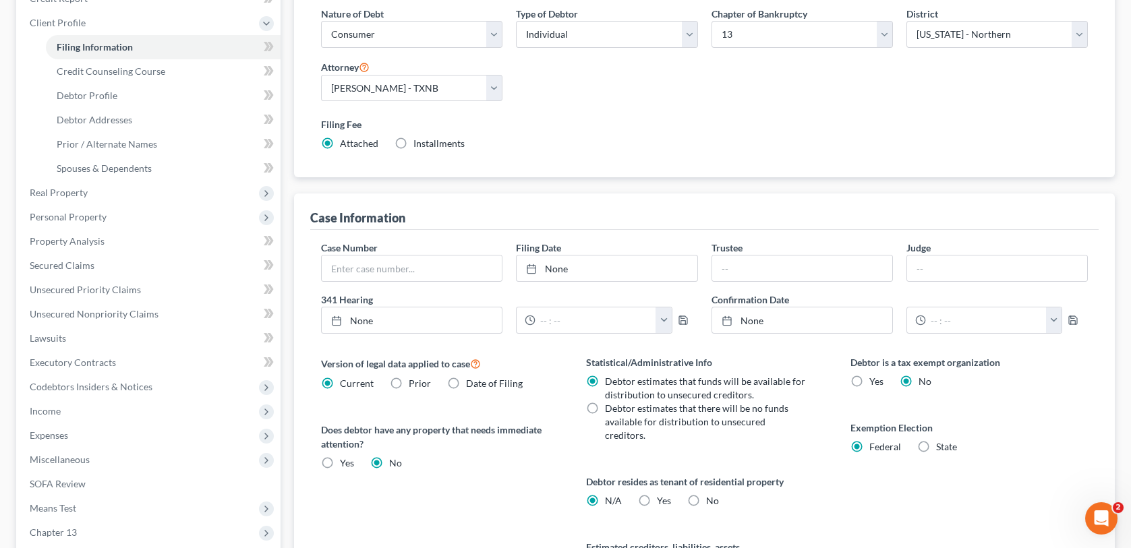
scroll to position [67, 0]
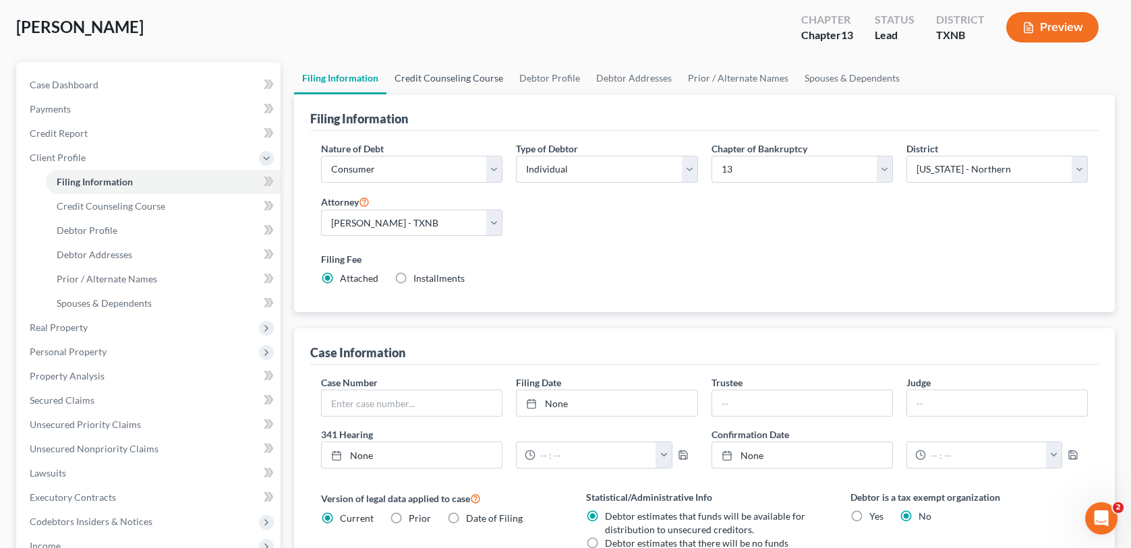
click at [421, 75] on link "Credit Counseling Course" at bounding box center [448, 78] width 125 height 32
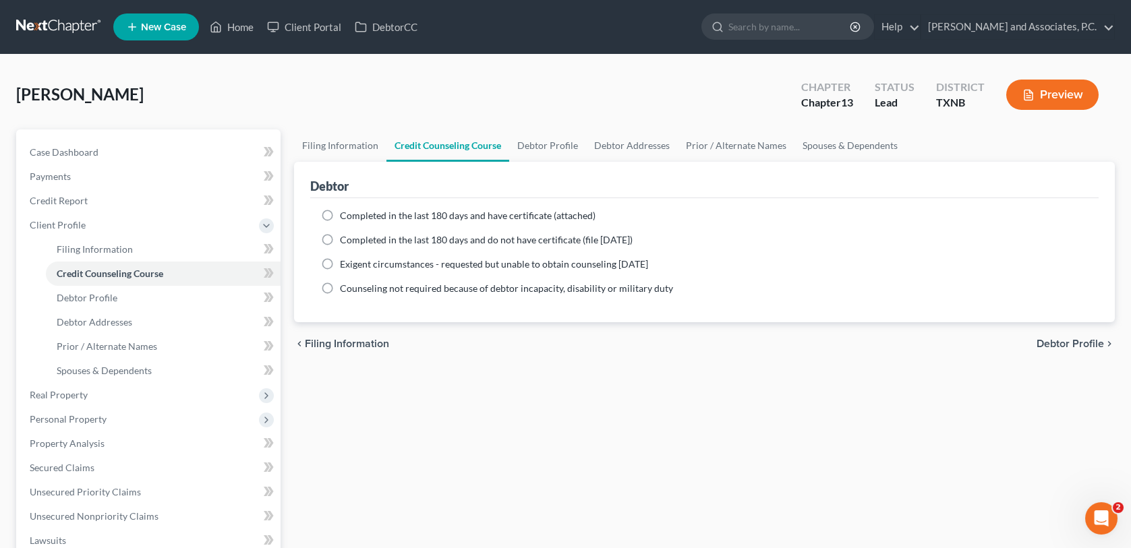
click at [551, 80] on div "[PERSON_NAME] Upgraded Chapter Chapter 13 Status [GEOGRAPHIC_DATA] [GEOGRAPHIC_…" at bounding box center [565, 100] width 1098 height 59
click at [568, 157] on link "Debtor Profile" at bounding box center [547, 145] width 77 height 32
select select "0"
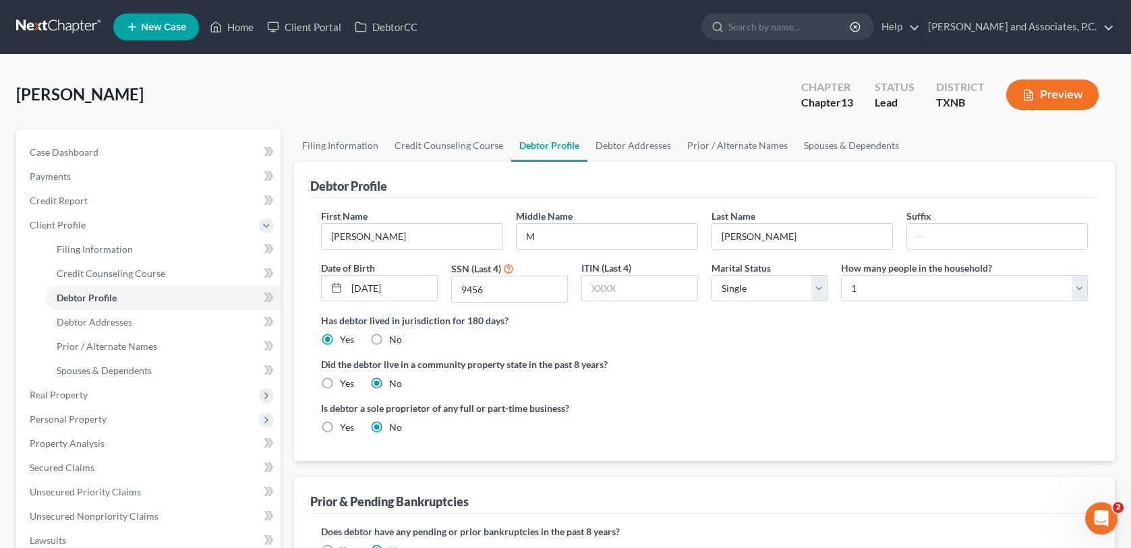
click at [560, 154] on link "Debtor Profile" at bounding box center [549, 145] width 76 height 32
click at [628, 146] on link "Debtor Addresses" at bounding box center [633, 145] width 92 height 32
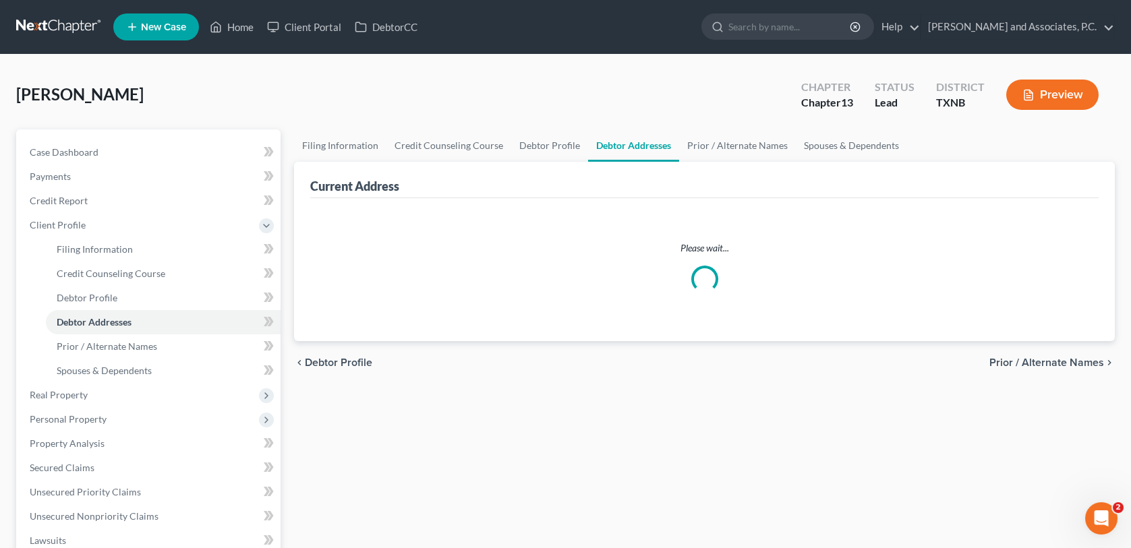
select select "0"
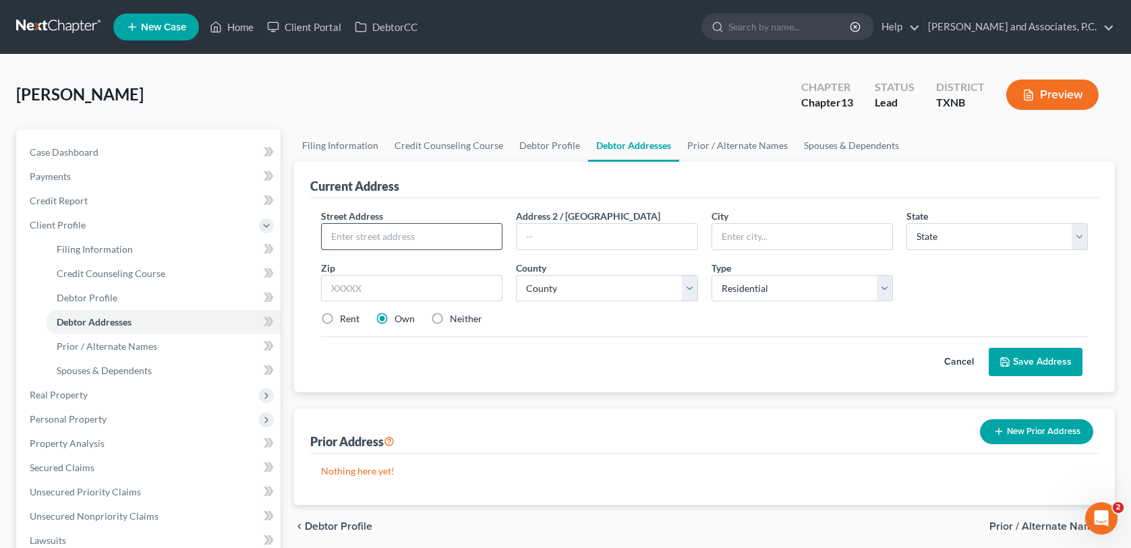
click at [390, 229] on input "text" at bounding box center [412, 237] width 180 height 26
type input "[STREET_ADDRESS][US_STATE]"
type input "[US_STATE][GEOGRAPHIC_DATA]"
select select "45"
type input "76367"
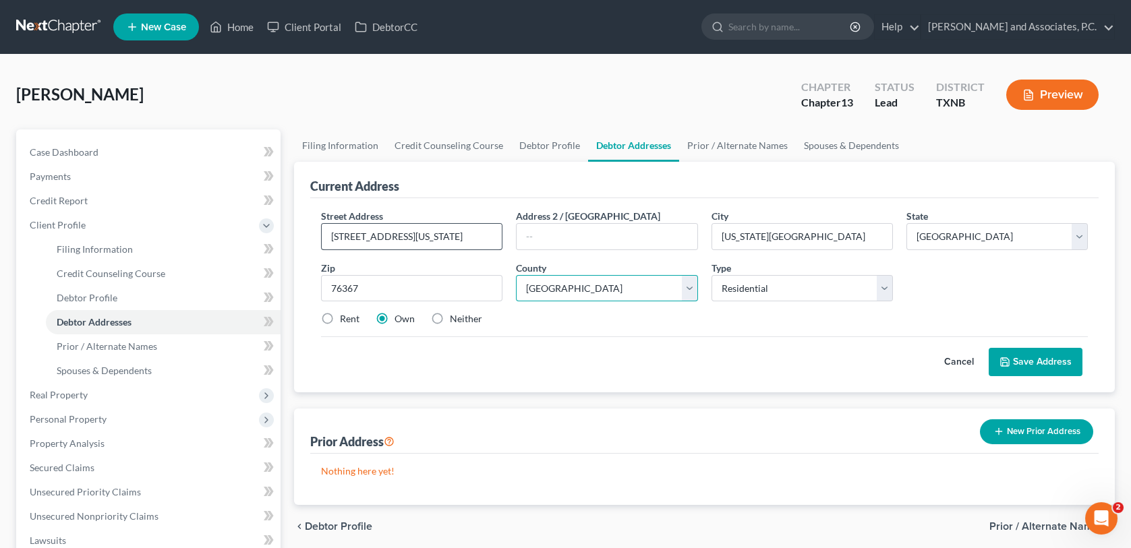
select select "242"
click at [1015, 360] on button "Save Address" at bounding box center [1035, 362] width 94 height 28
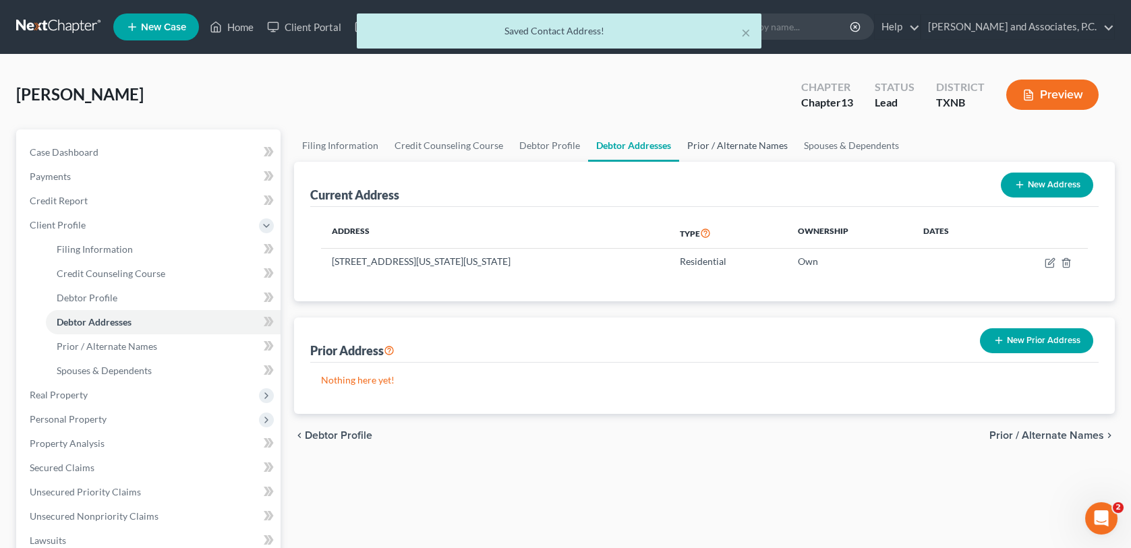
click at [730, 134] on link "Prior / Alternate Names" at bounding box center [737, 145] width 117 height 32
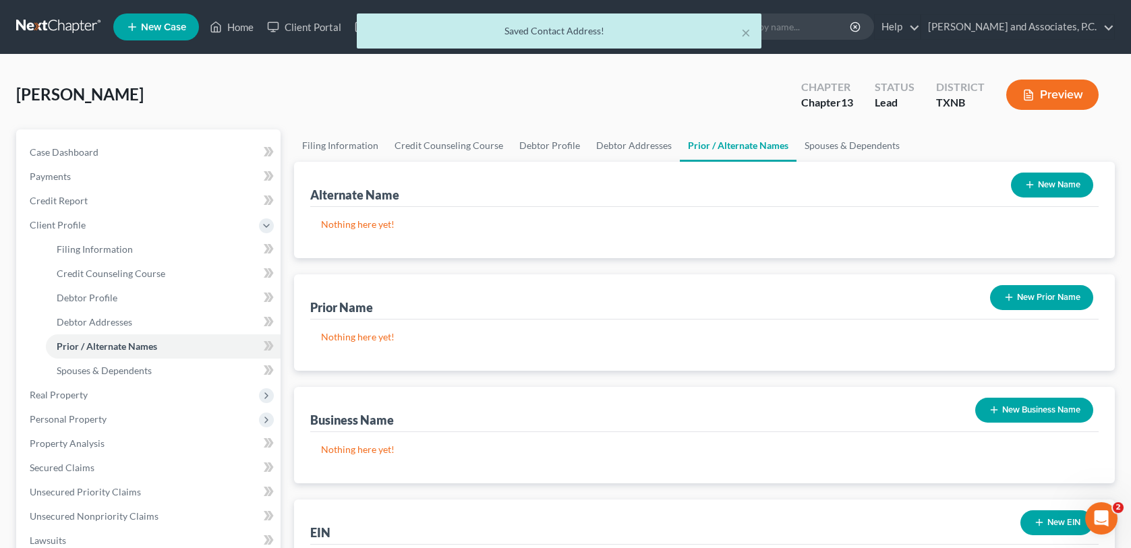
click at [1016, 295] on button "New Prior Name" at bounding box center [1041, 297] width 103 height 25
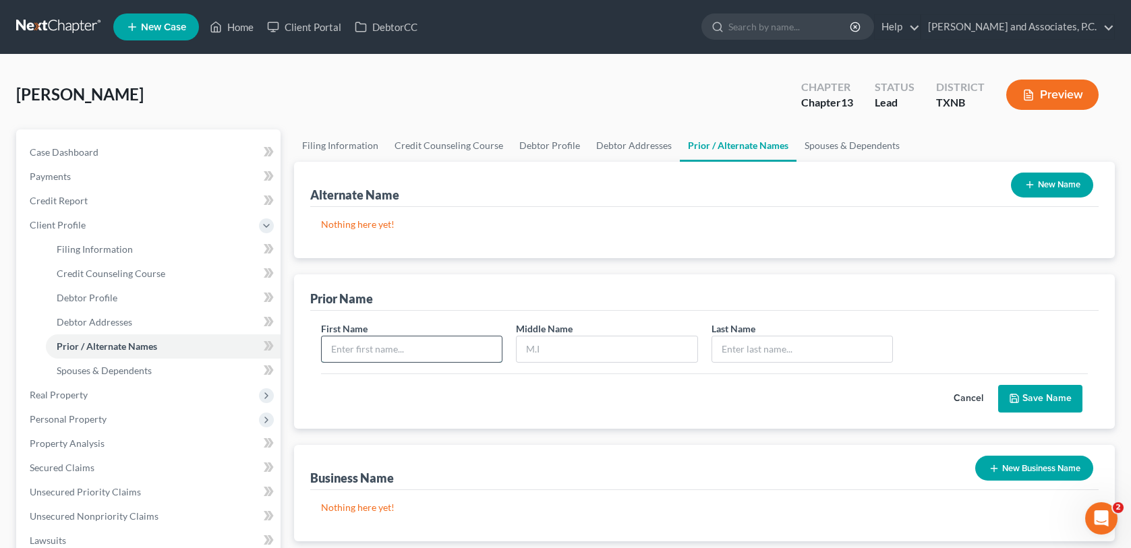
click at [423, 346] on input "text" at bounding box center [412, 349] width 180 height 26
type input "[PERSON_NAME]"
type input "m"
type input "M"
type input "[PERSON_NAME]"
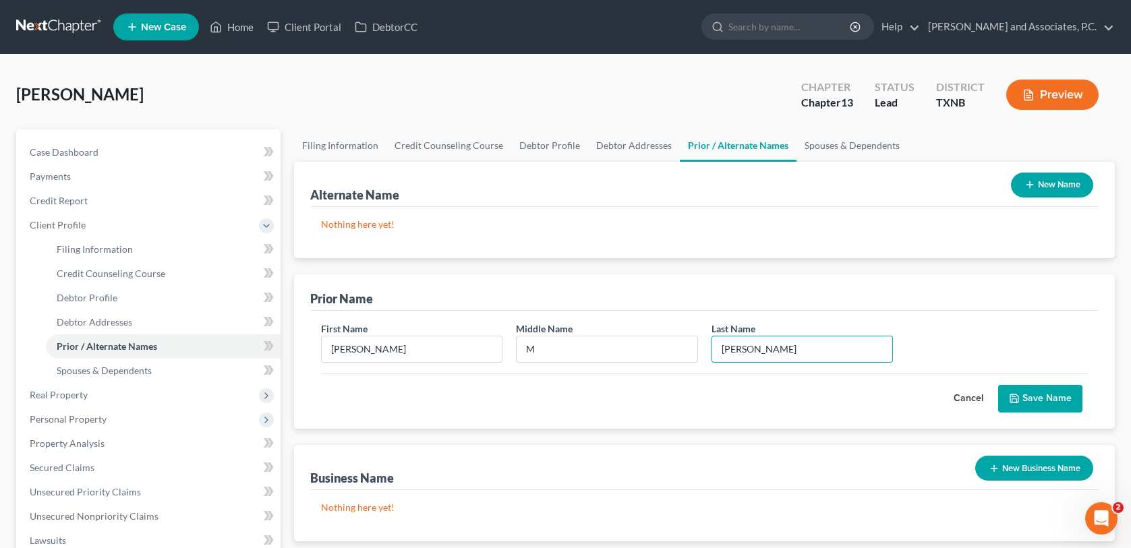
click at [1027, 398] on button "Save Name" at bounding box center [1040, 399] width 84 height 28
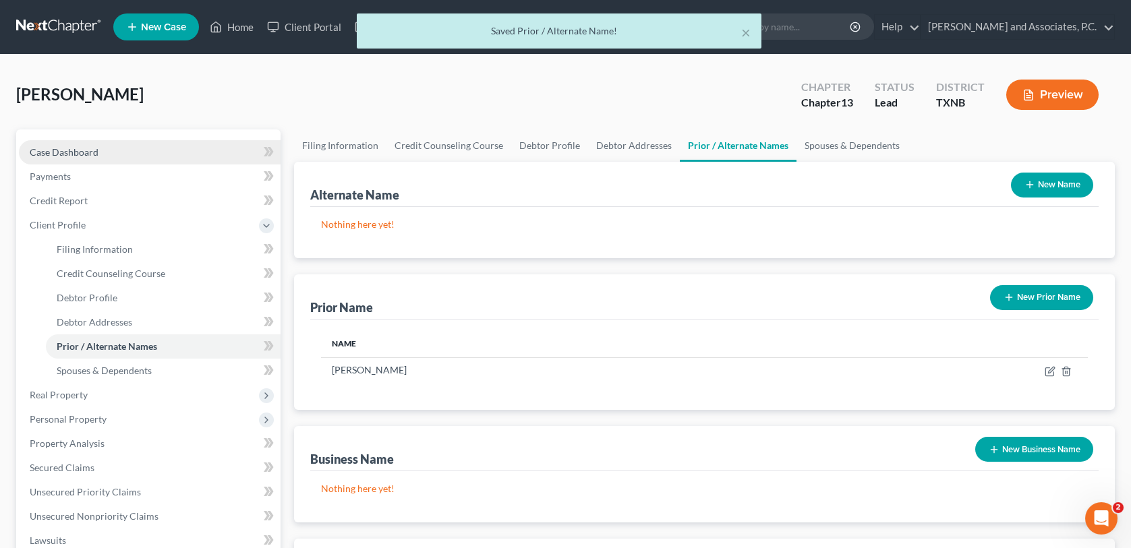
click at [69, 155] on span "Case Dashboard" at bounding box center [64, 151] width 69 height 11
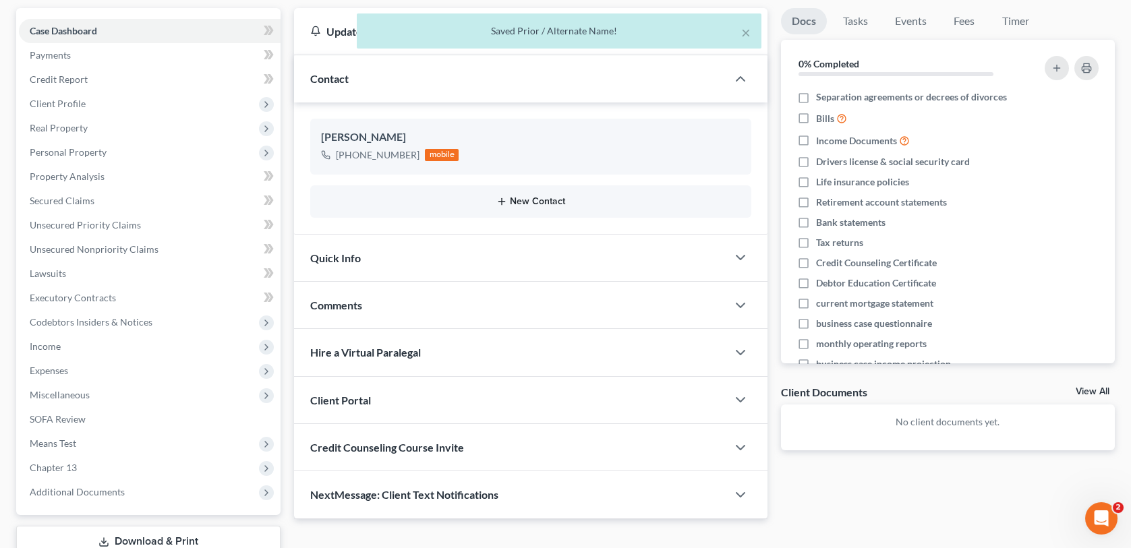
scroll to position [113, 0]
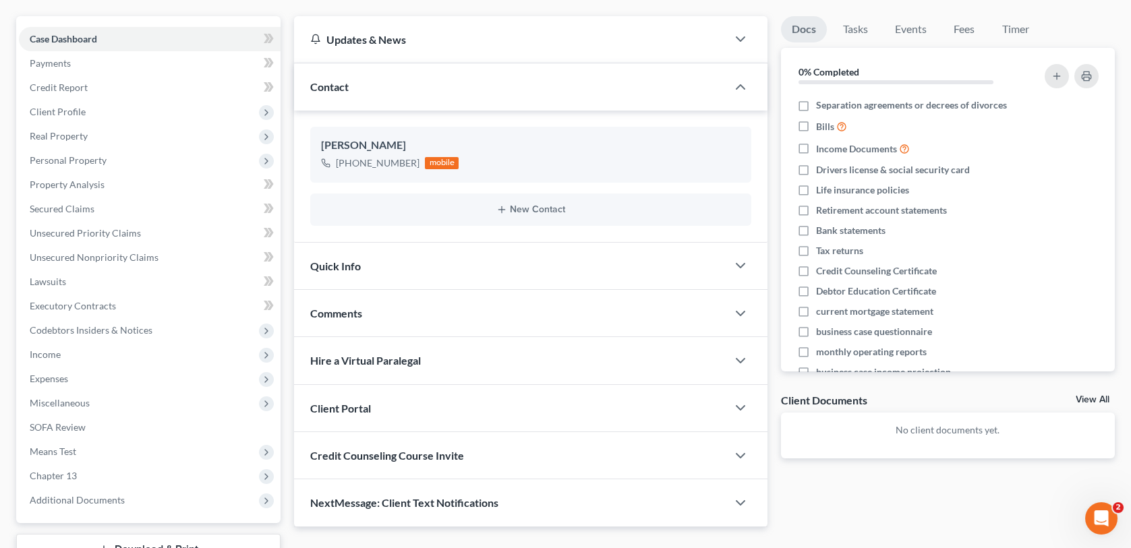
click at [378, 257] on div "Quick Info" at bounding box center [510, 266] width 432 height 47
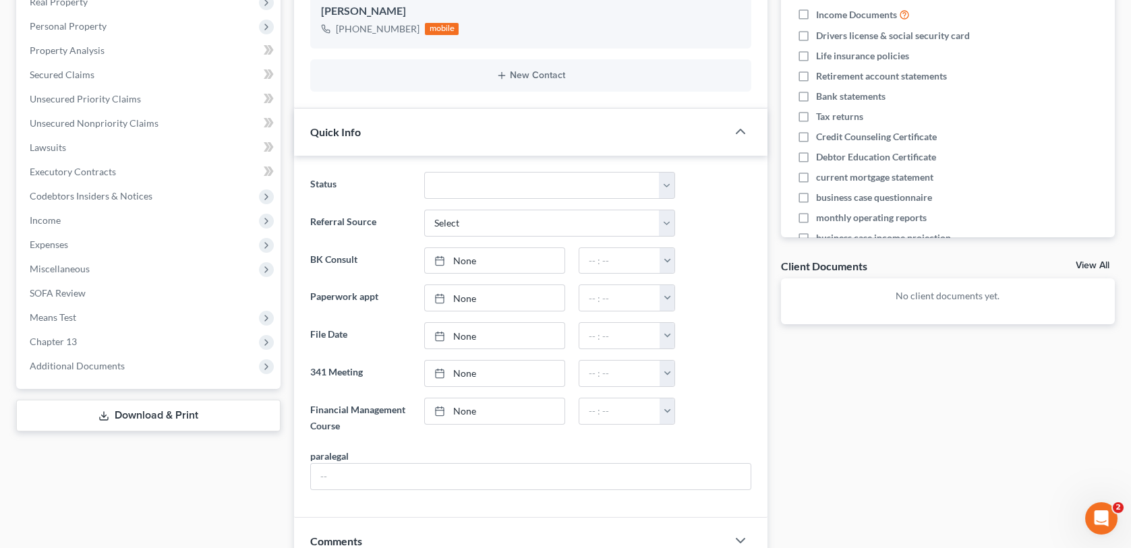
scroll to position [248, 0]
click at [469, 258] on link "None" at bounding box center [495, 260] width 140 height 26
type input "[DATE]"
click at [590, 262] on input "text" at bounding box center [619, 260] width 81 height 26
click at [670, 264] on button "button" at bounding box center [667, 260] width 16 height 26
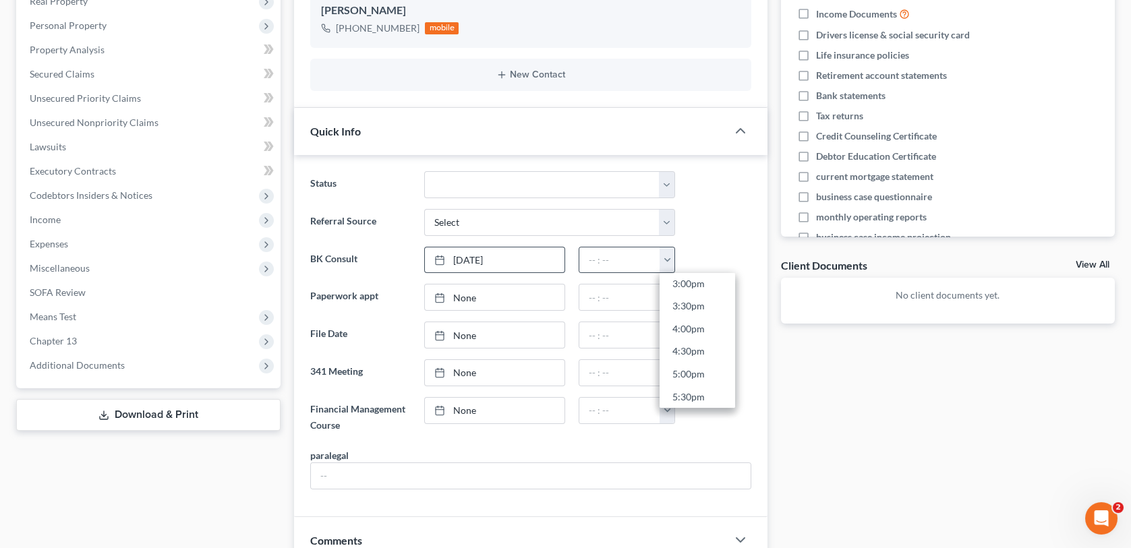
scroll to position [607, 0]
click at [691, 336] on link "2:30pm" at bounding box center [697, 339] width 76 height 23
type input "2:30pm"
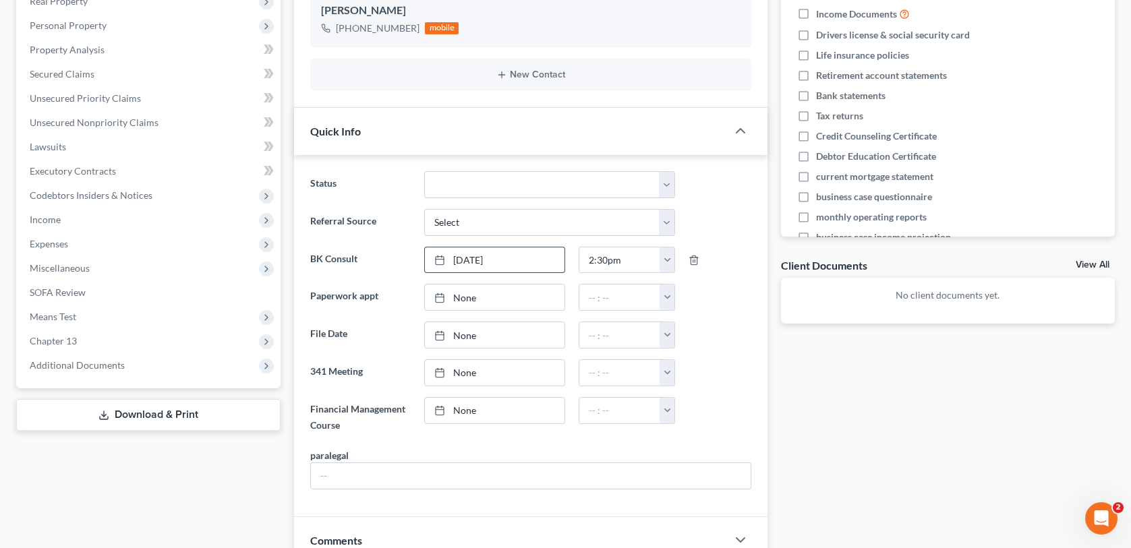
click at [907, 427] on div "Docs Tasks Events Fees Timer 0% Completed Nothing here yet! Separation agreemen…" at bounding box center [947, 317] width 347 height 872
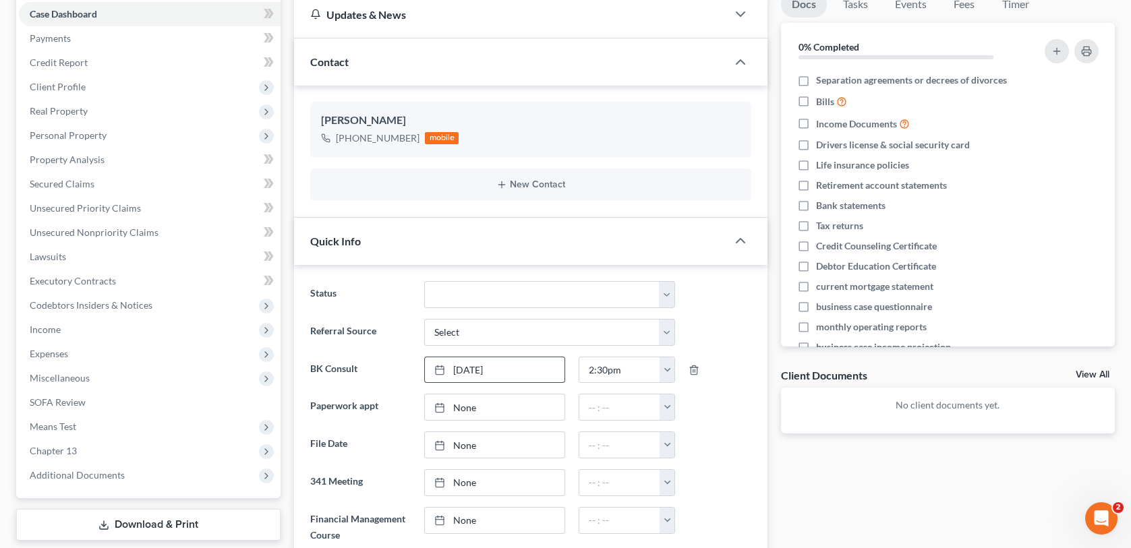
scroll to position [0, 0]
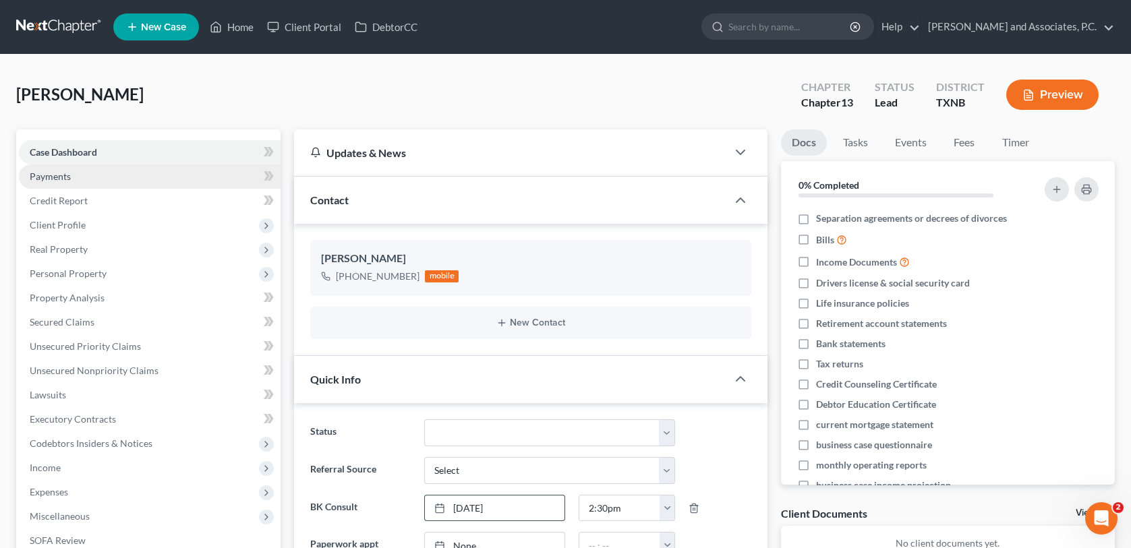
click at [111, 182] on link "Payments" at bounding box center [150, 176] width 262 height 24
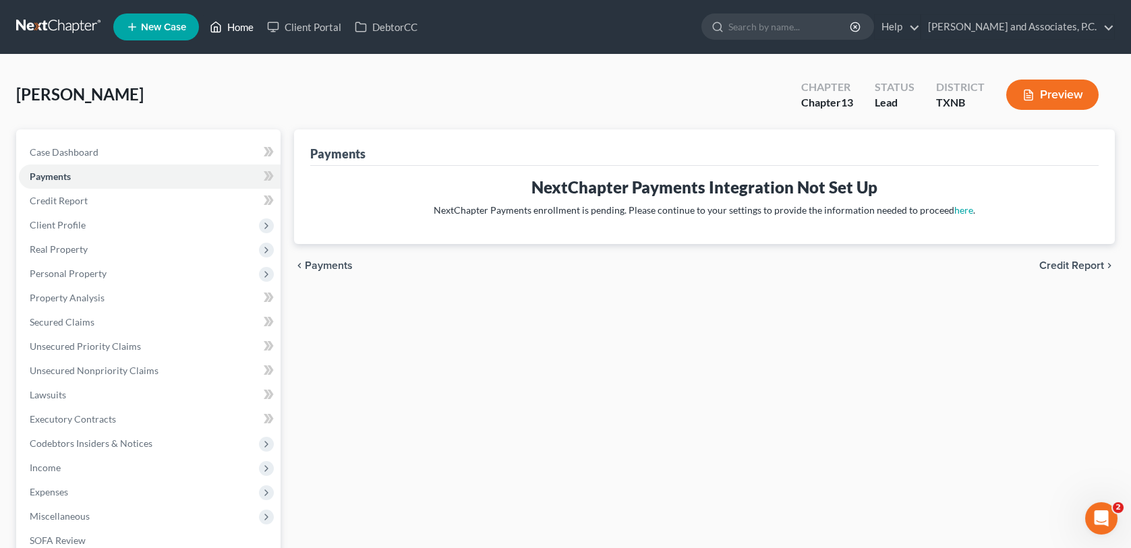
drag, startPoint x: 270, startPoint y: 80, endPoint x: 225, endPoint y: 18, distance: 77.3
click at [270, 80] on div "[PERSON_NAME] Upgraded Chapter Chapter 13 Status [GEOGRAPHIC_DATA] [GEOGRAPHIC_…" at bounding box center [565, 100] width 1098 height 59
click at [225, 18] on link "Home" at bounding box center [231, 27] width 57 height 24
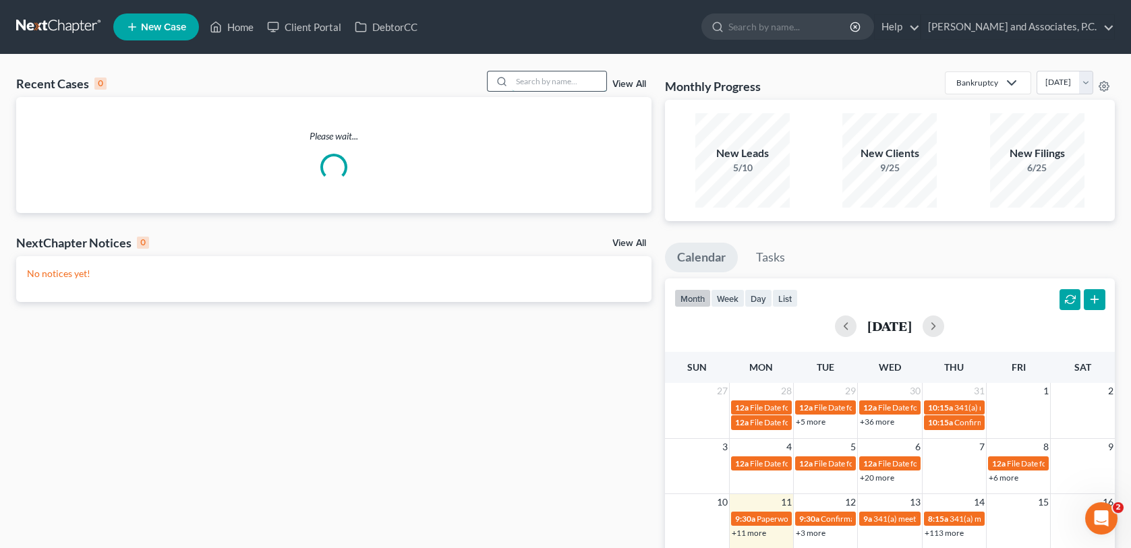
click at [525, 83] on input "search" at bounding box center [559, 81] width 94 height 20
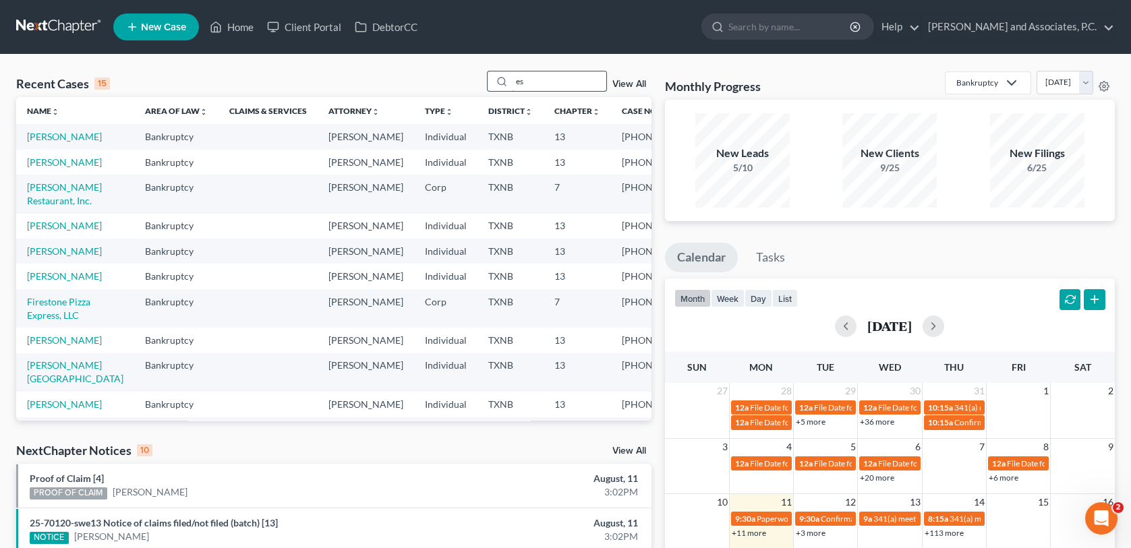
type input "e"
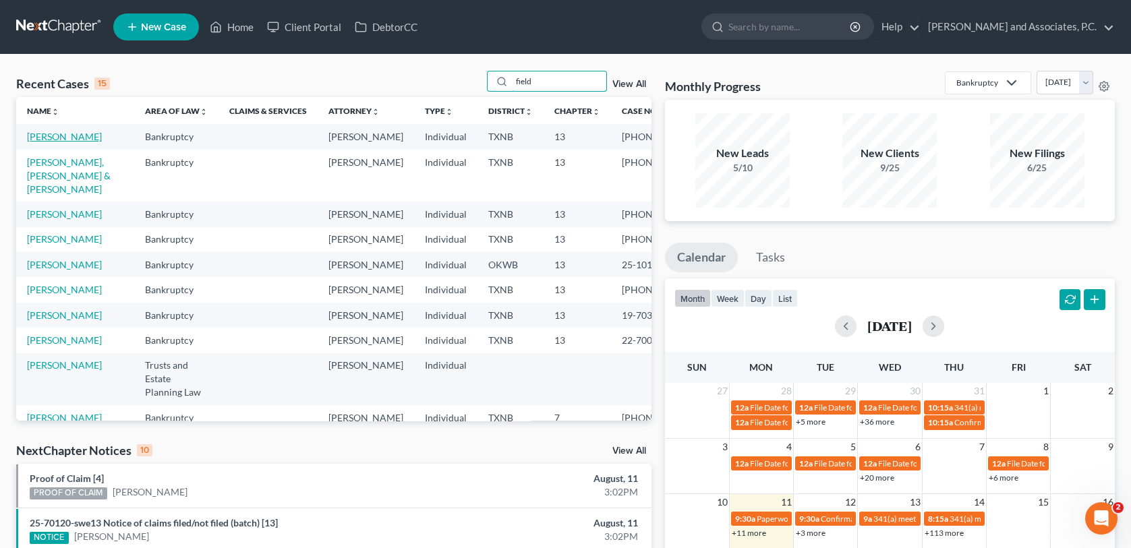
type input "field"
click at [63, 137] on link "[PERSON_NAME]" at bounding box center [64, 136] width 75 height 11
select select "6"
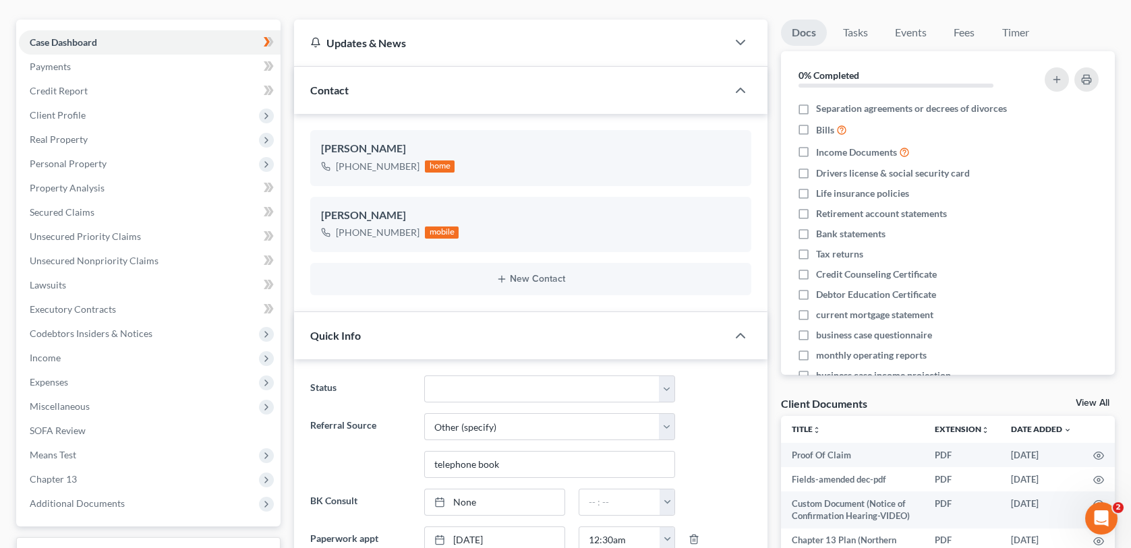
scroll to position [742, 0]
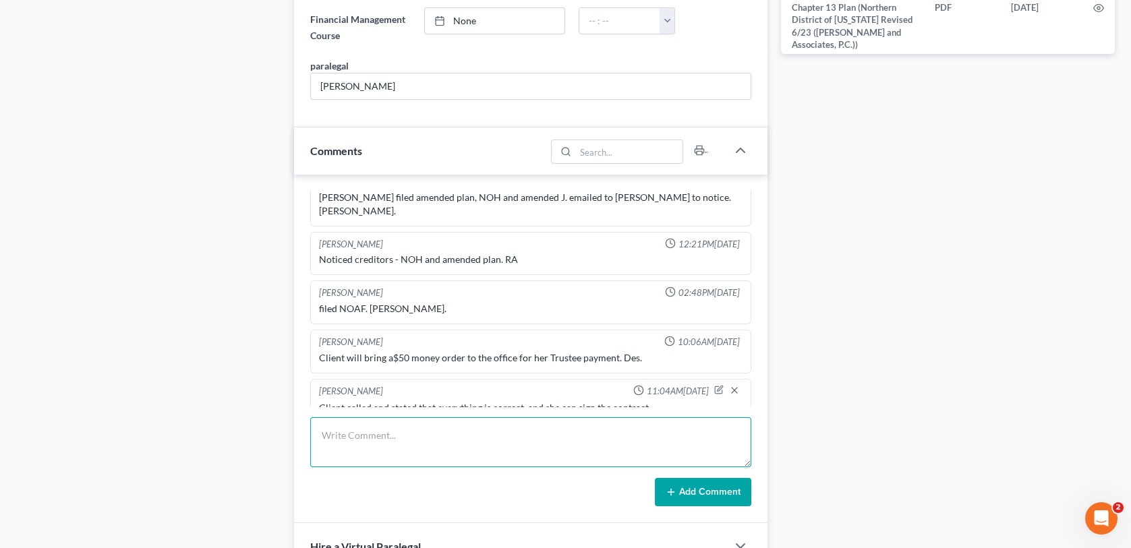
click at [378, 431] on textarea at bounding box center [530, 442] width 440 height 50
type textarea "Uploaded new home owners insurance. [GEOGRAPHIC_DATA]"
click at [688, 489] on button "Add Comment" at bounding box center [703, 492] width 96 height 28
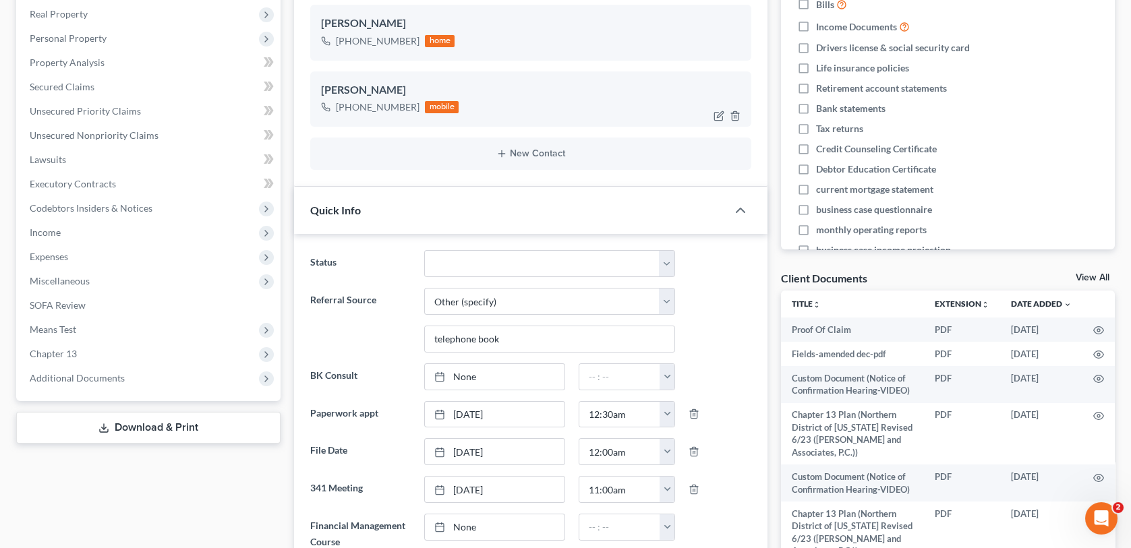
scroll to position [270, 0]
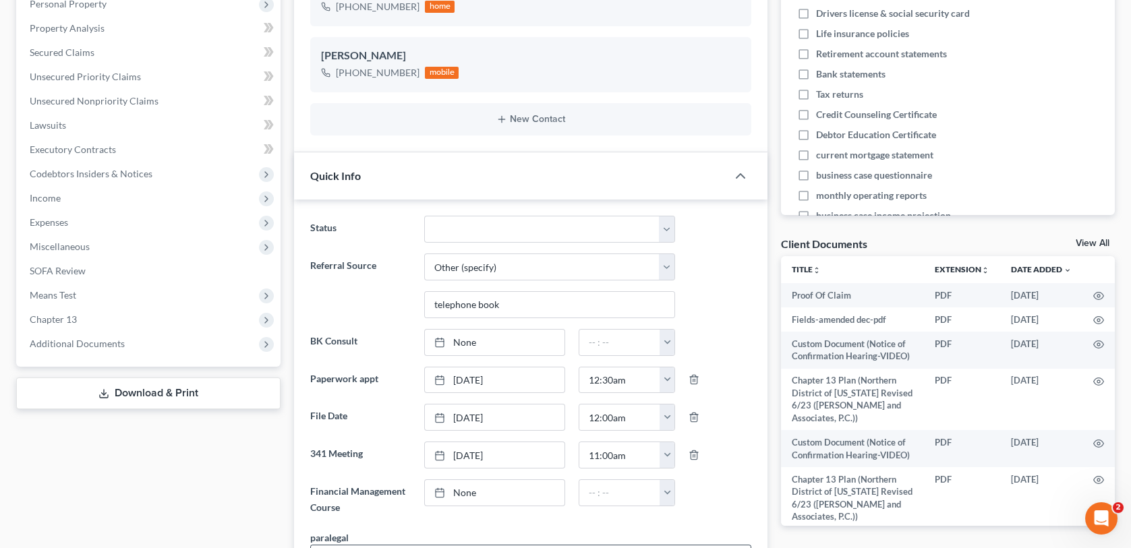
click at [216, 465] on div "Case Dashboard Payments Invoices Payments Payments Credit Report Client Profile" at bounding box center [148, 522] width 278 height 1325
click at [1091, 242] on link "View All" at bounding box center [1092, 243] width 34 height 9
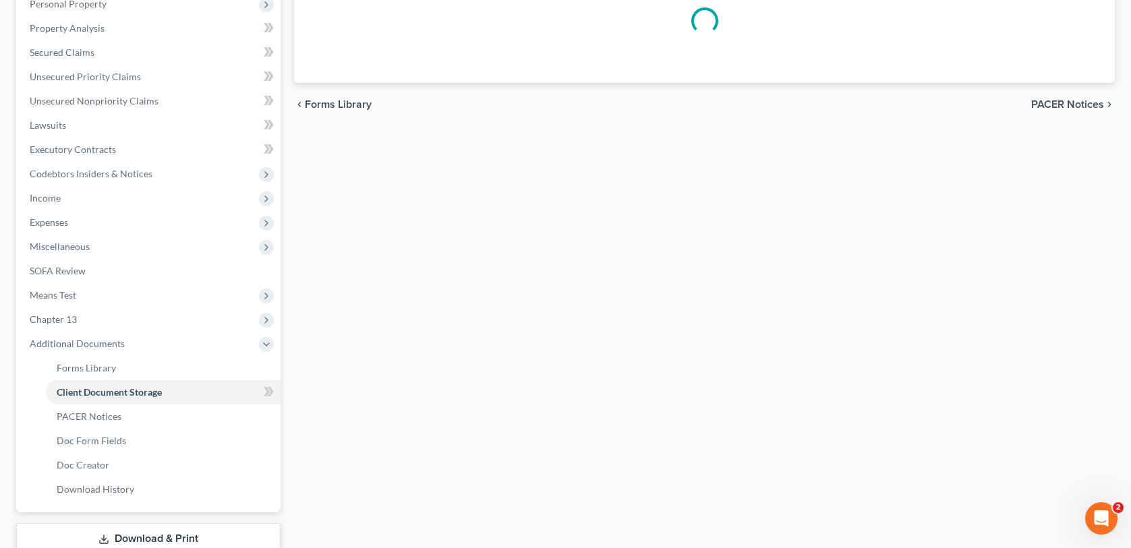
scroll to position [179, 0]
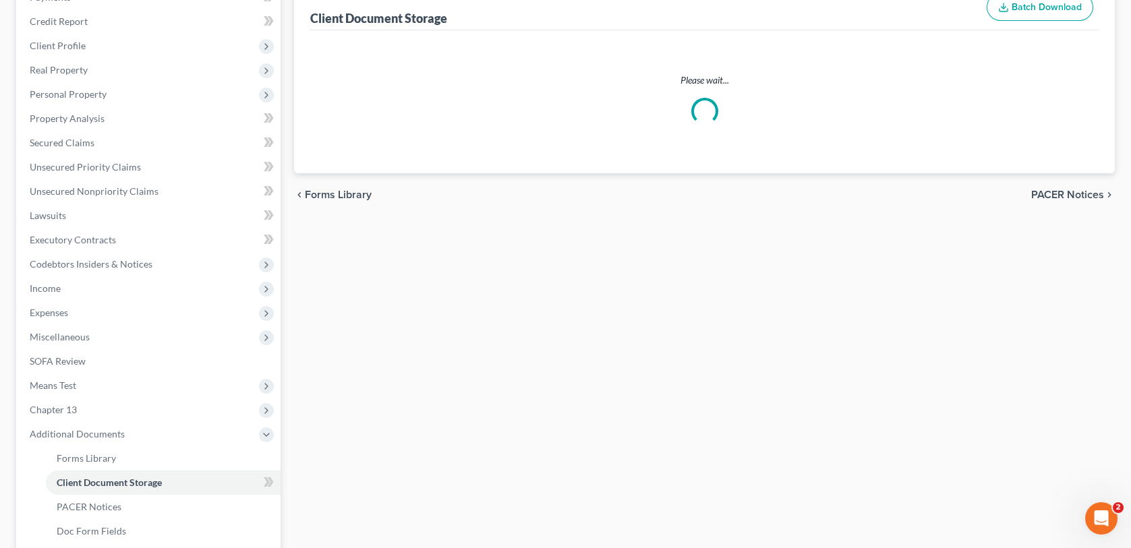
select select "18"
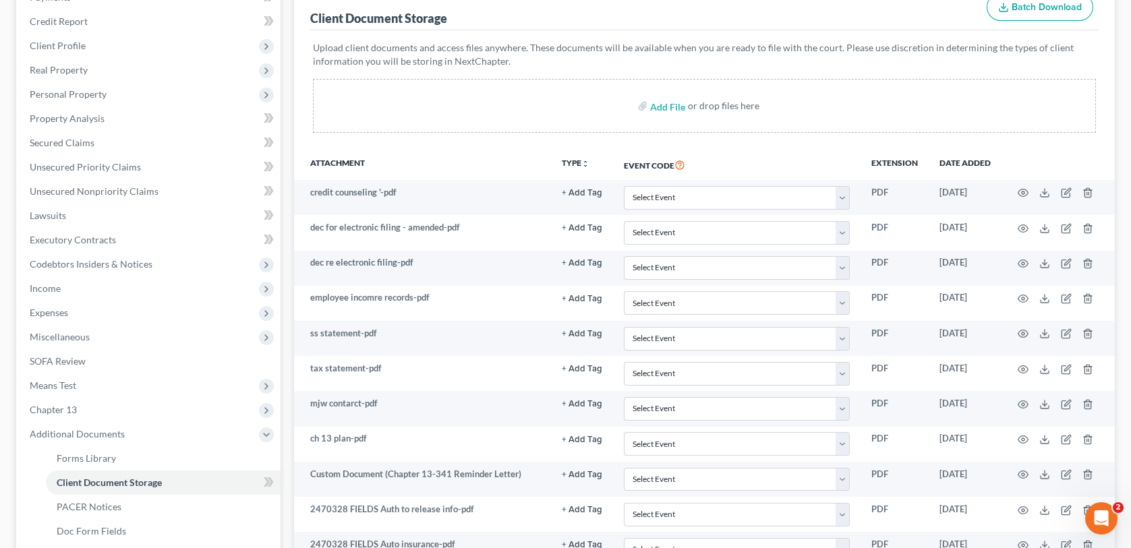
scroll to position [0, 0]
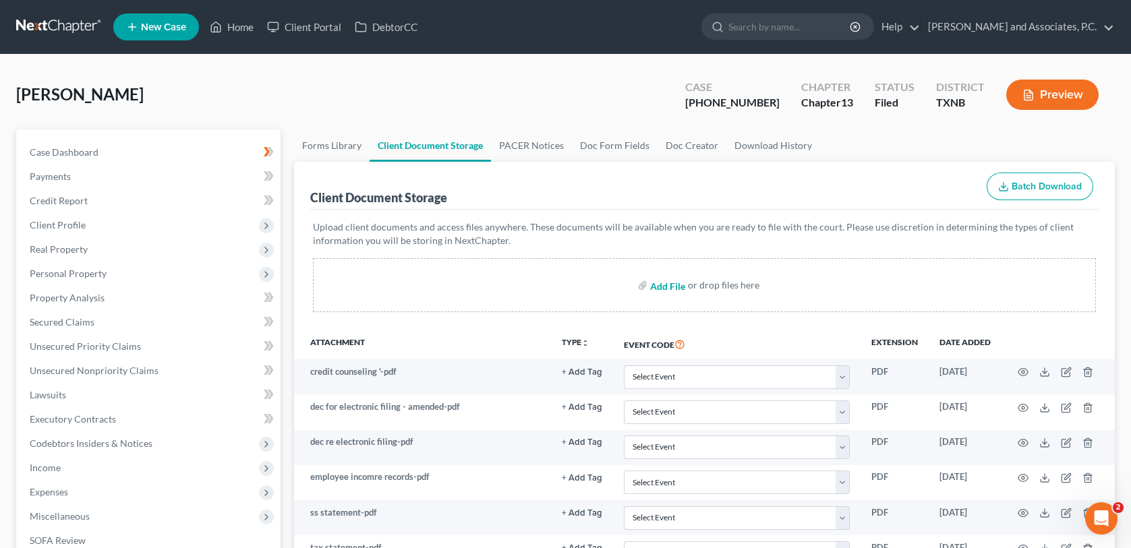
click at [663, 284] on input "file" at bounding box center [666, 285] width 32 height 24
type input "C:\fakepath\2470328 FIELDS Homeowners Insurance SENT.html"
click at [666, 284] on input "file" at bounding box center [666, 285] width 32 height 24
select select "18"
type input "C:\fakepath\2470328 FIELDS Homeowners Insurance.pdf"
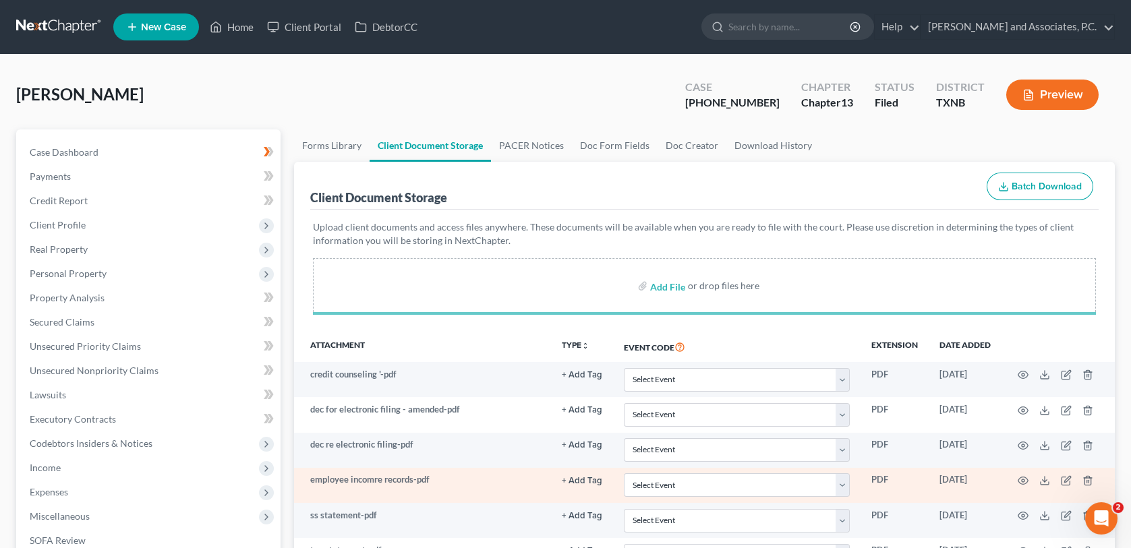
select select "18"
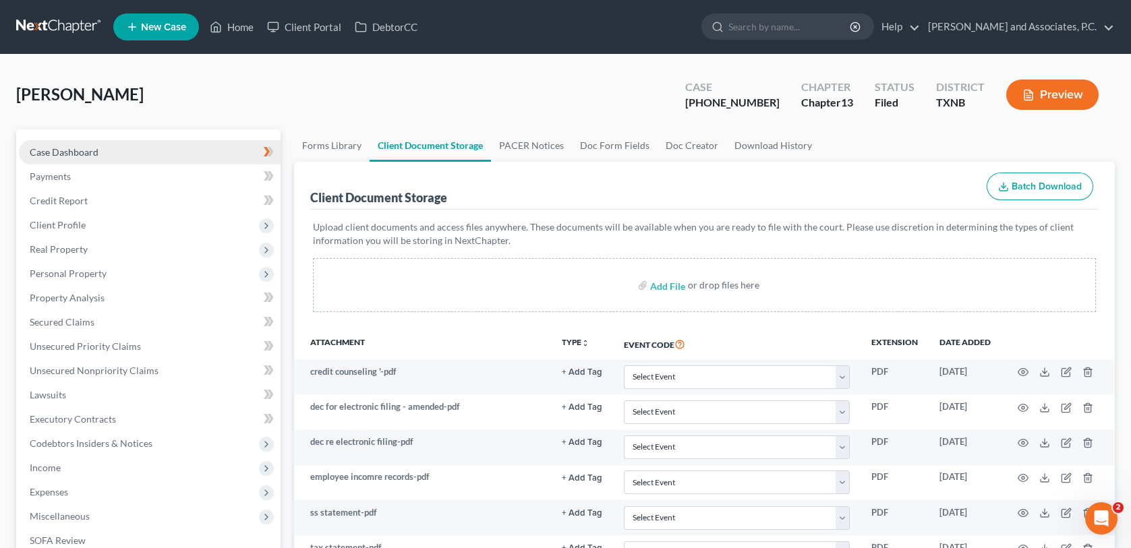
click at [103, 142] on link "Case Dashboard" at bounding box center [150, 152] width 262 height 24
select select "6"
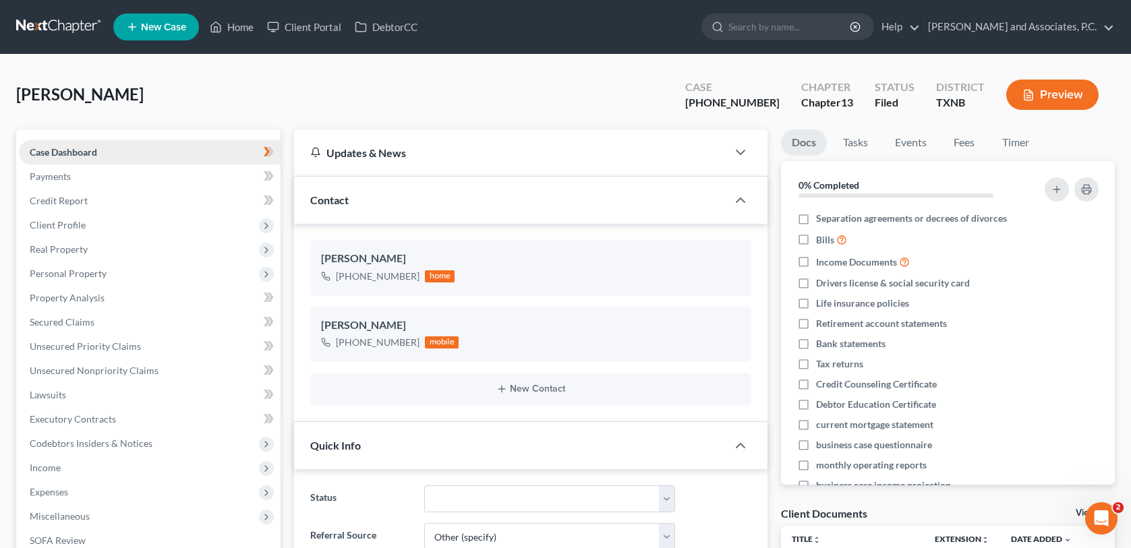
scroll to position [367, 0]
click at [241, 30] on link "Home" at bounding box center [231, 27] width 57 height 24
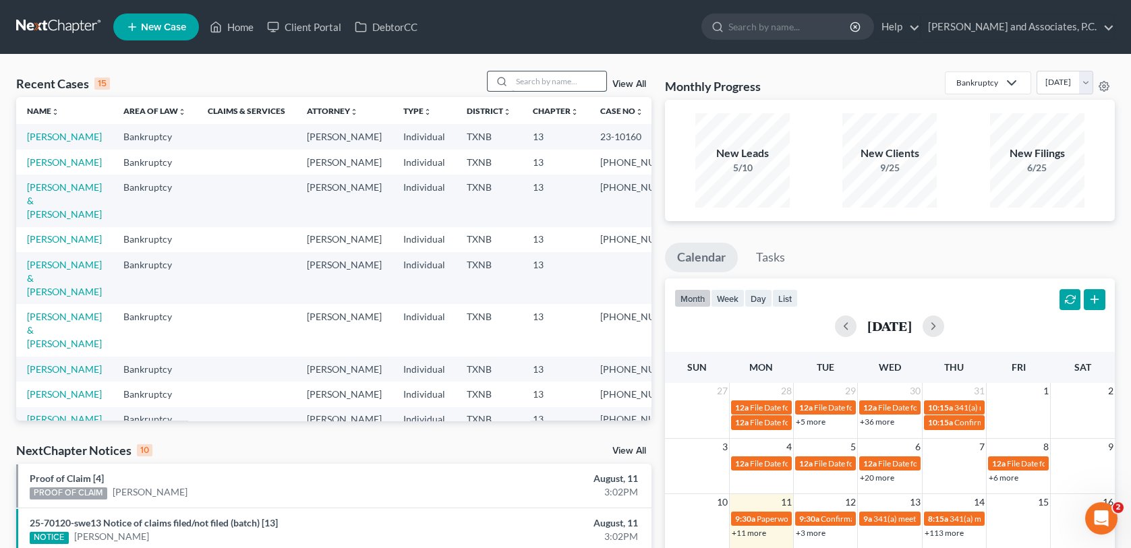
click at [532, 76] on input "search" at bounding box center [559, 81] width 94 height 20
type input "23-70026"
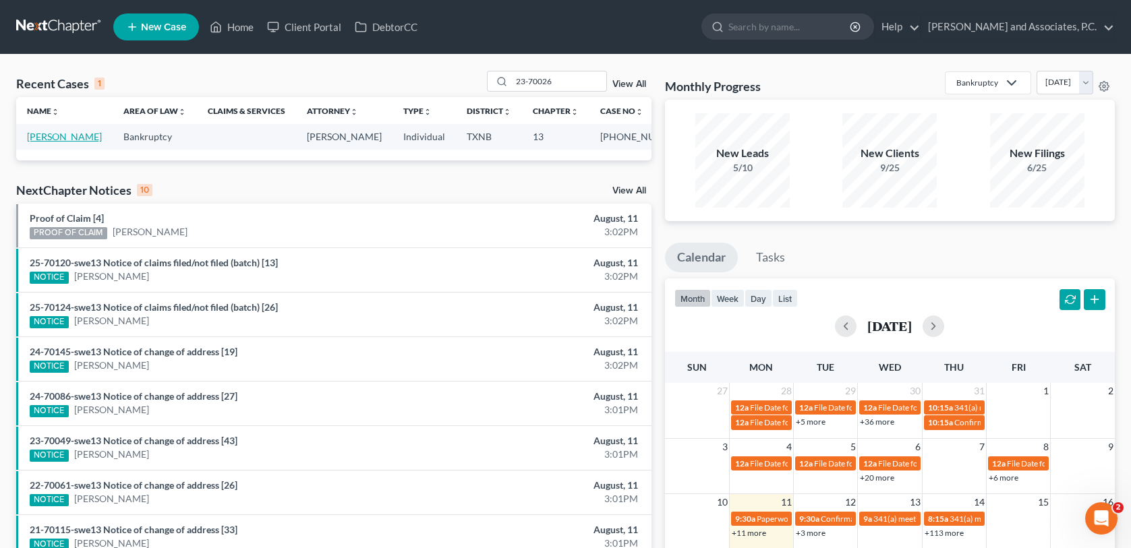
click at [65, 135] on link "[PERSON_NAME]" at bounding box center [64, 136] width 75 height 11
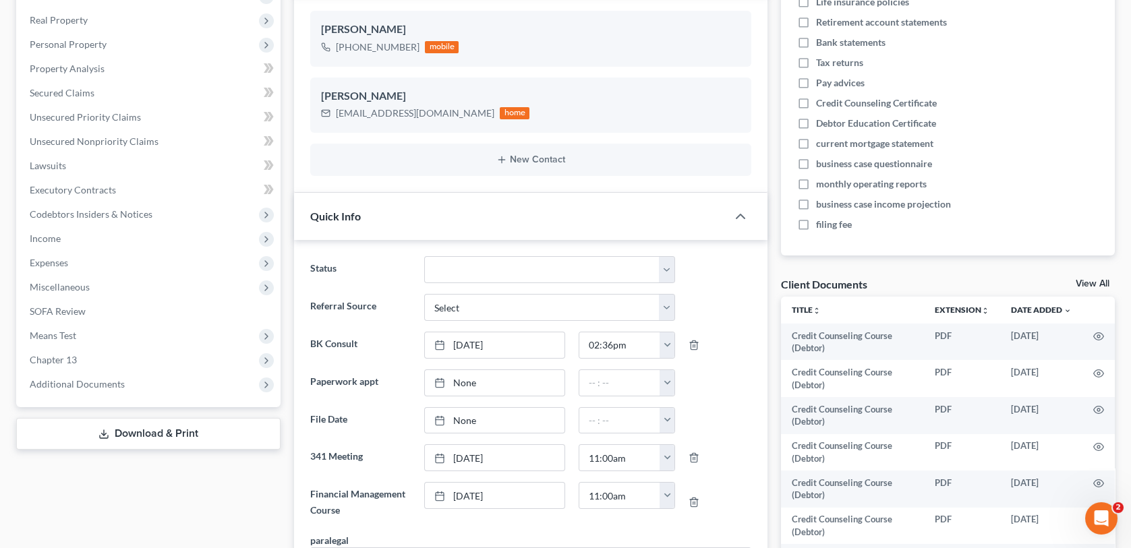
scroll to position [2399, 0]
click at [1100, 283] on link "View All" at bounding box center [1092, 283] width 34 height 9
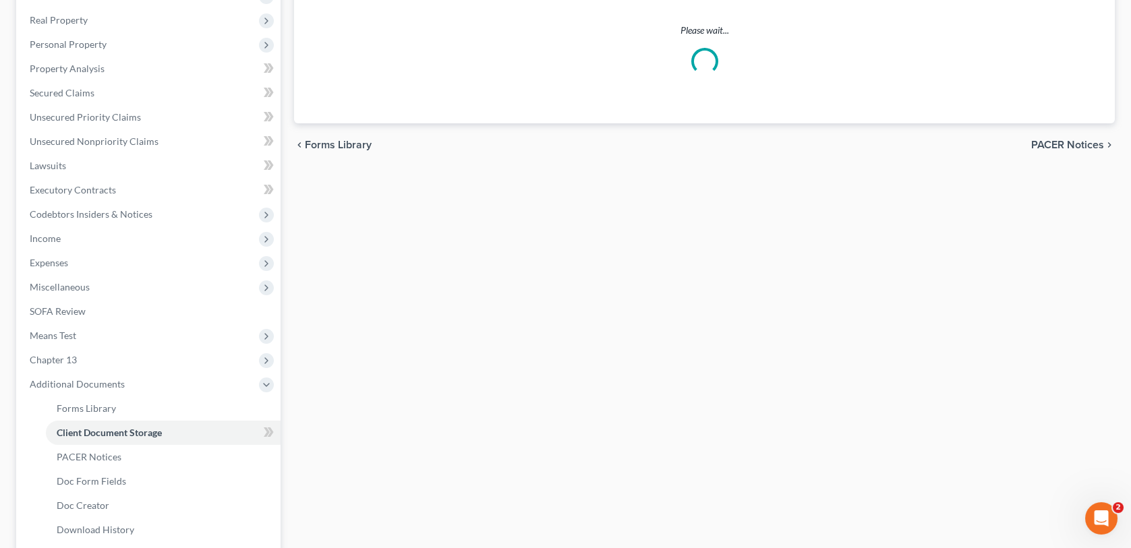
scroll to position [150, 0]
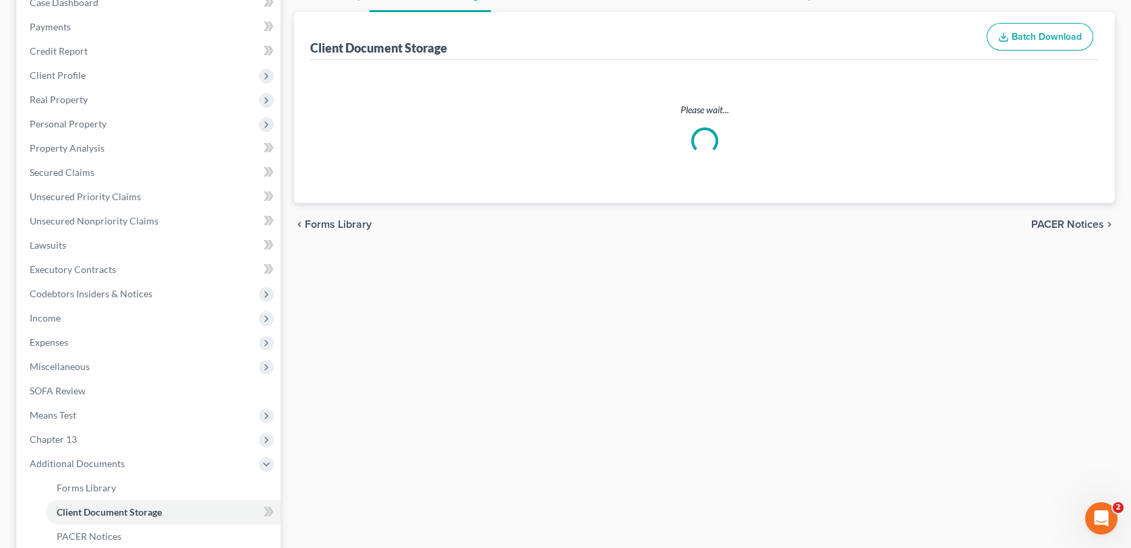
select select "10"
select select "6"
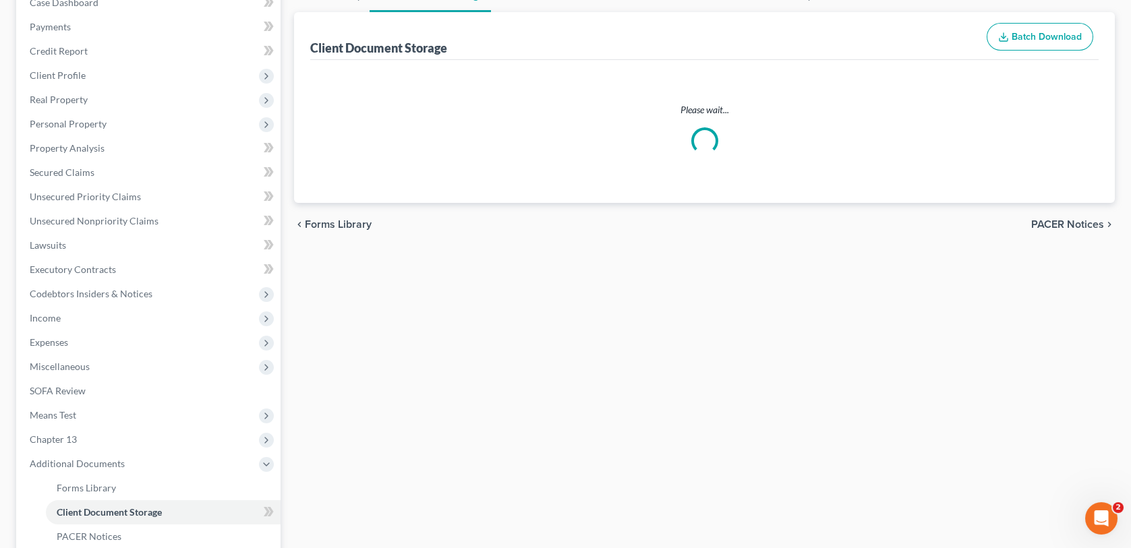
select select "6"
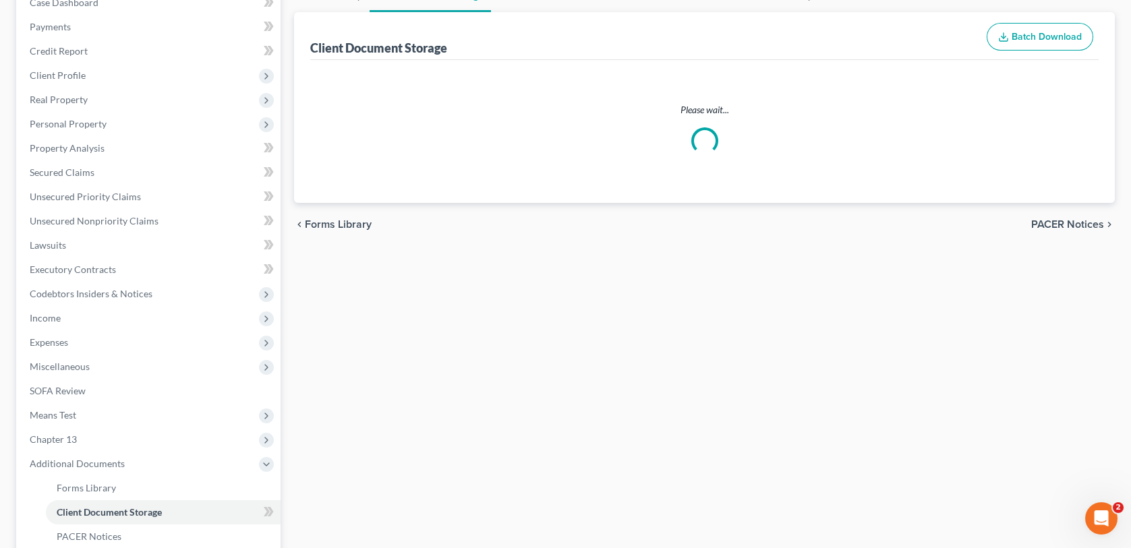
select select "6"
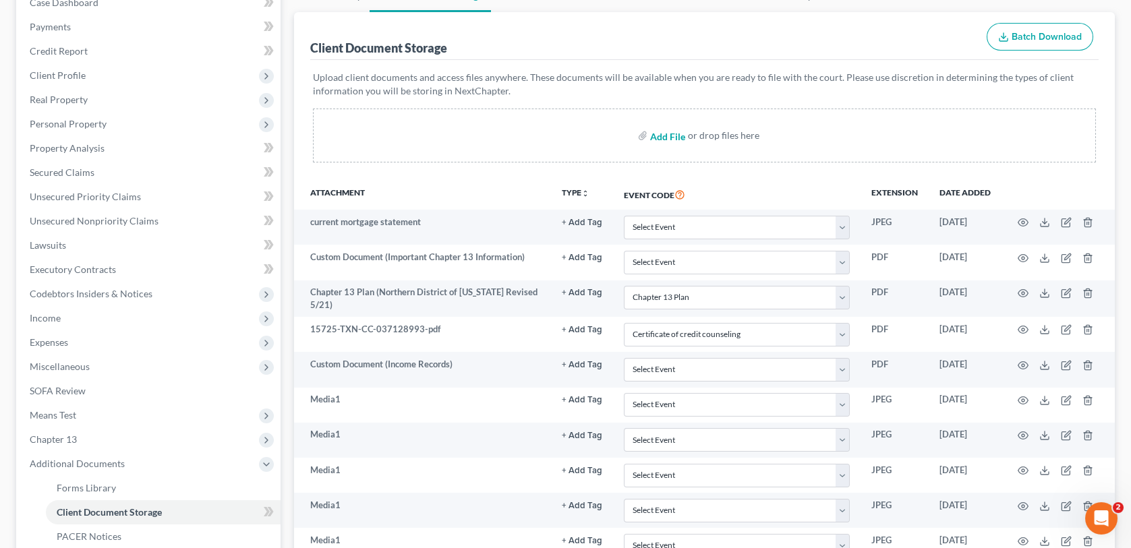
scroll to position [0, 0]
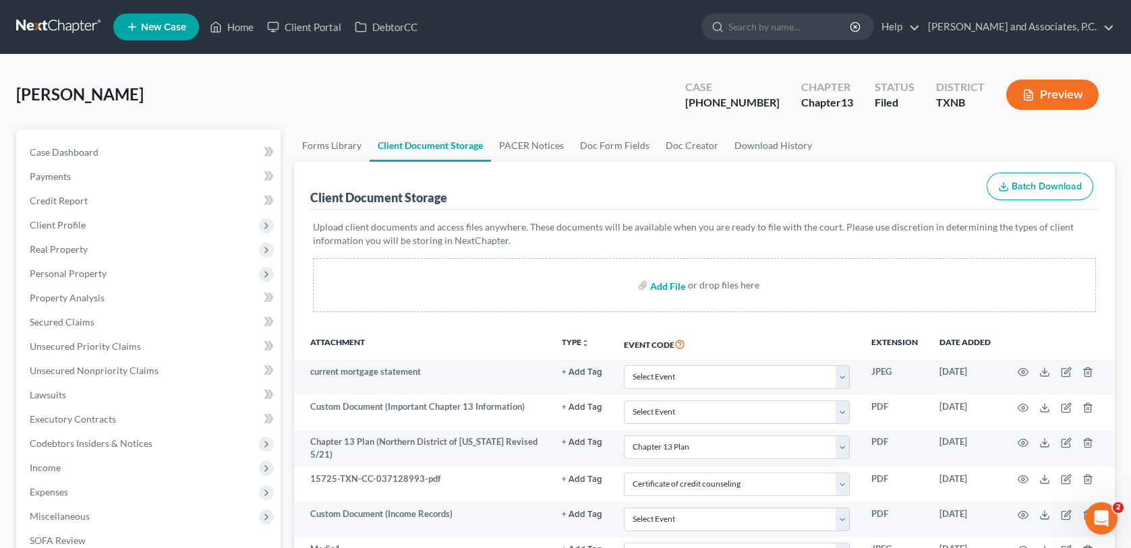
click at [653, 284] on input "file" at bounding box center [666, 285] width 32 height 24
type input "C:\fakepath\2370026 [PERSON_NAME] 2024 Tax Return.pdf"
select select "10"
select select "6"
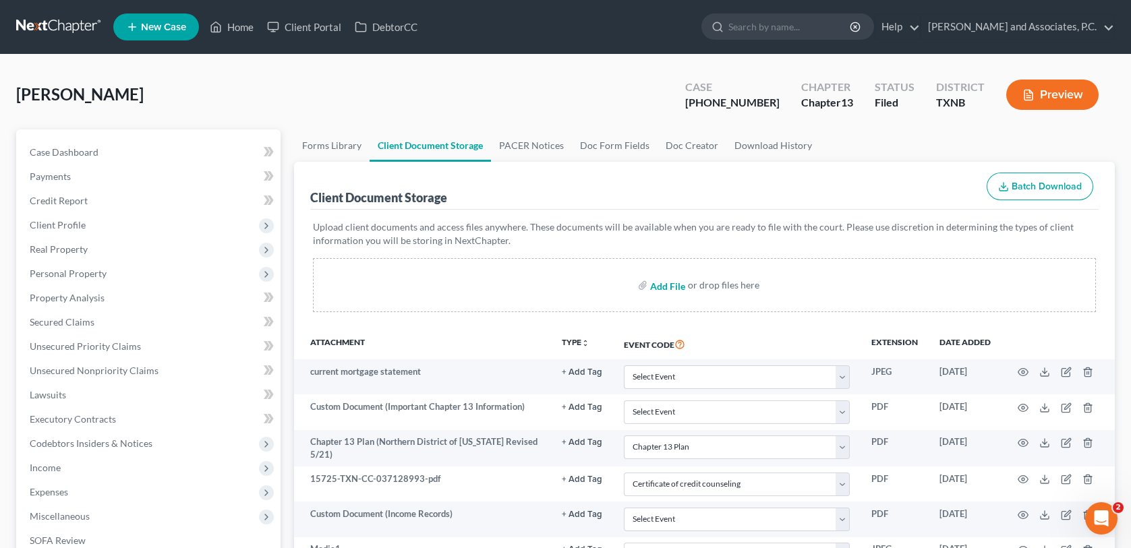
select select "6"
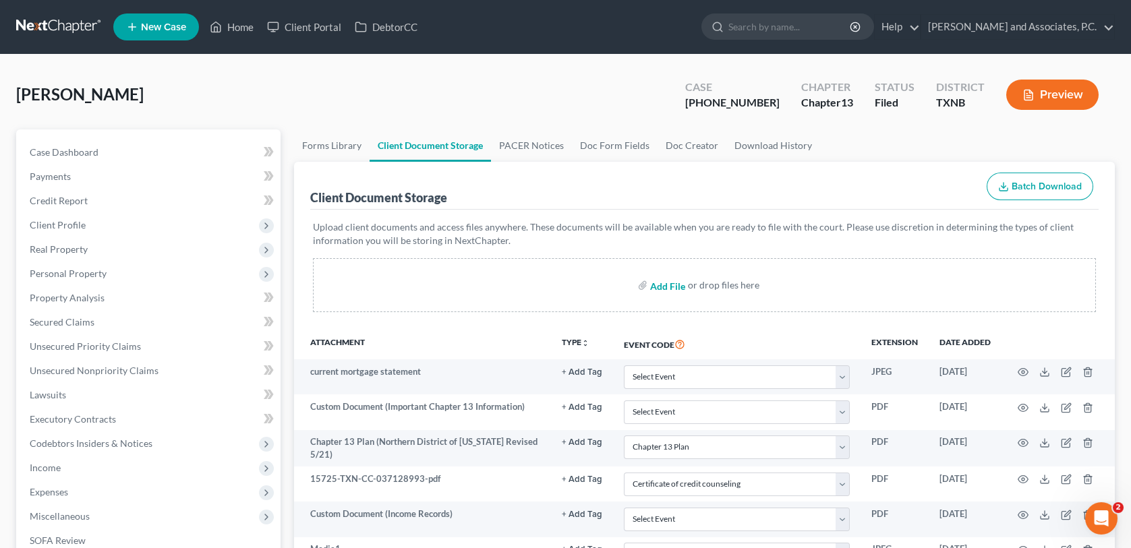
select select "6"
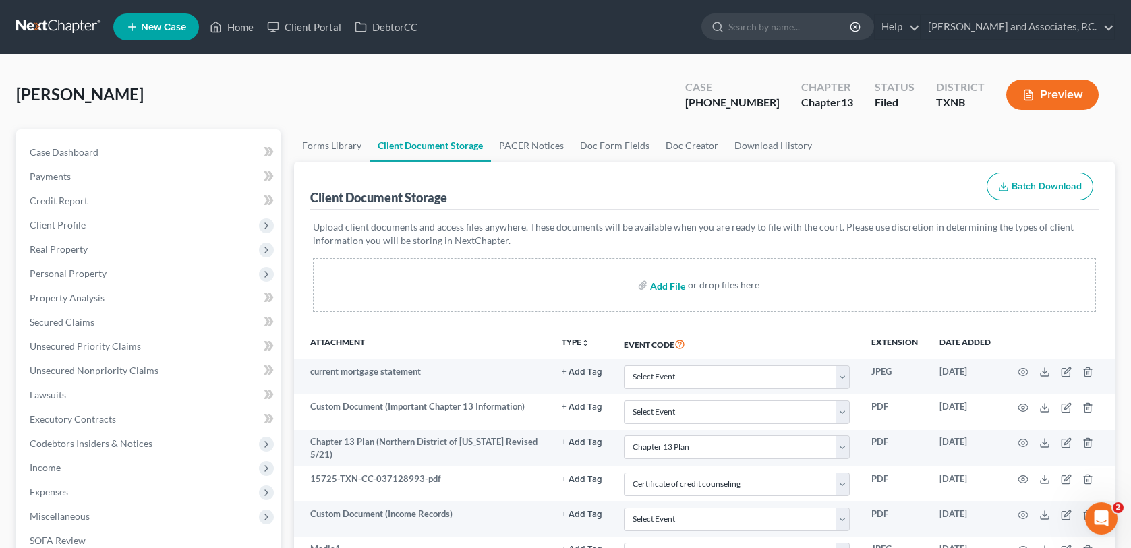
click at [657, 287] on input "file" at bounding box center [666, 285] width 32 height 24
type input "C:\fakepath\2370026 [PERSON_NAME] 2024 TAx Return SENT.msg"
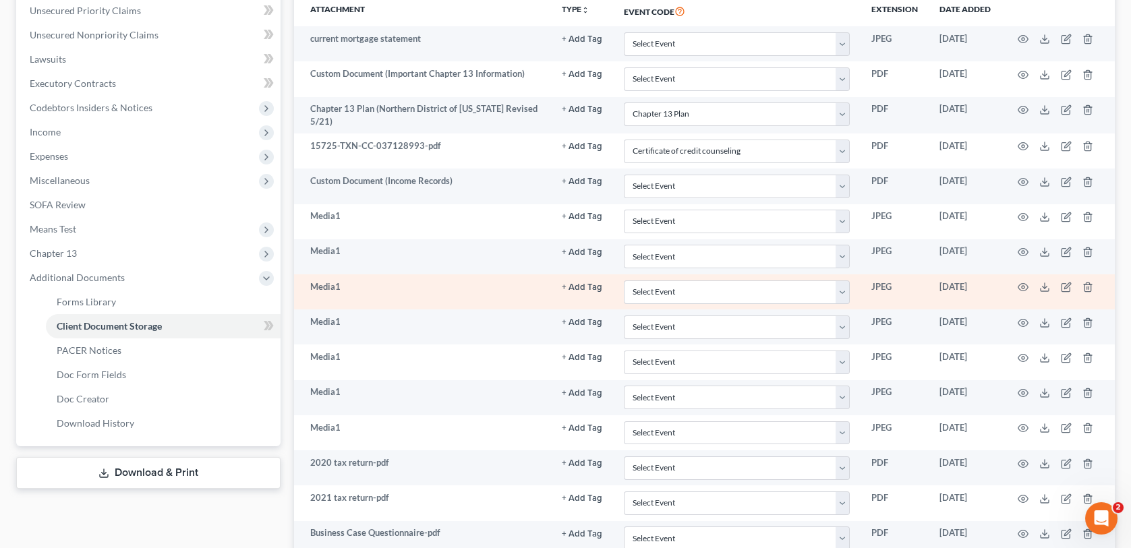
scroll to position [337, 0]
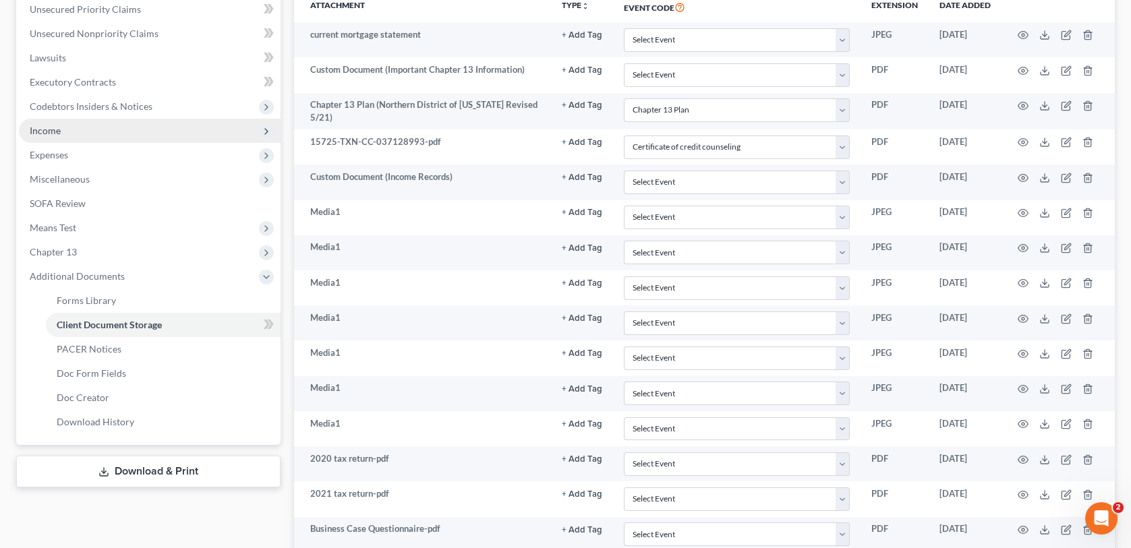
select select "10"
select select "6"
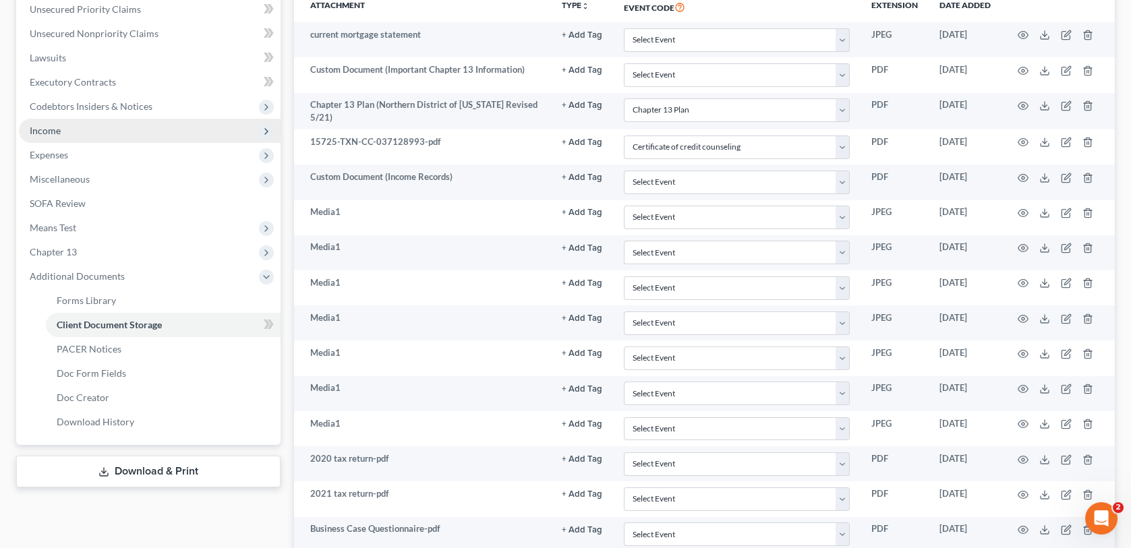
select select "6"
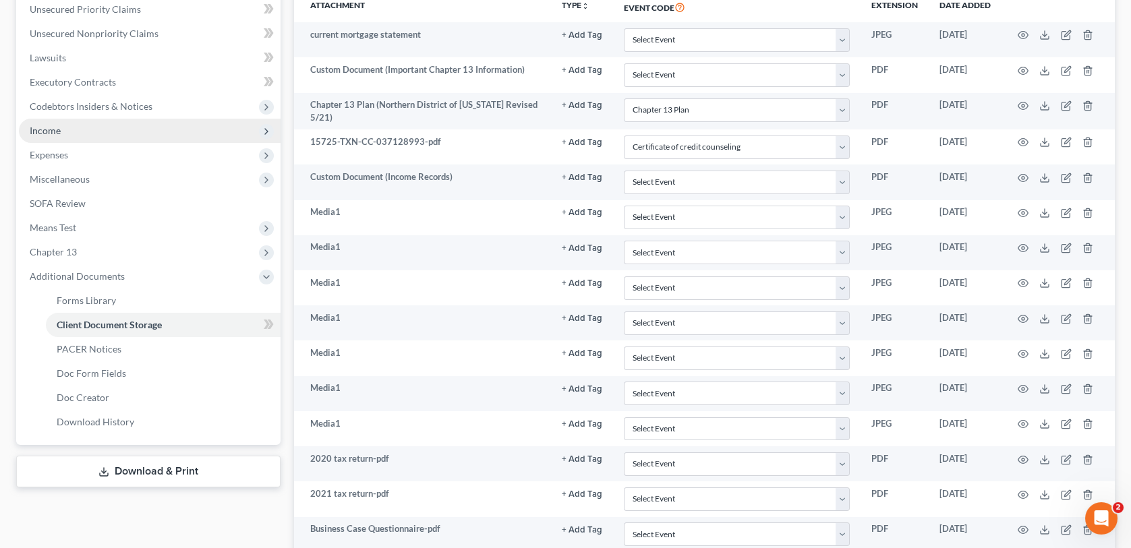
select select "6"
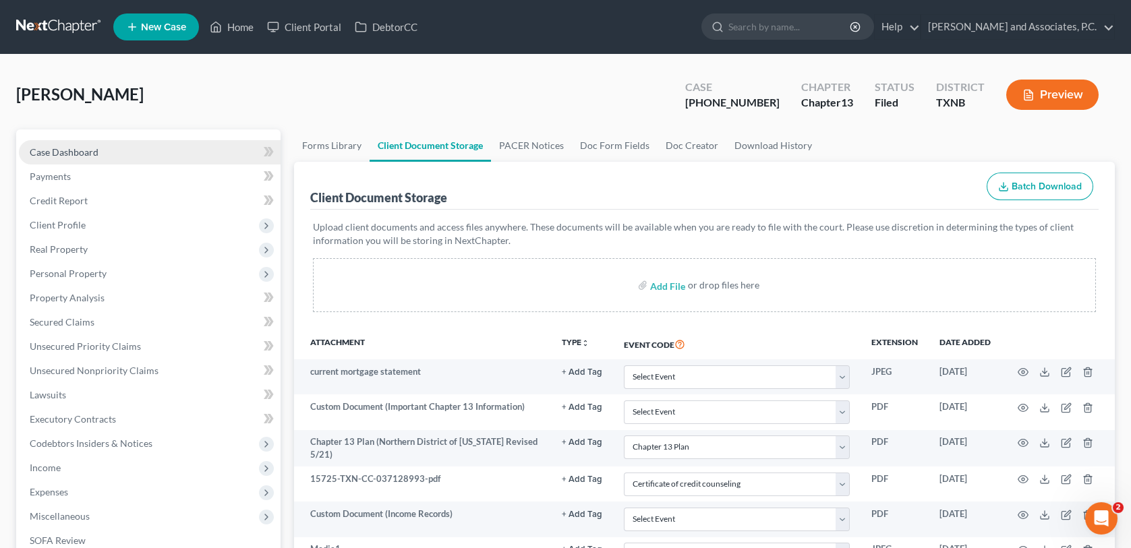
click at [69, 148] on span "Case Dashboard" at bounding box center [64, 151] width 69 height 11
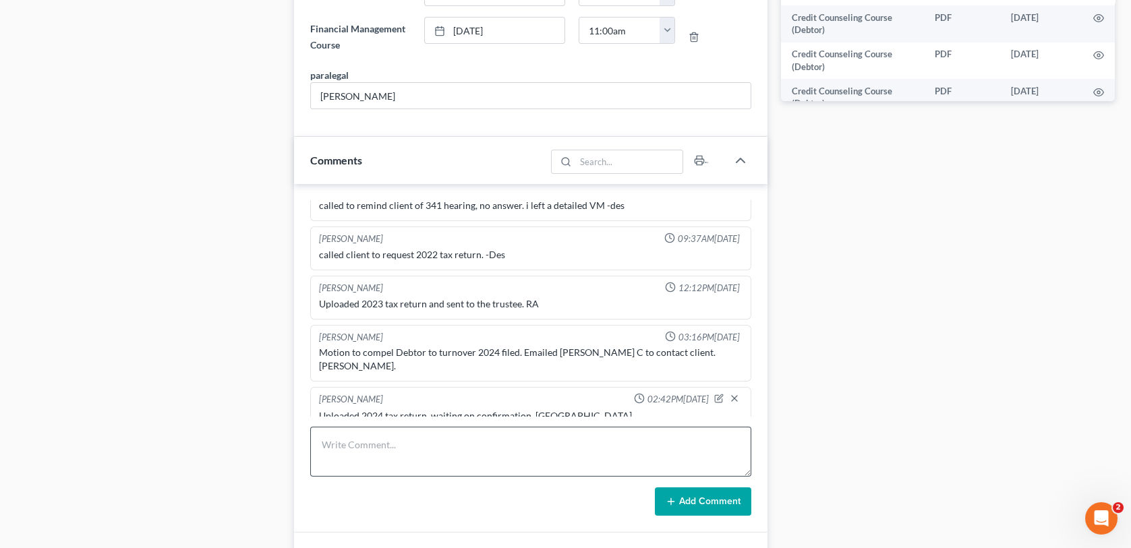
scroll to position [2399, 0]
click at [403, 440] on textarea at bounding box center [530, 452] width 440 height 50
type textarea "Confirmed, uploaded. [GEOGRAPHIC_DATA]"
click at [726, 503] on button "Add Comment" at bounding box center [703, 501] width 96 height 28
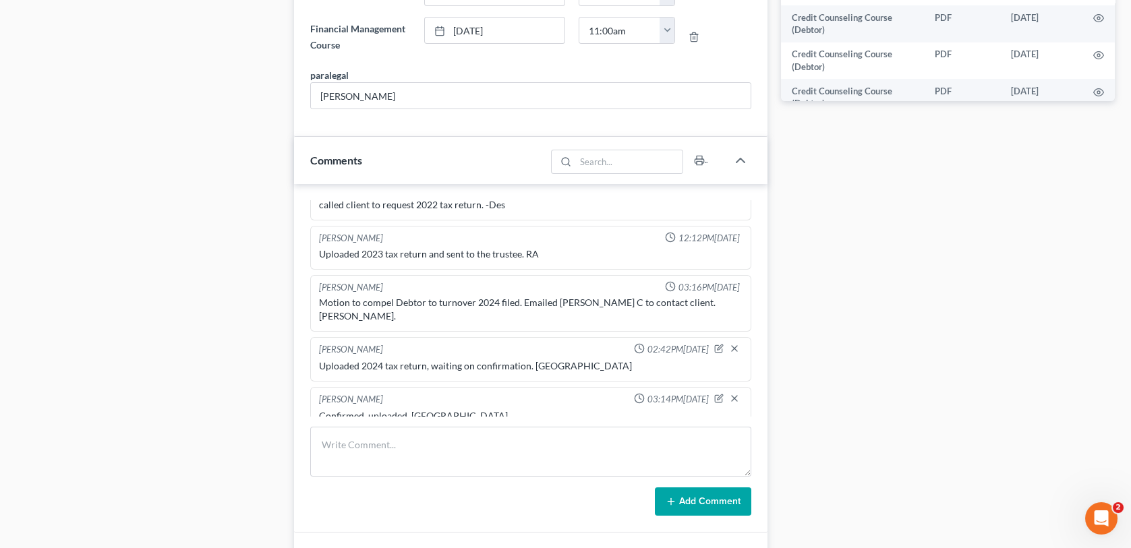
scroll to position [0, 0]
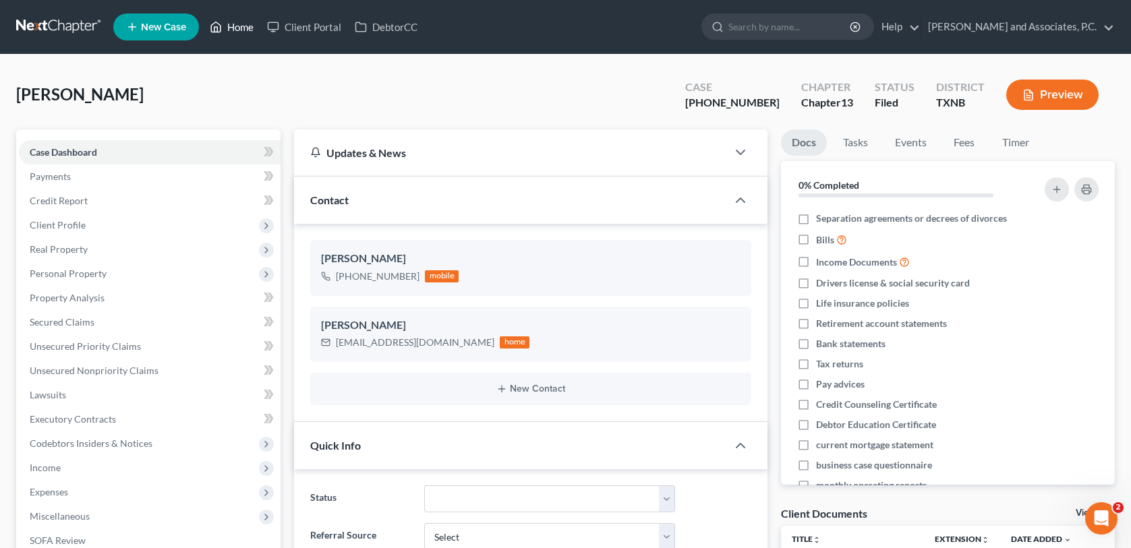
click at [228, 30] on link "Home" at bounding box center [231, 27] width 57 height 24
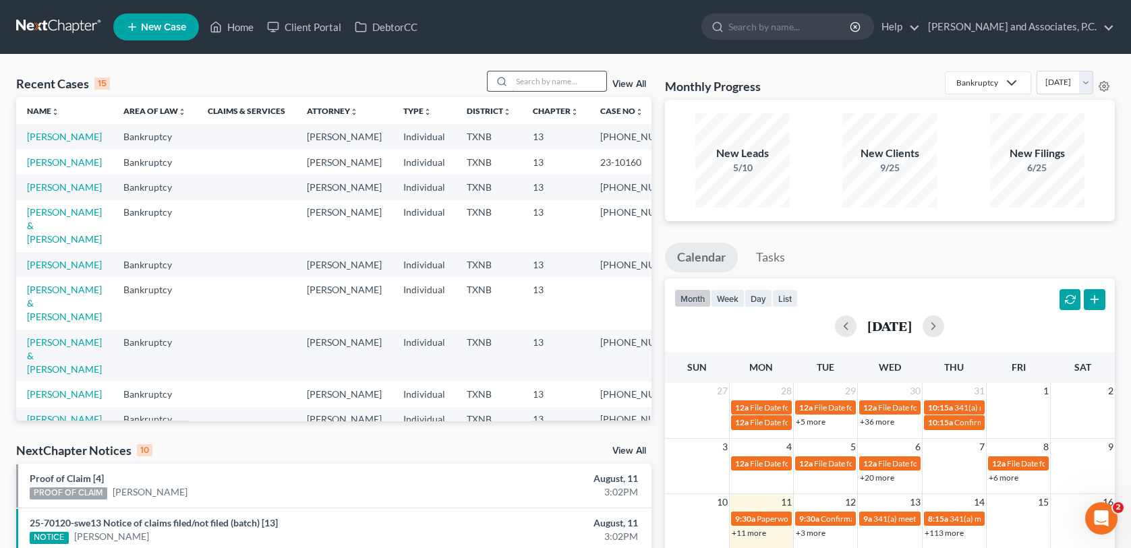
click at [522, 84] on input "search" at bounding box center [559, 81] width 94 height 20
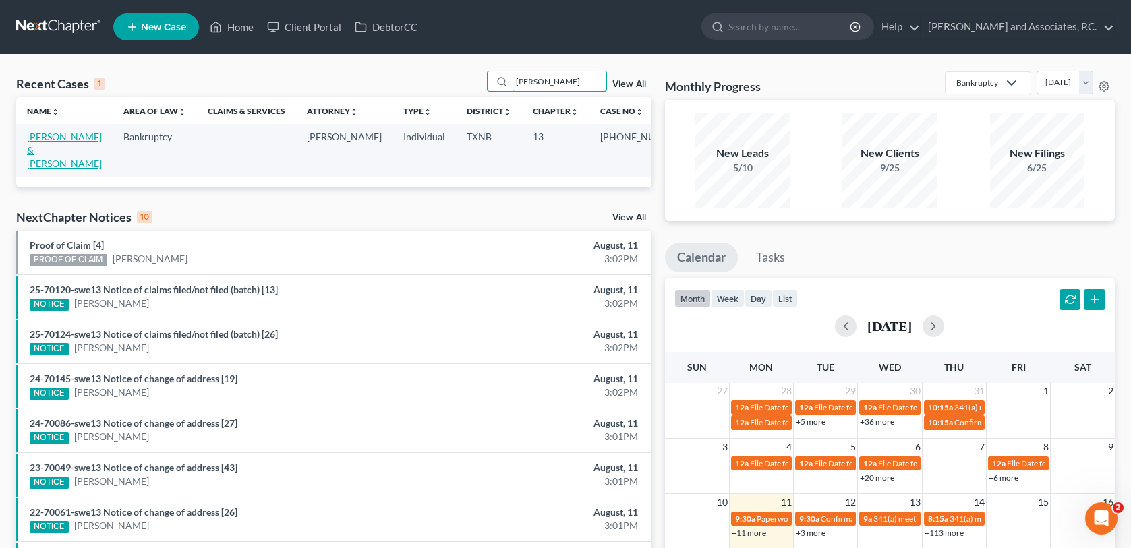
type input "[PERSON_NAME]"
click at [64, 138] on link "[PERSON_NAME] & [PERSON_NAME]" at bounding box center [64, 150] width 75 height 38
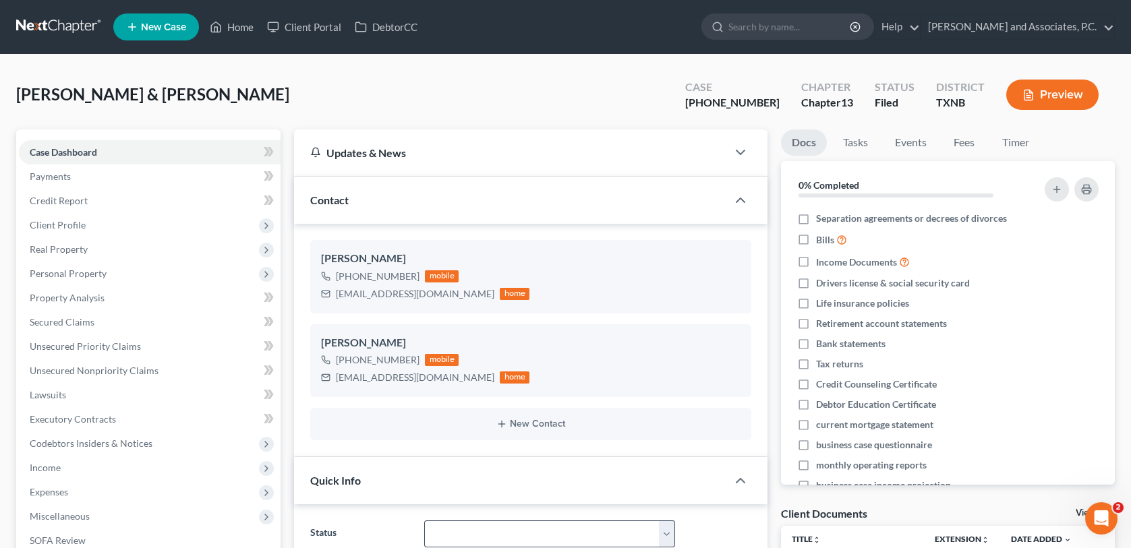
scroll to position [762, 0]
click at [233, 28] on link "Home" at bounding box center [231, 27] width 57 height 24
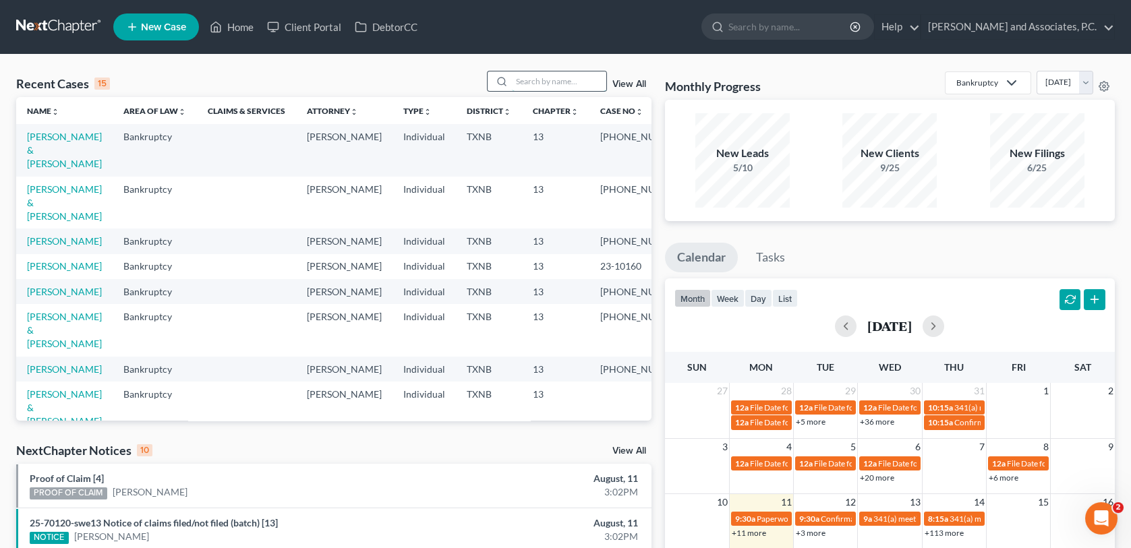
click at [555, 82] on input "search" at bounding box center [559, 81] width 94 height 20
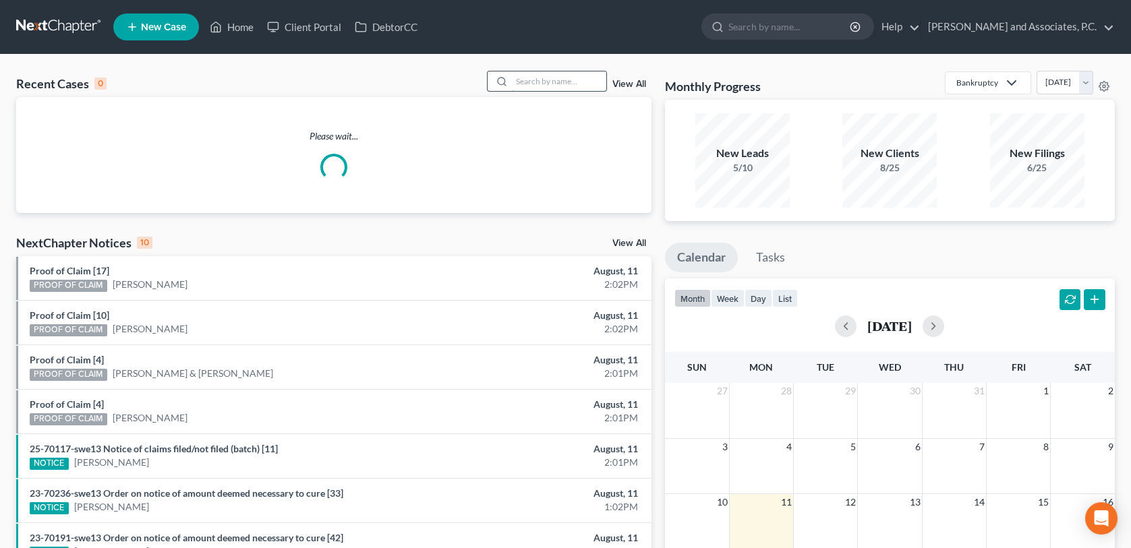
click at [555, 78] on input "search" at bounding box center [559, 81] width 94 height 20
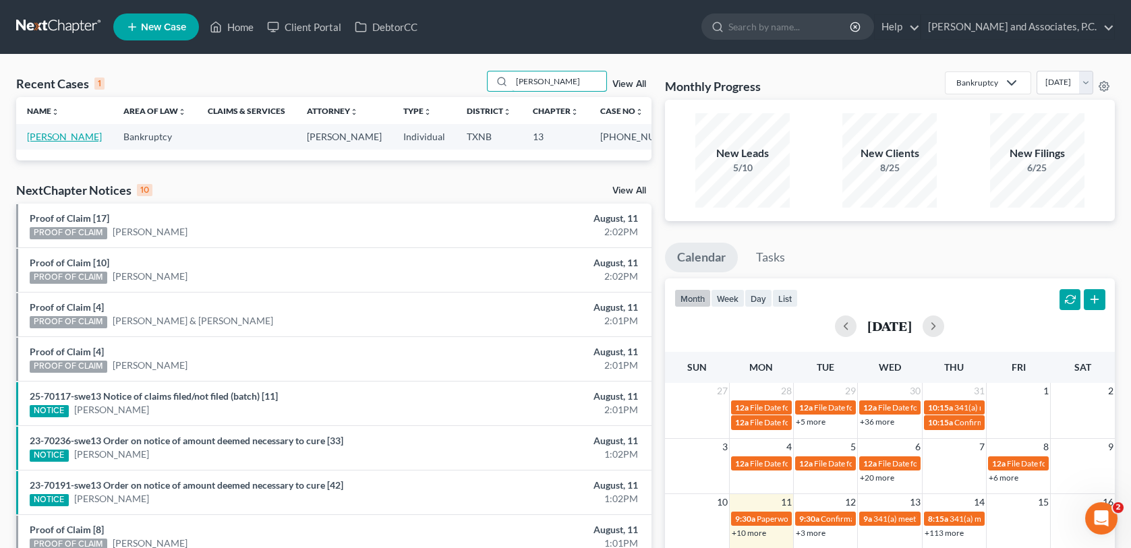
type input "[PERSON_NAME]"
click at [75, 137] on link "[PERSON_NAME]" at bounding box center [64, 136] width 75 height 11
select select "3"
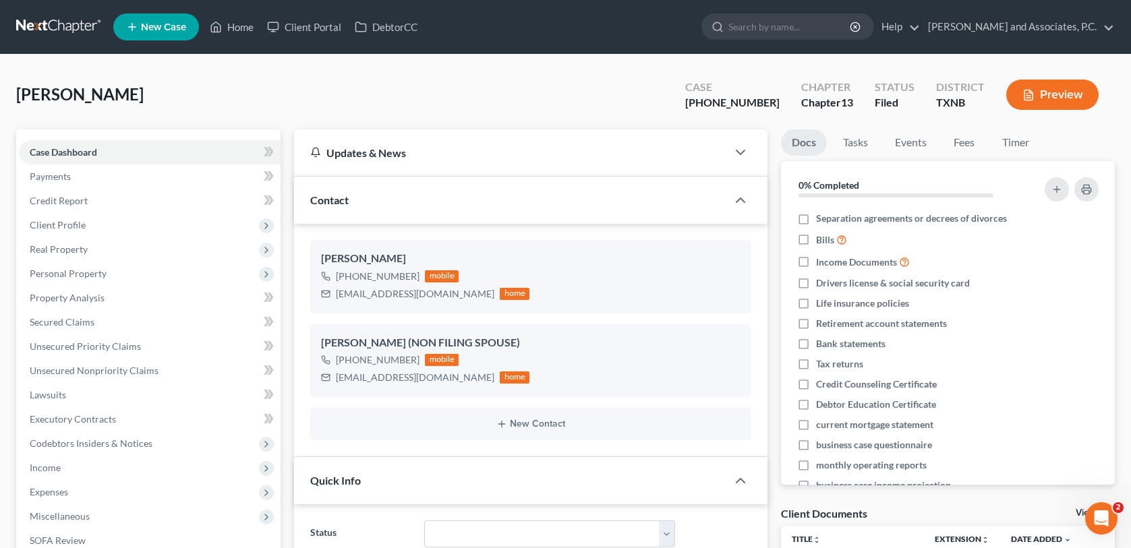
scroll to position [412, 0]
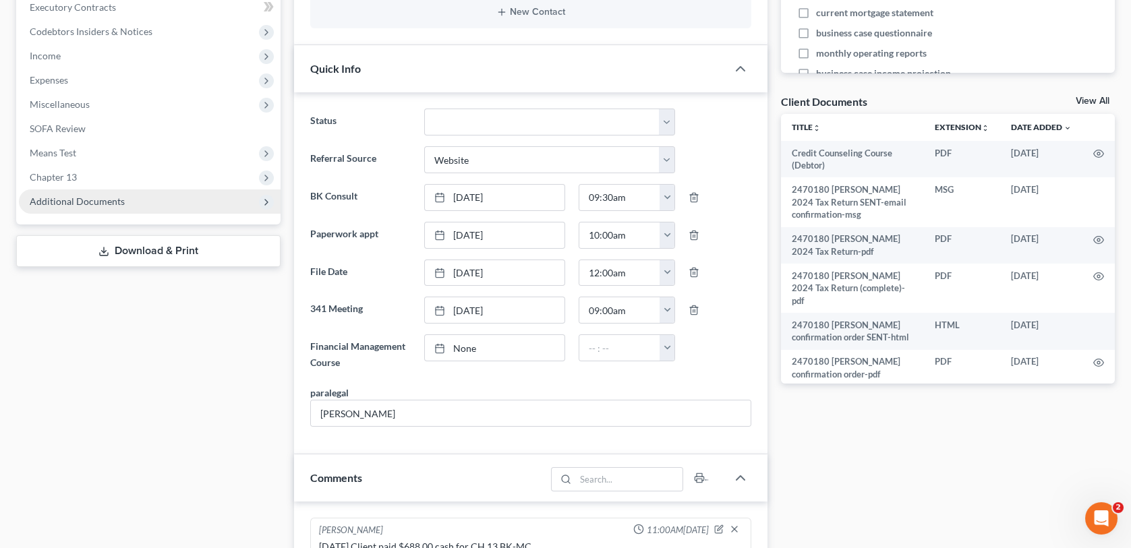
click at [93, 200] on span "Additional Documents" at bounding box center [77, 201] width 95 height 11
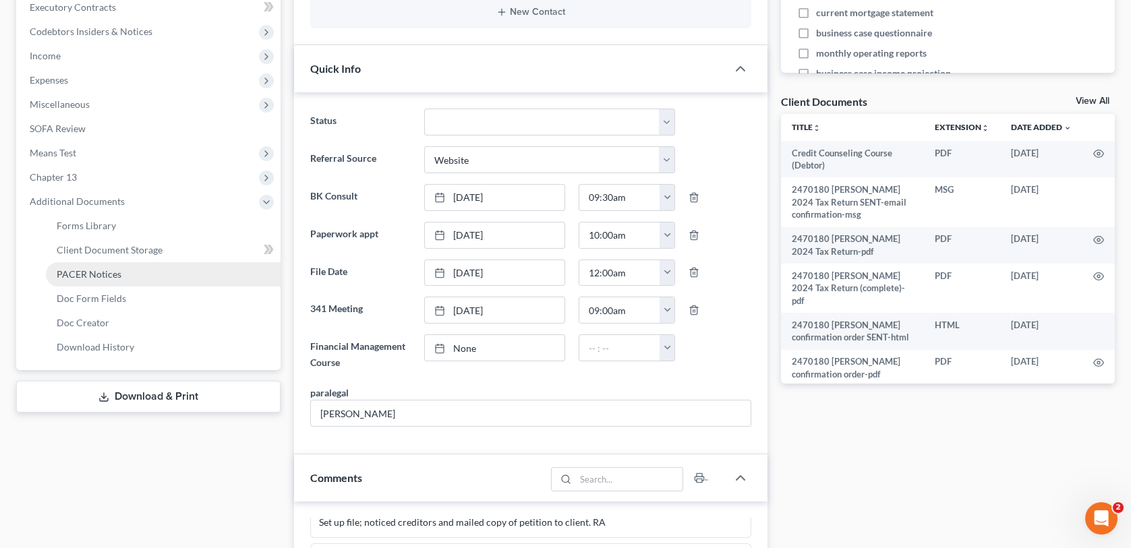
click at [96, 277] on span "PACER Notices" at bounding box center [89, 273] width 65 height 11
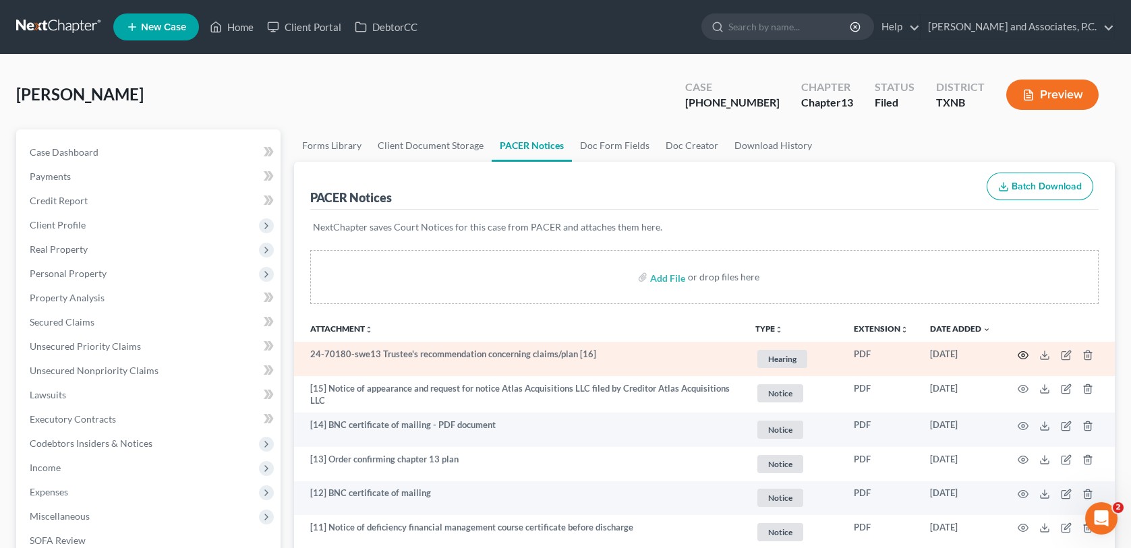
click at [1025, 354] on icon "button" at bounding box center [1022, 355] width 11 height 11
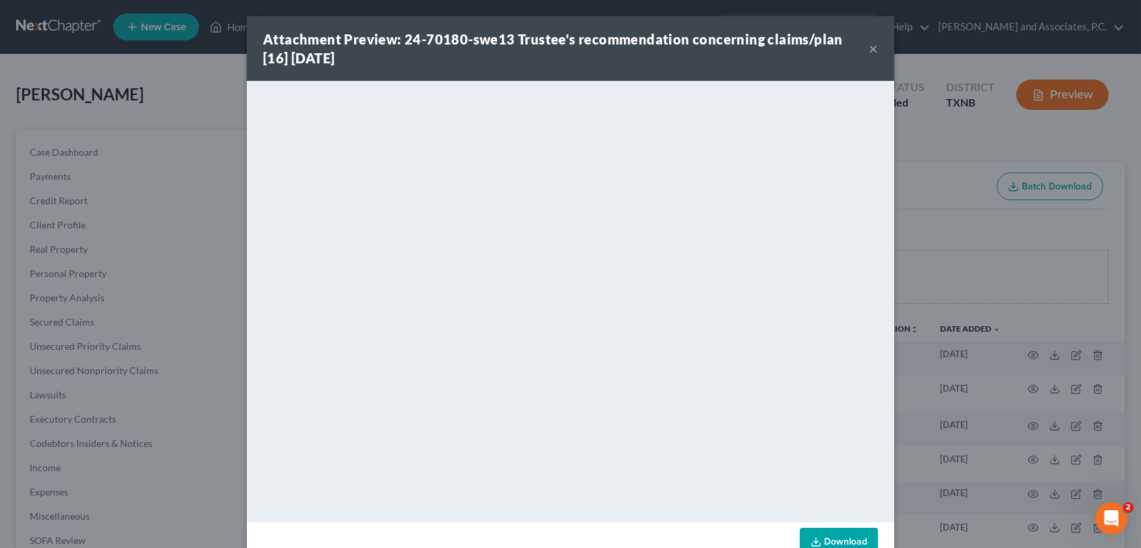
scroll to position [34, 0]
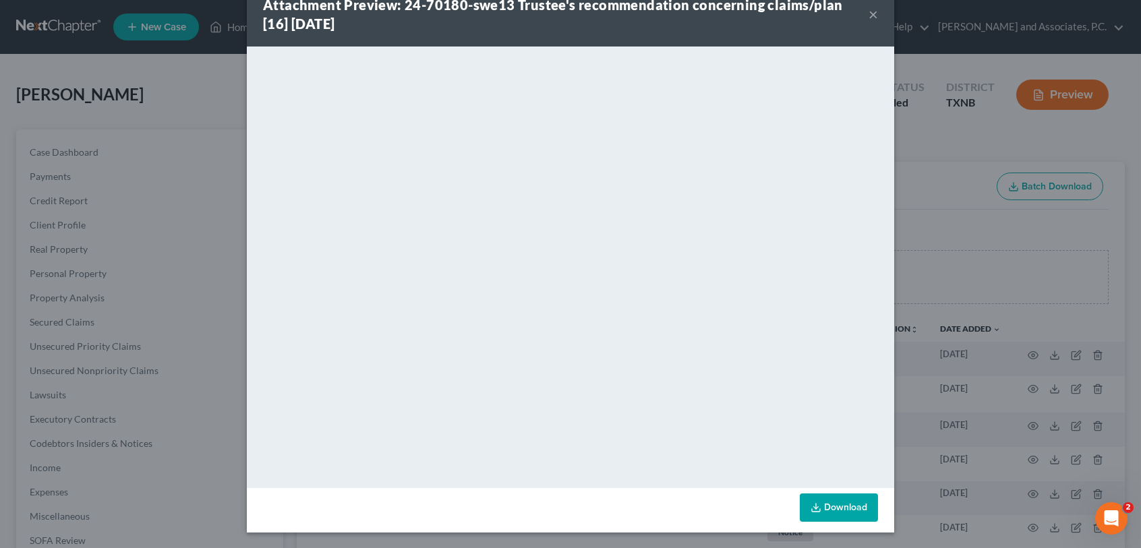
click at [864, 510] on link "Download" at bounding box center [839, 507] width 78 height 28
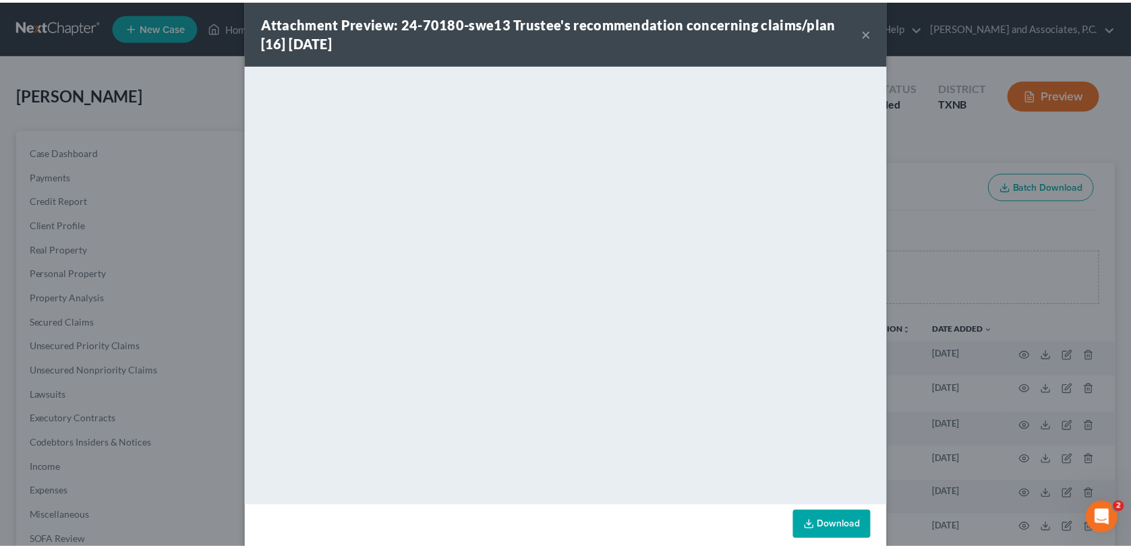
scroll to position [0, 0]
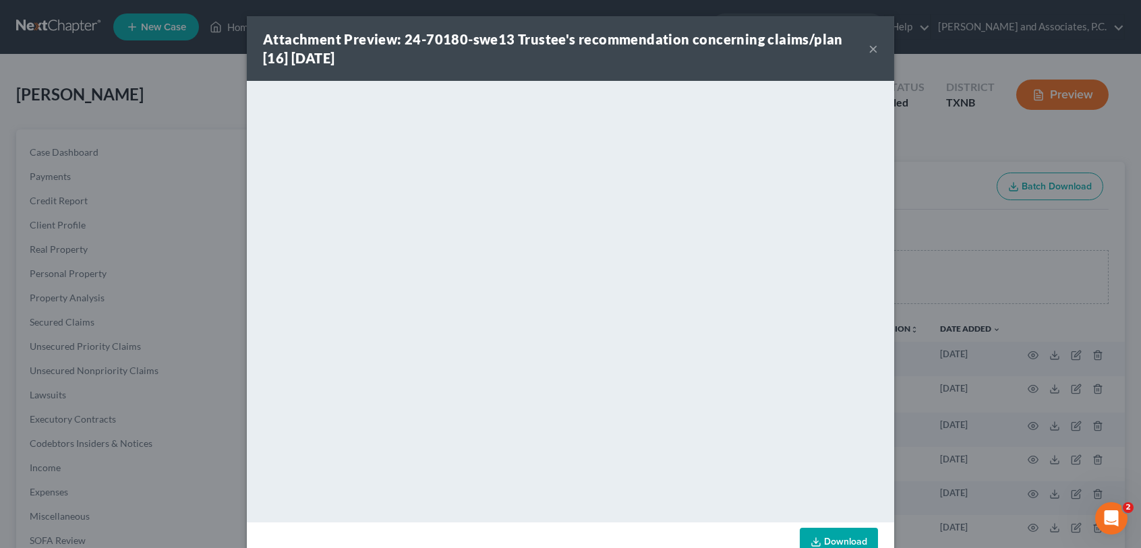
click at [868, 48] on button "×" at bounding box center [872, 48] width 9 height 16
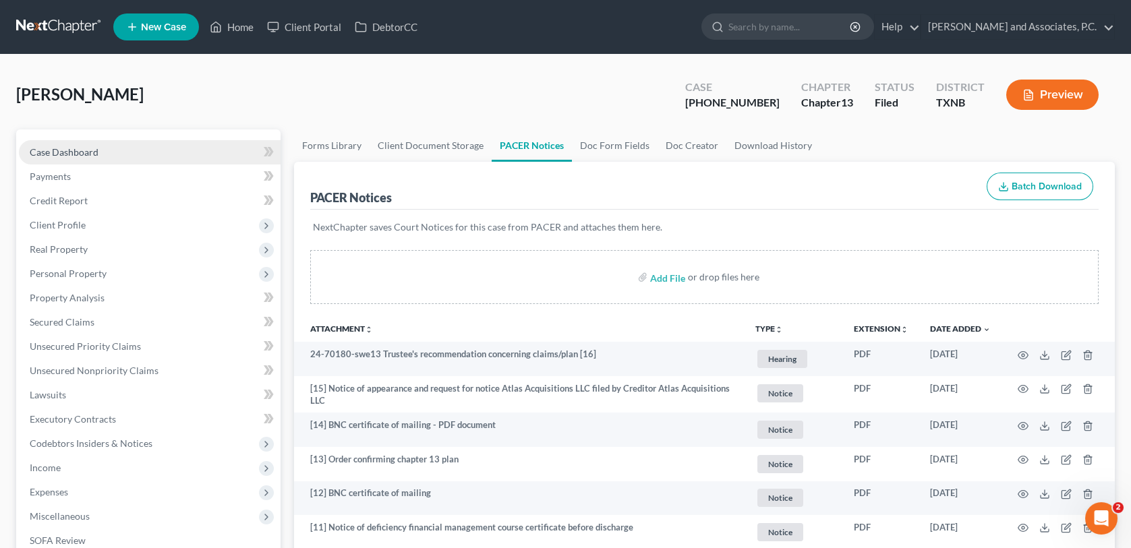
click at [59, 152] on span "Case Dashboard" at bounding box center [64, 151] width 69 height 11
select select "3"
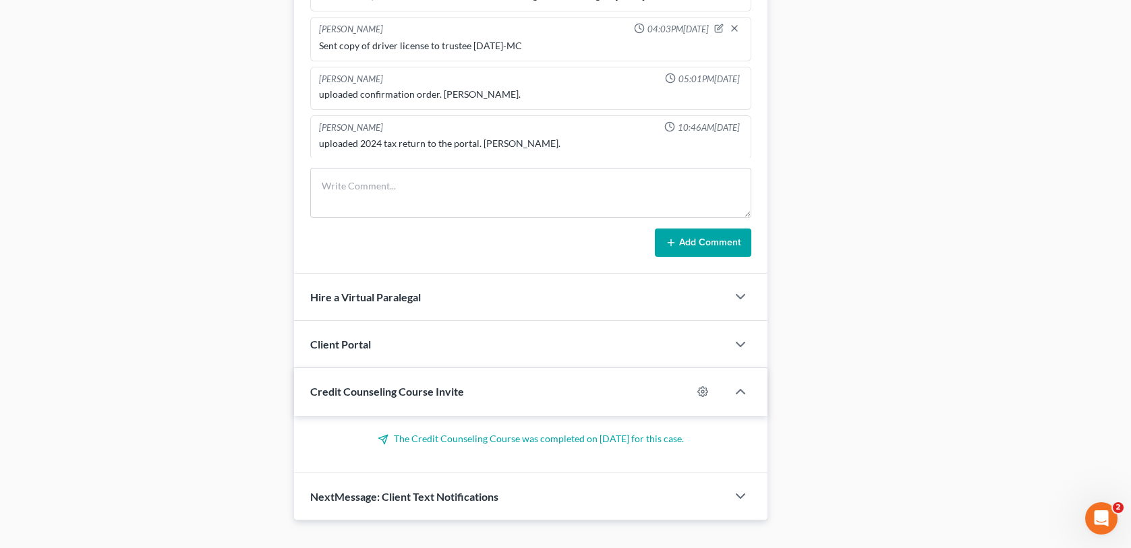
scroll to position [1008, 0]
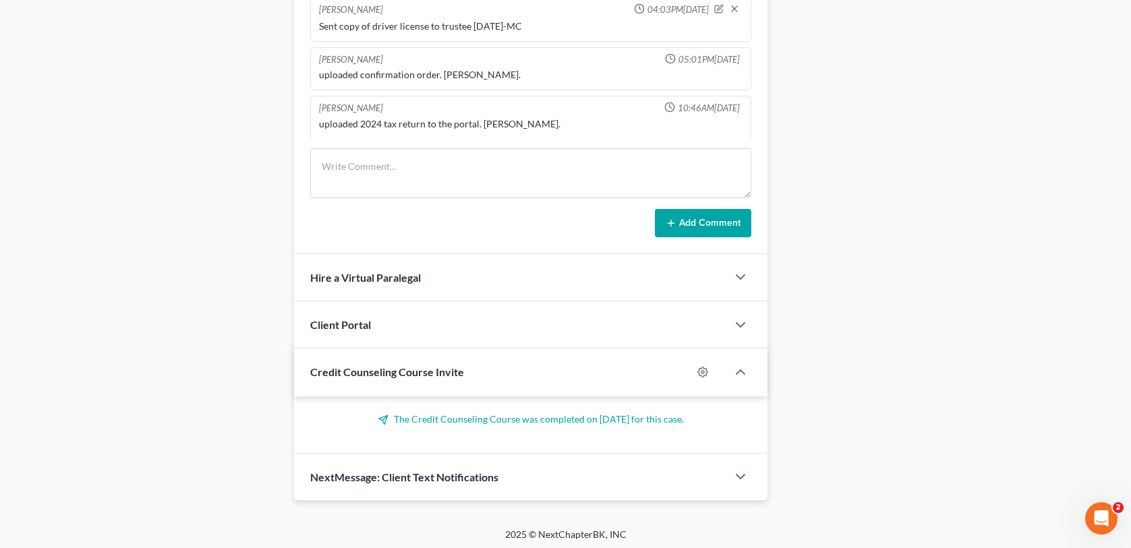
click at [425, 482] on div "NextMessage: Client Text Notifications" at bounding box center [510, 477] width 432 height 47
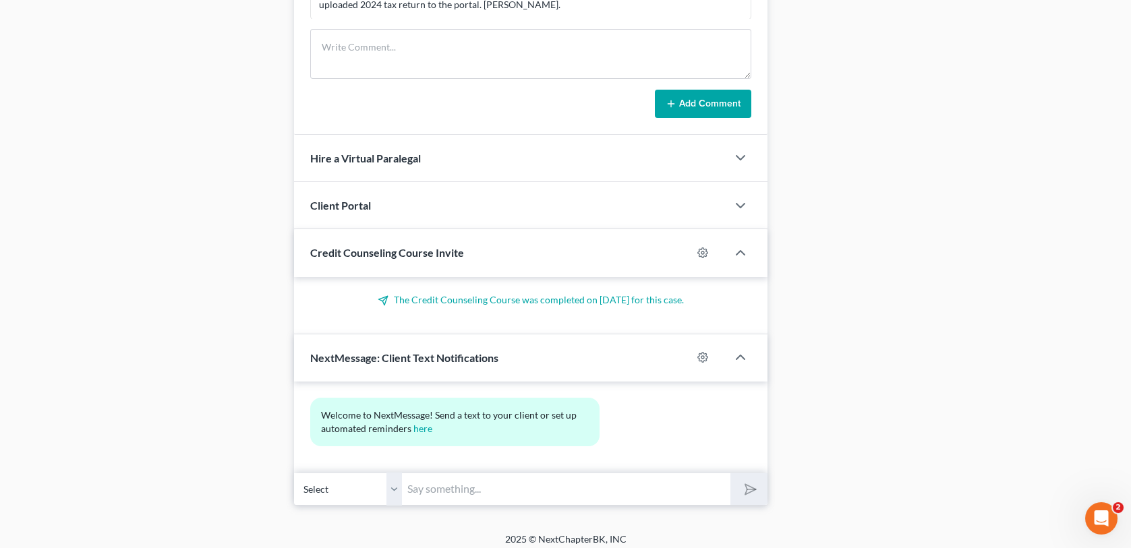
scroll to position [1132, 0]
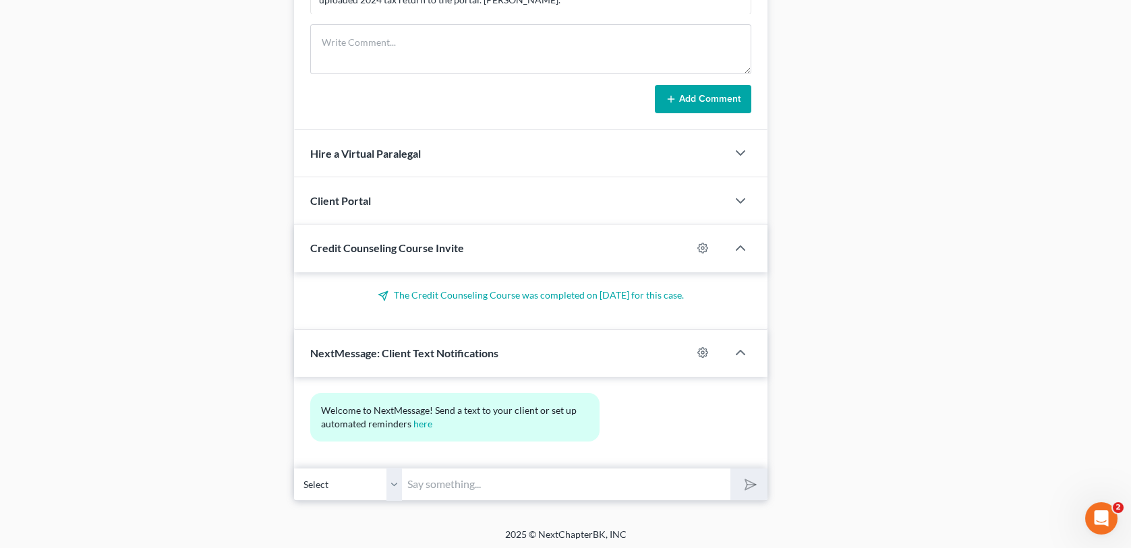
click at [397, 478] on select "Select +1 (940) 613-3668 - James McClure +1 (940) 366-2874 - Mary McClure (NON …" at bounding box center [348, 484] width 108 height 33
click at [294, 468] on select "Select +1 (940) 613-3668 - James McClure +1 (940) 366-2874 - Mary McClure (NON …" at bounding box center [348, 484] width 108 height 33
click at [433, 479] on input "text" at bounding box center [566, 484] width 328 height 33
click at [730, 469] on button "submit" at bounding box center [748, 485] width 37 height 32
type input "Good afternoon, th"
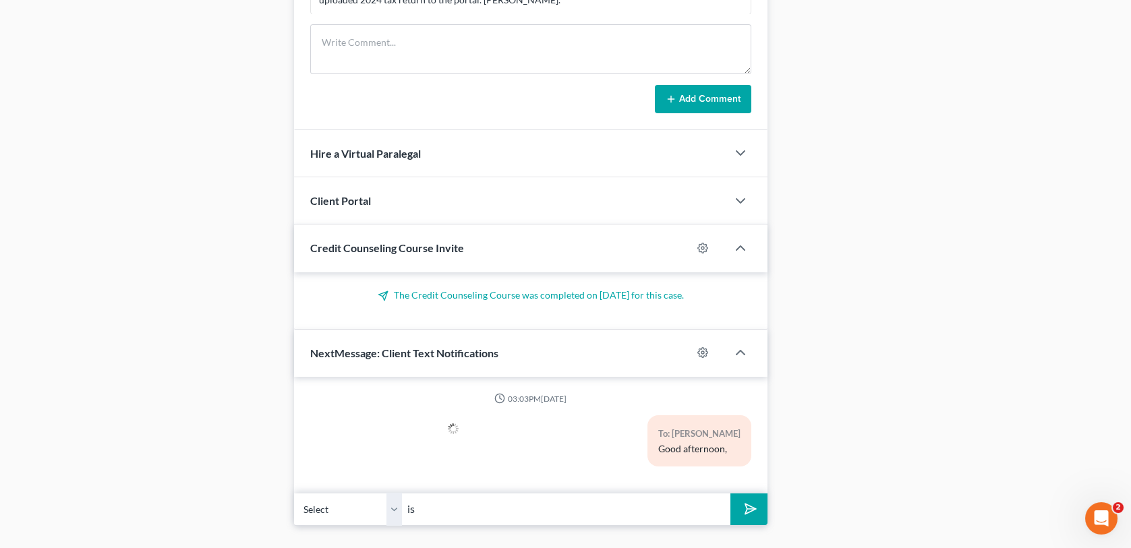
type input "i"
type input "this is Hayley @ Monte Whites office. Here is the website and code for the 2nd …"
click at [730, 493] on button "submit" at bounding box center [748, 509] width 37 height 32
